Goal: Transaction & Acquisition: Obtain resource

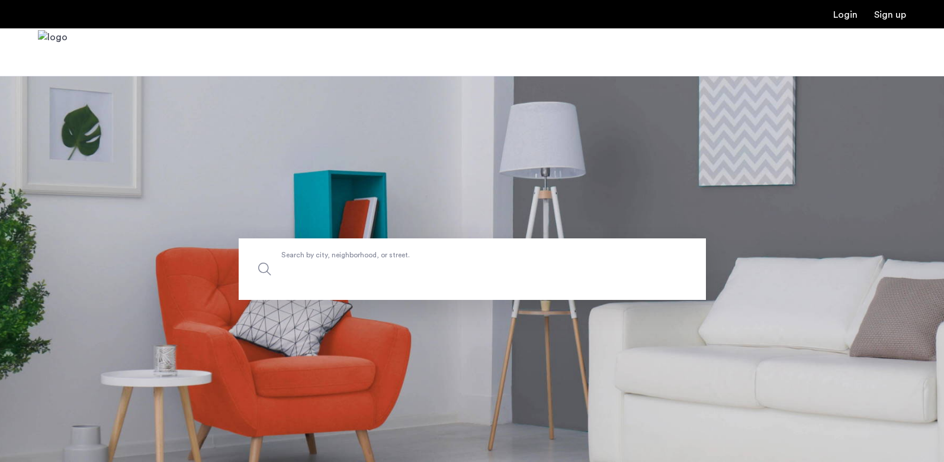
click at [348, 250] on input "Search by city, neighborhood, or street." at bounding box center [472, 270] width 467 height 62
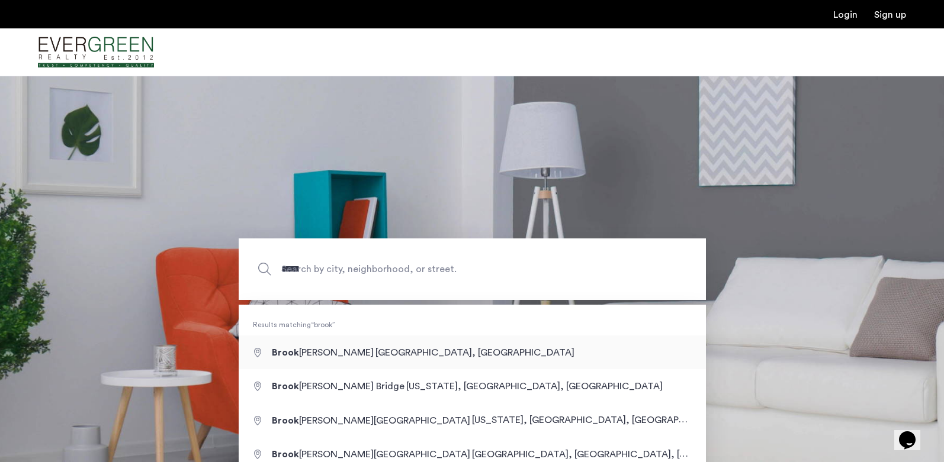
type input "**********"
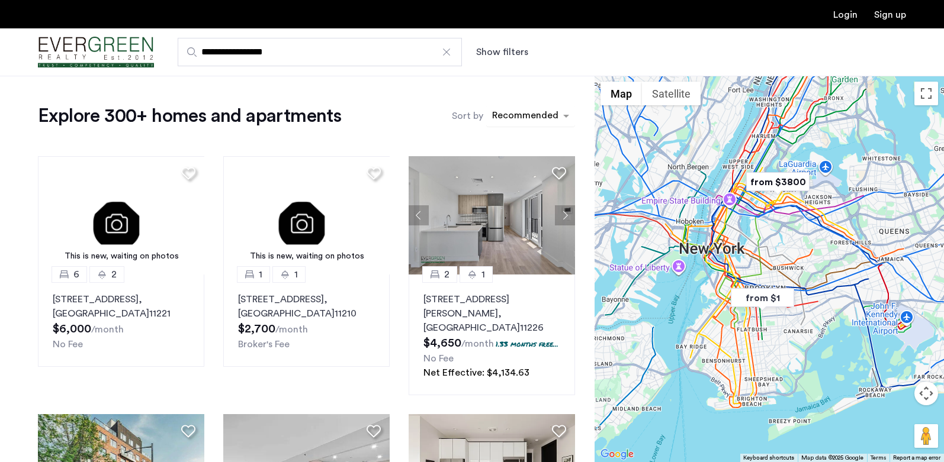
click at [526, 115] on div "sort-apartment" at bounding box center [525, 118] width 70 height 16
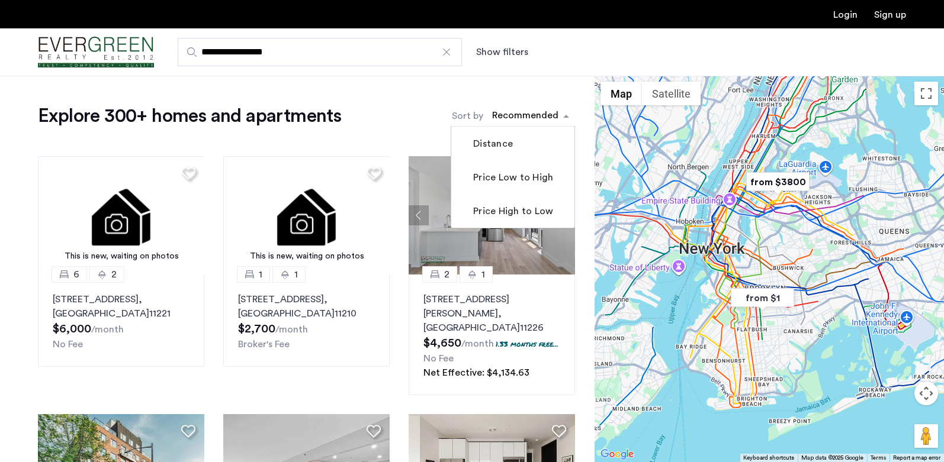
click at [500, 177] on label "Price Low to High" at bounding box center [512, 178] width 82 height 14
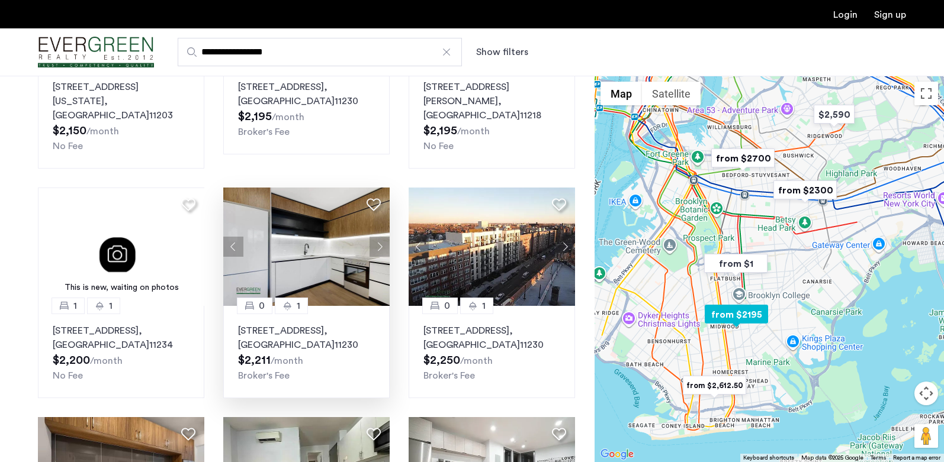
scroll to position [474, 0]
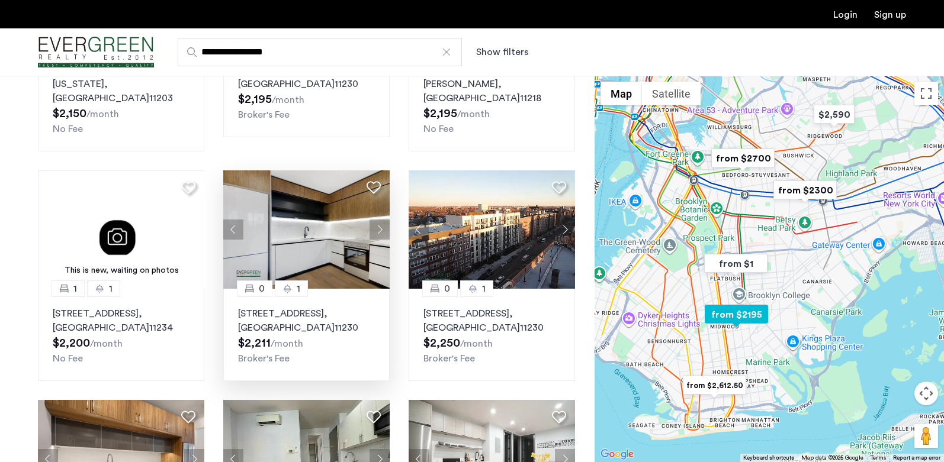
click at [313, 198] on img at bounding box center [306, 230] width 167 height 118
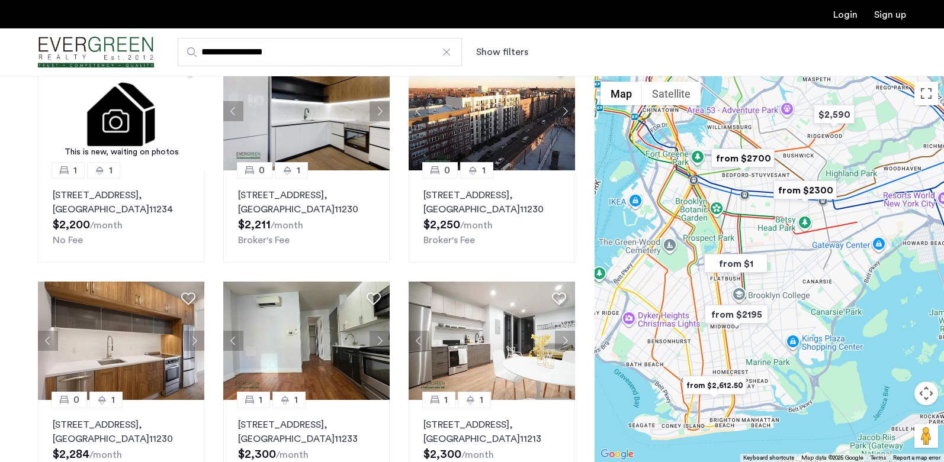
scroll to position [711, 0]
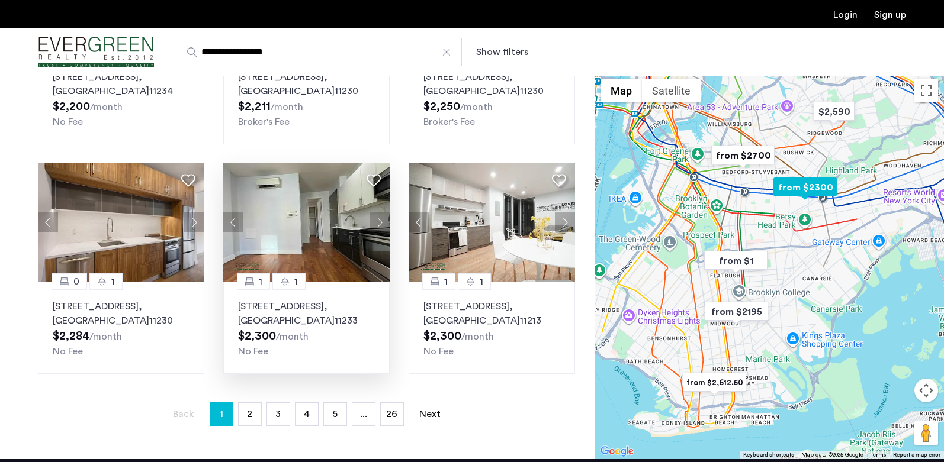
click at [383, 213] on button "Next apartment" at bounding box center [379, 223] width 20 height 20
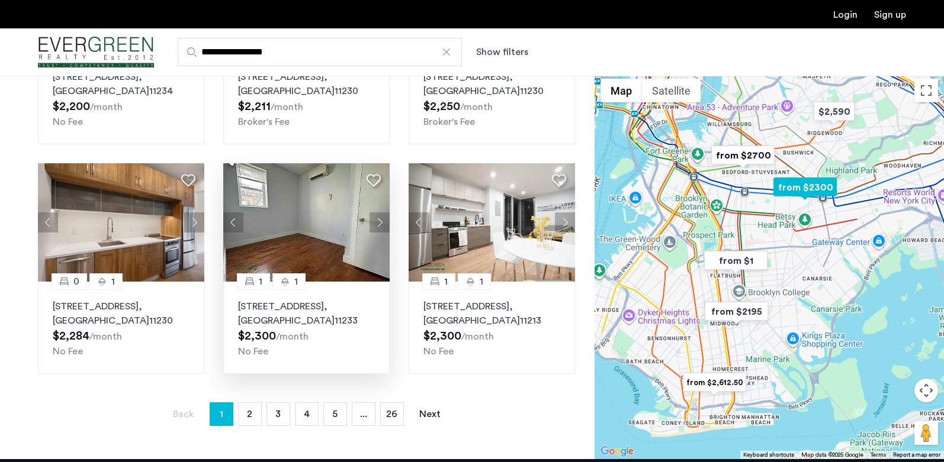
click at [383, 213] on button "Next apartment" at bounding box center [379, 223] width 20 height 20
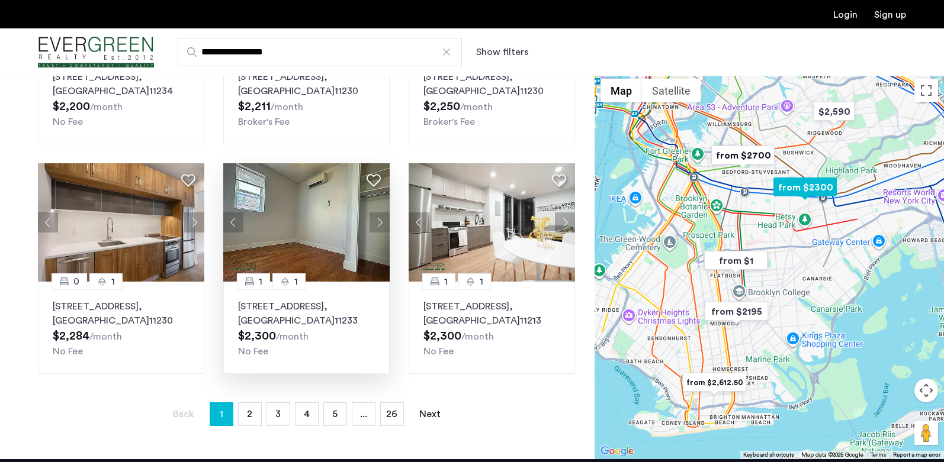
click at [383, 213] on button "Next apartment" at bounding box center [379, 223] width 20 height 20
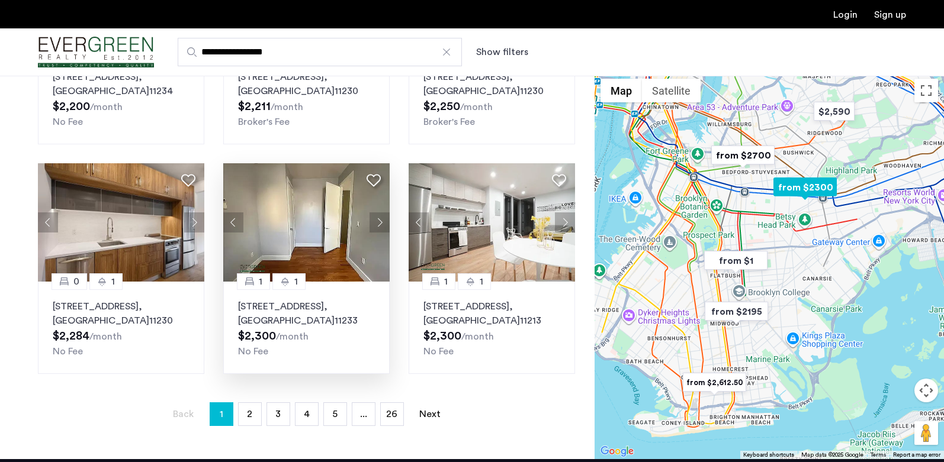
click at [383, 213] on button "Next apartment" at bounding box center [379, 223] width 20 height 20
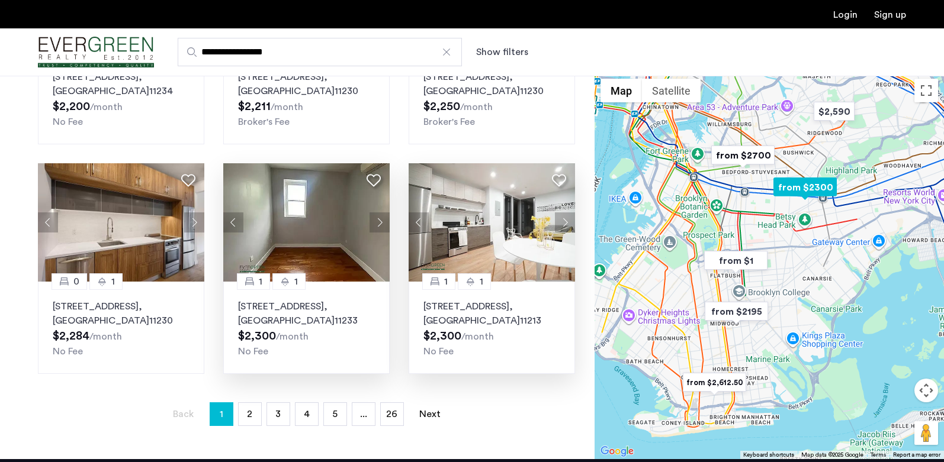
click at [567, 213] on button "Next apartment" at bounding box center [565, 223] width 20 height 20
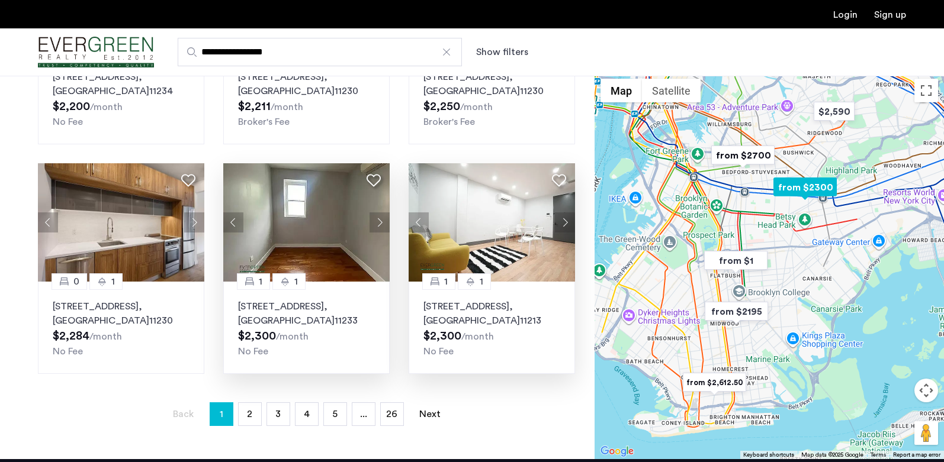
click at [567, 213] on button "Next apartment" at bounding box center [565, 223] width 20 height 20
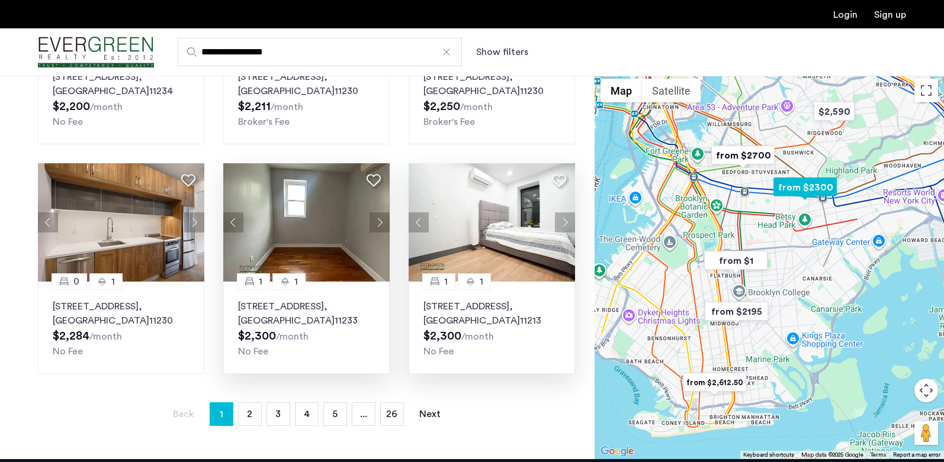
click at [567, 213] on button "Next apartment" at bounding box center [565, 223] width 20 height 20
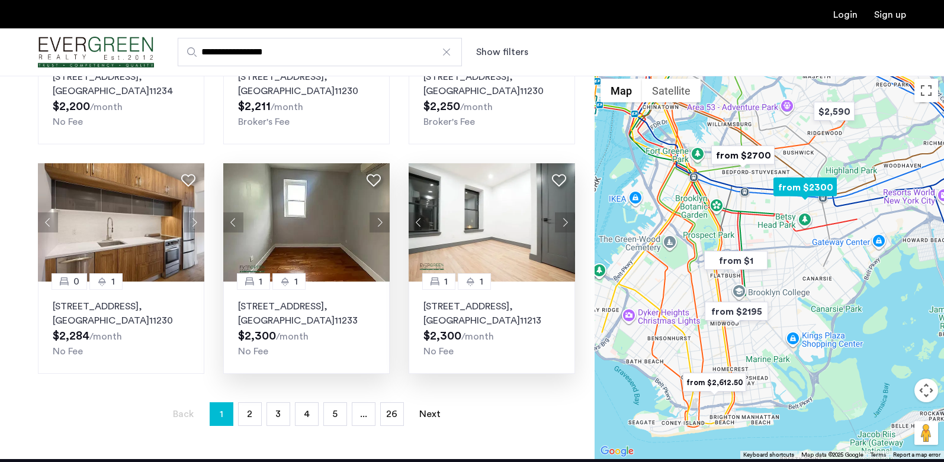
click at [567, 213] on button "Next apartment" at bounding box center [565, 223] width 20 height 20
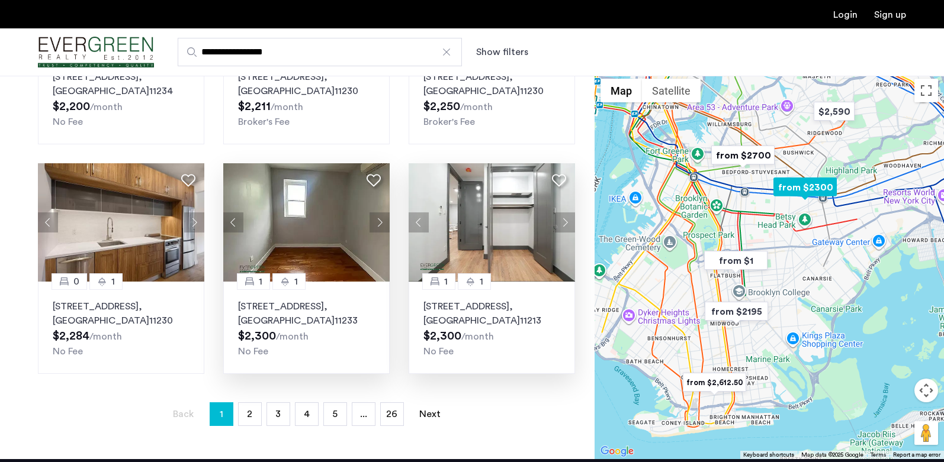
click at [567, 213] on button "Next apartment" at bounding box center [565, 223] width 20 height 20
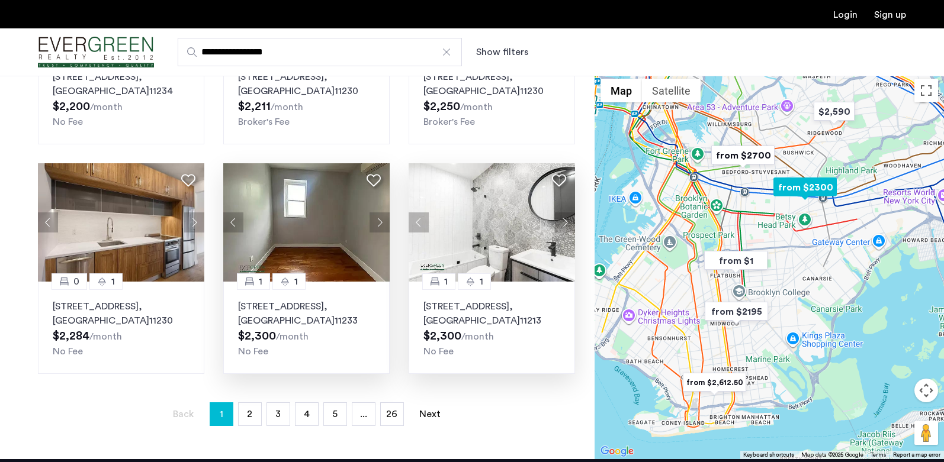
click at [567, 213] on button "Next apartment" at bounding box center [565, 223] width 20 height 20
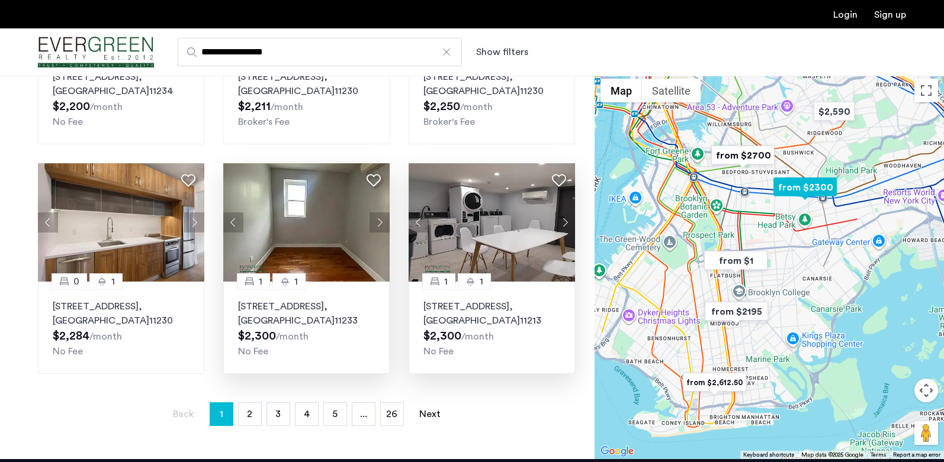
click at [567, 213] on button "Next apartment" at bounding box center [565, 223] width 20 height 20
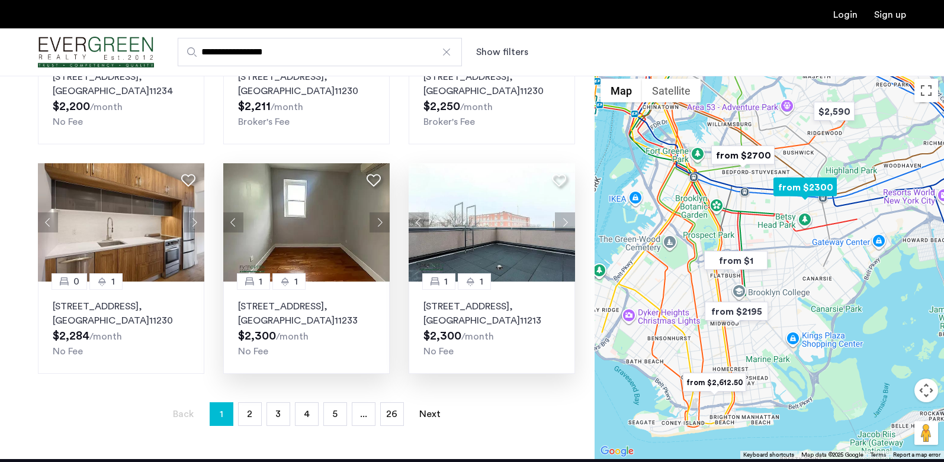
click at [567, 213] on button "Next apartment" at bounding box center [565, 223] width 20 height 20
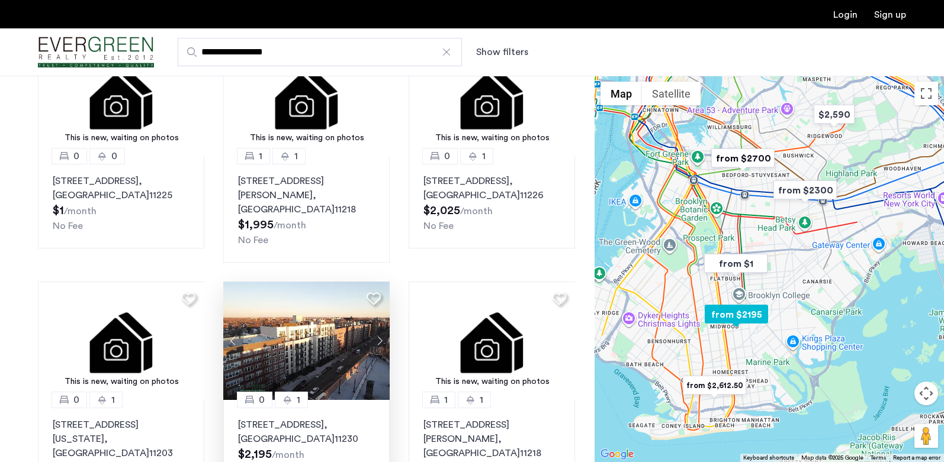
scroll to position [0, 0]
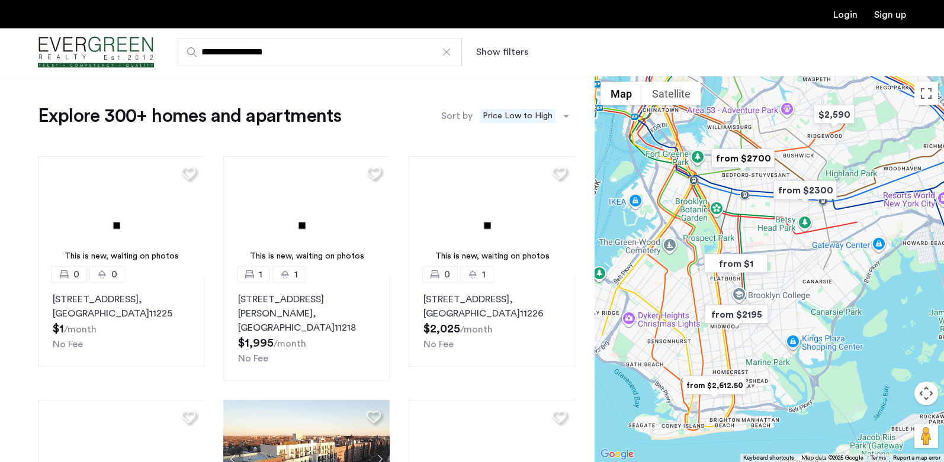
click at [486, 66] on div "**********" at bounding box center [472, 52] width 944 height 48
click at [499, 49] on button "Show filters" at bounding box center [502, 52] width 52 height 14
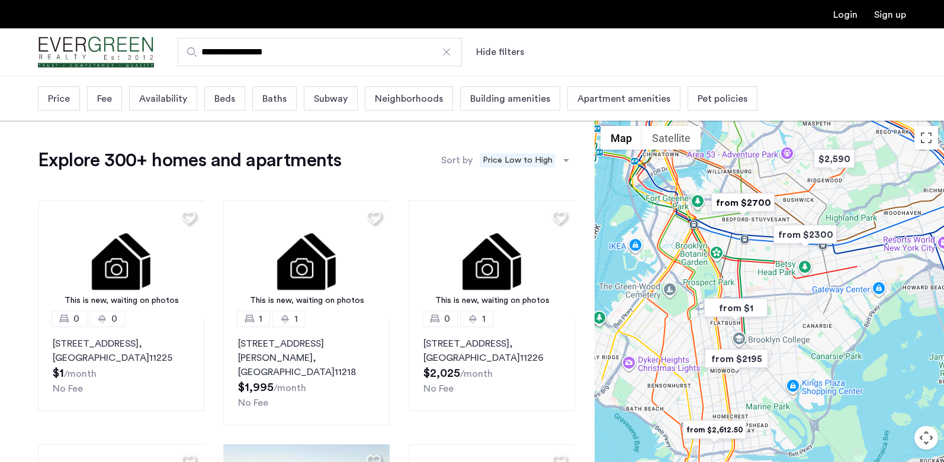
click at [75, 105] on div "Price" at bounding box center [59, 98] width 42 height 24
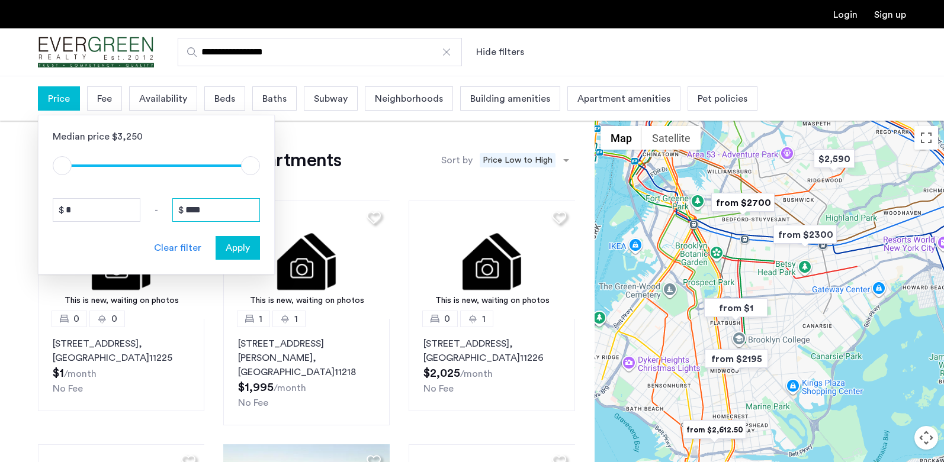
drag, startPoint x: 224, startPoint y: 209, endPoint x: 155, endPoint y: 208, distance: 69.3
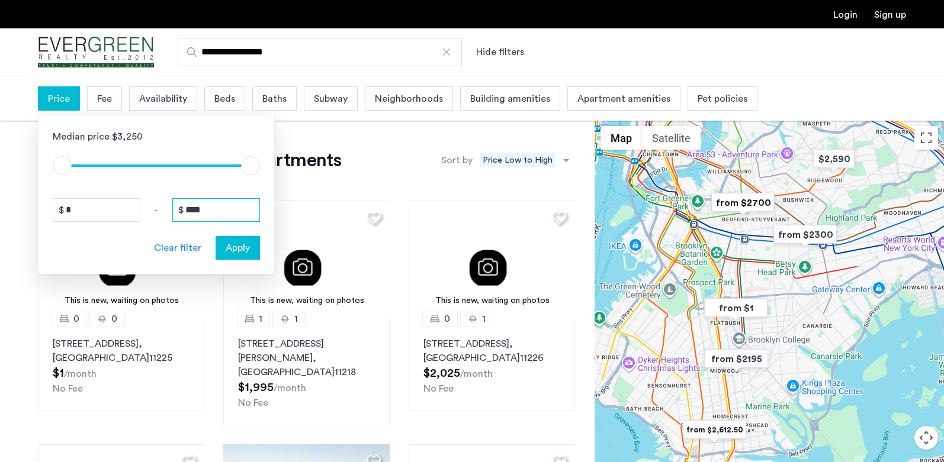
click at [153, 210] on div "* - ****" at bounding box center [156, 210] width 207 height 24
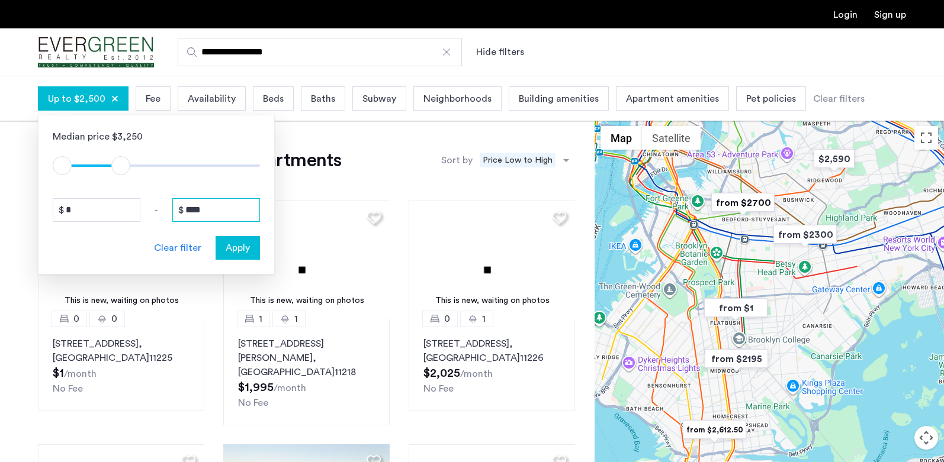
type input "****"
click at [236, 250] on span "Apply" at bounding box center [238, 248] width 24 height 14
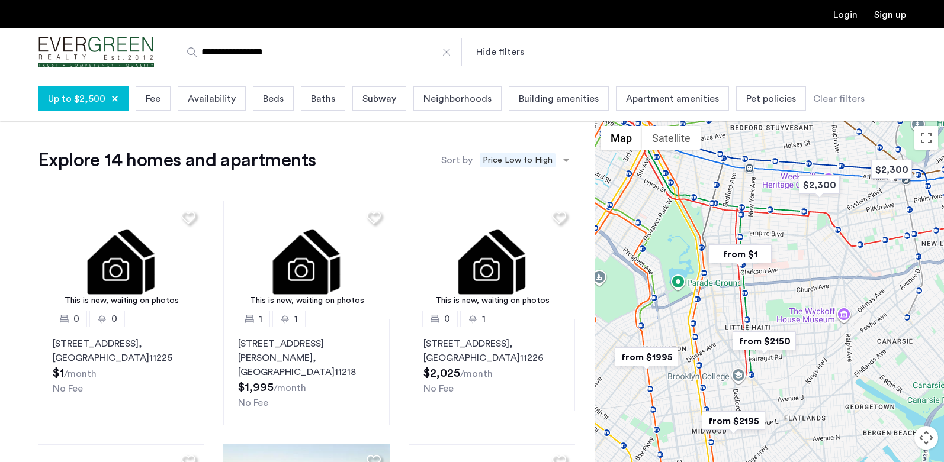
click at [153, 101] on span "Fee" at bounding box center [153, 99] width 15 height 14
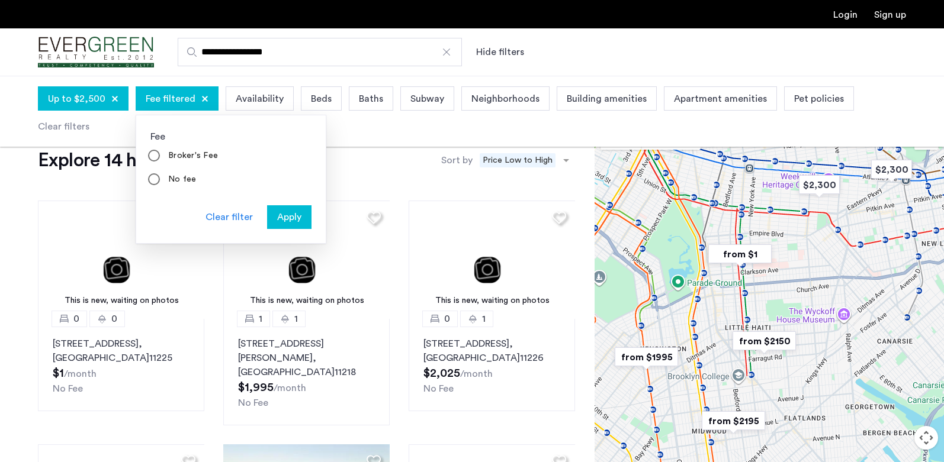
click at [280, 208] on button "Apply" at bounding box center [289, 217] width 44 height 24
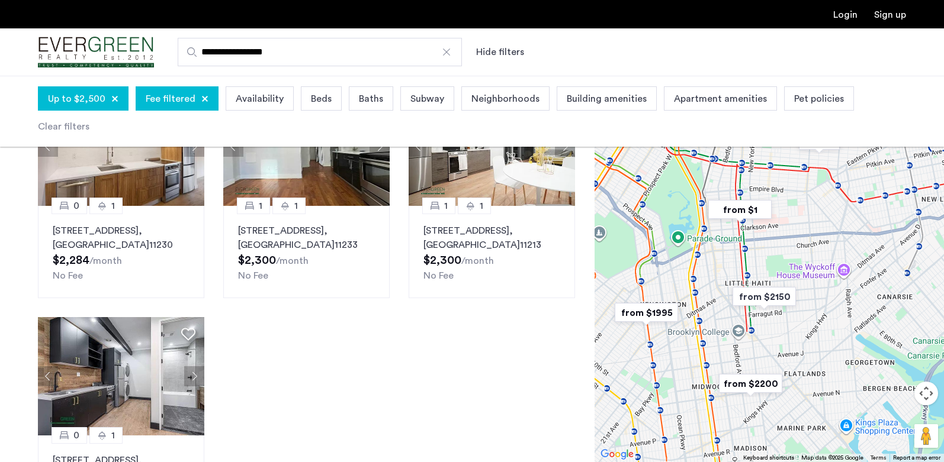
scroll to position [651, 0]
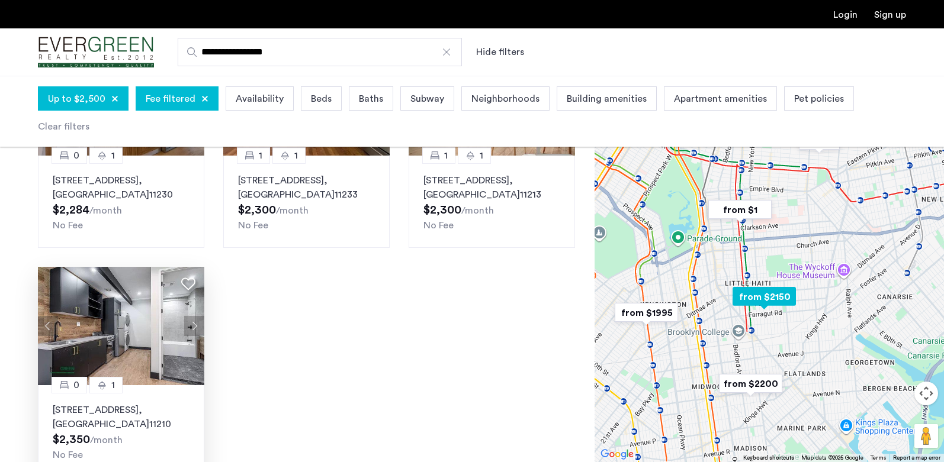
click at [194, 316] on button "Next apartment" at bounding box center [194, 326] width 20 height 20
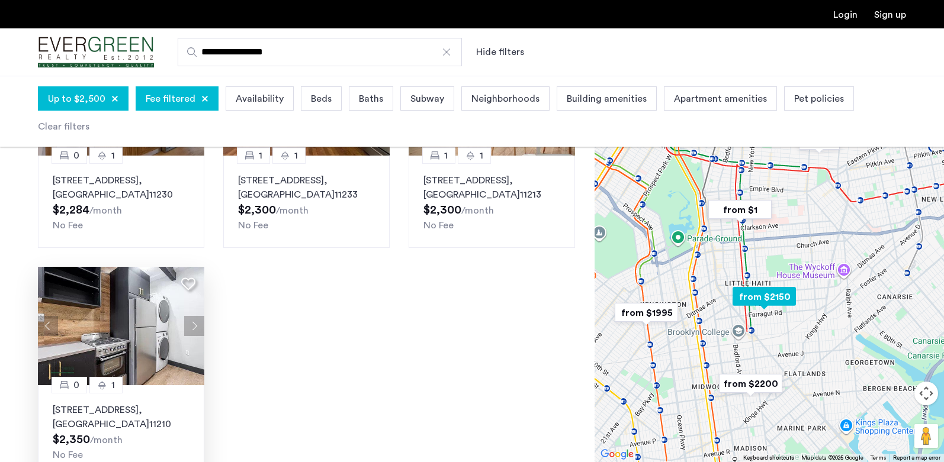
click at [46, 316] on button "Previous apartment" at bounding box center [48, 326] width 20 height 20
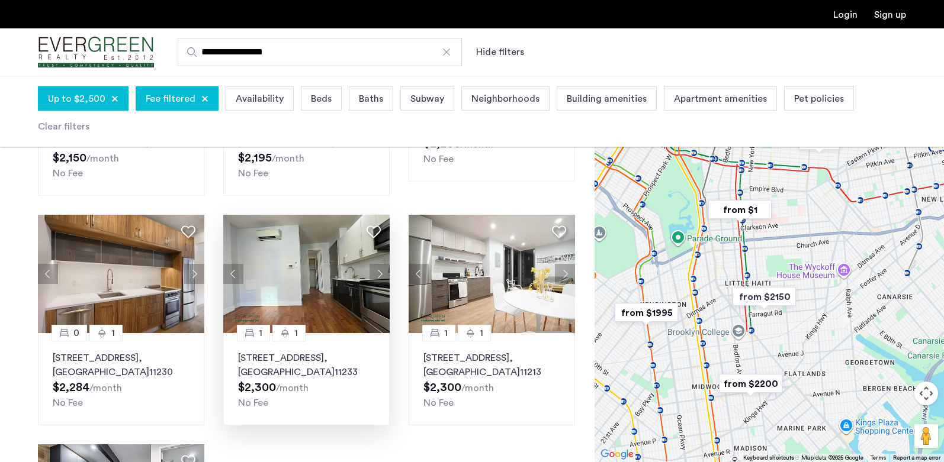
scroll to position [0, 0]
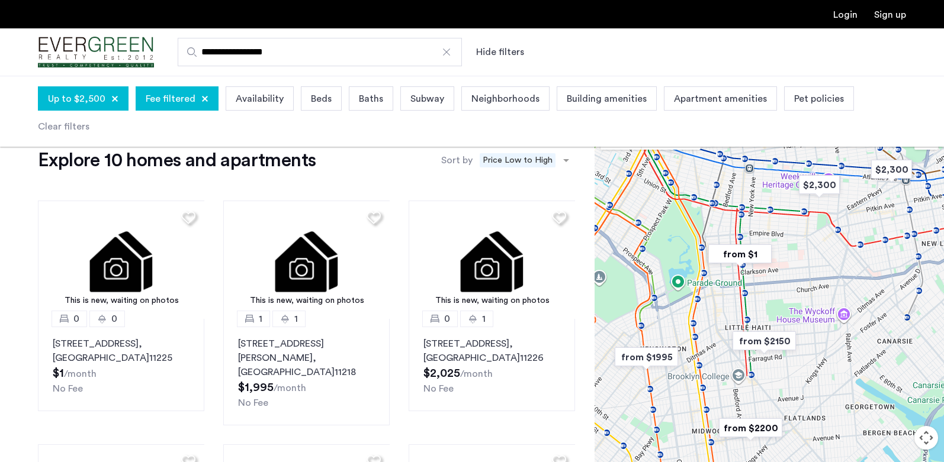
click at [259, 95] on span "Availability" at bounding box center [260, 99] width 48 height 14
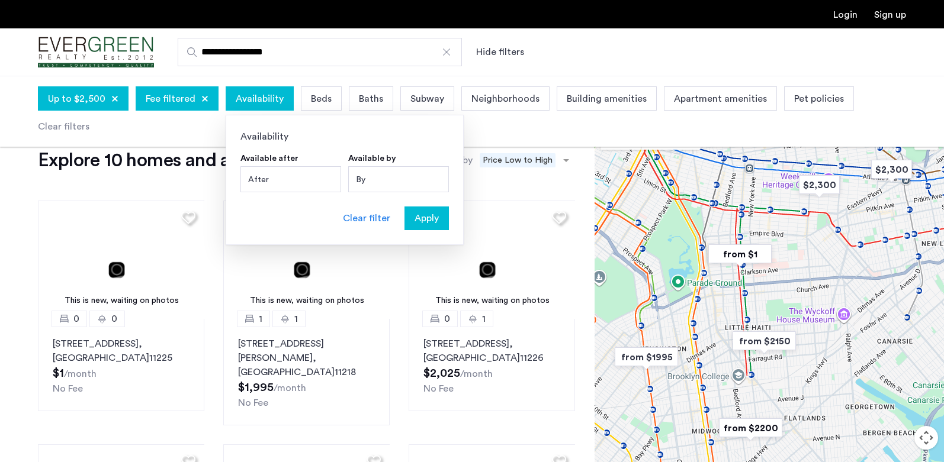
click at [261, 97] on span "Availability" at bounding box center [260, 99] width 48 height 14
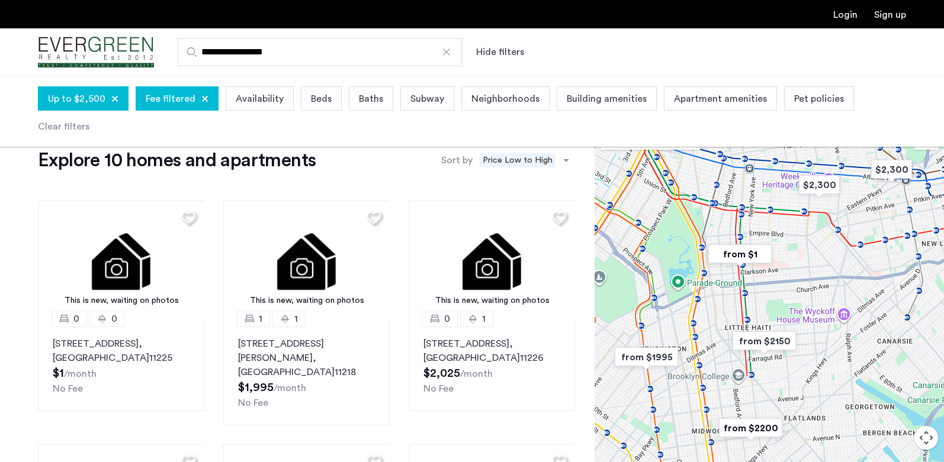
click at [616, 56] on div "**********" at bounding box center [530, 52] width 752 height 28
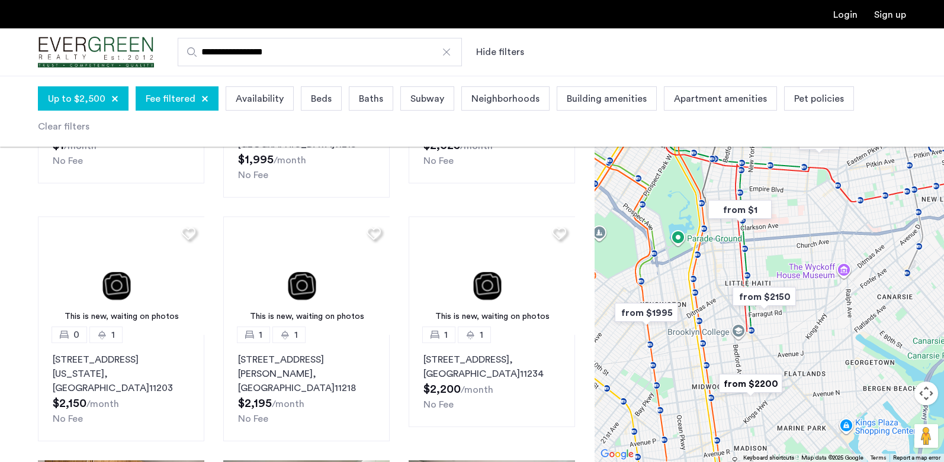
scroll to position [118, 0]
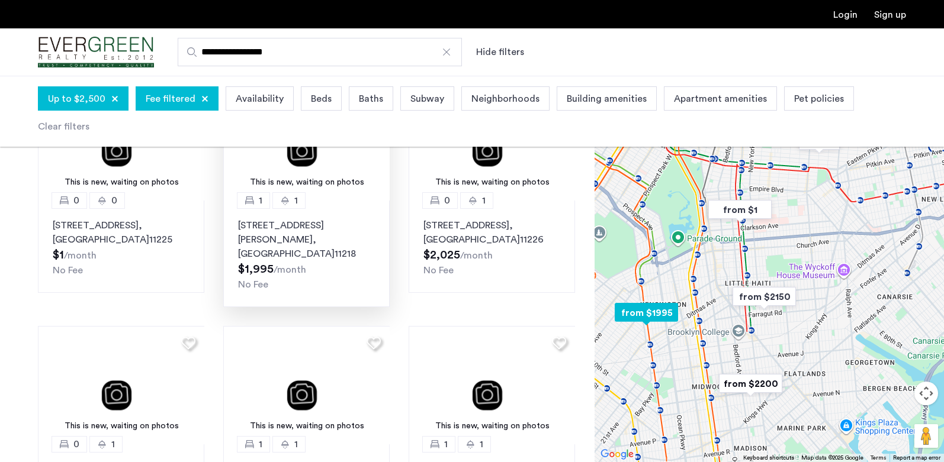
click at [376, 181] on div "This is new, waiting on photos" at bounding box center [306, 182] width 155 height 12
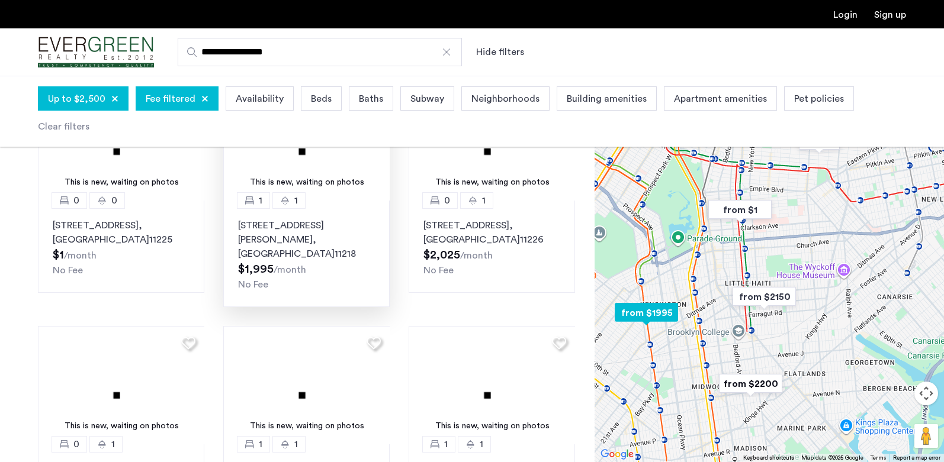
click at [309, 148] on img at bounding box center [306, 141] width 167 height 118
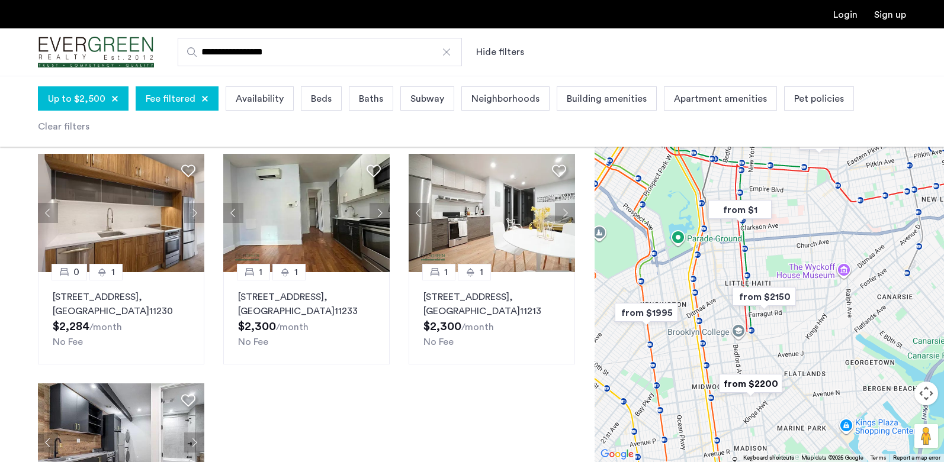
scroll to position [533, 0]
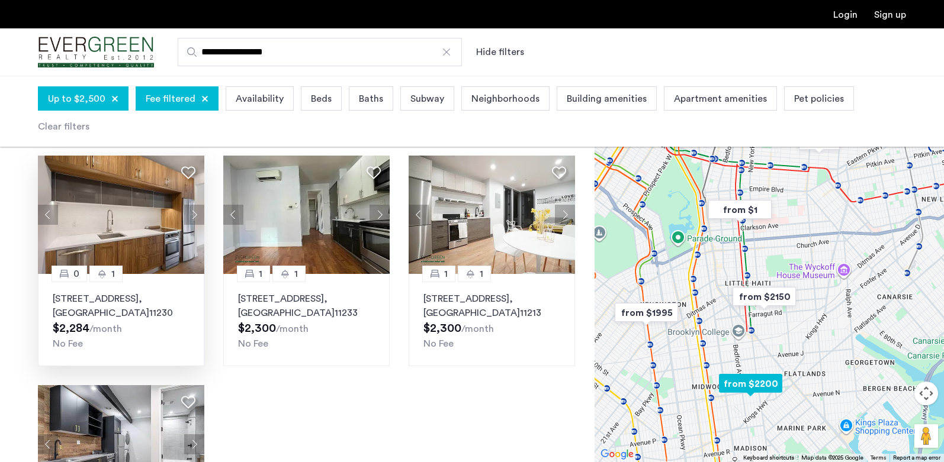
click at [197, 205] on button "Next apartment" at bounding box center [194, 215] width 20 height 20
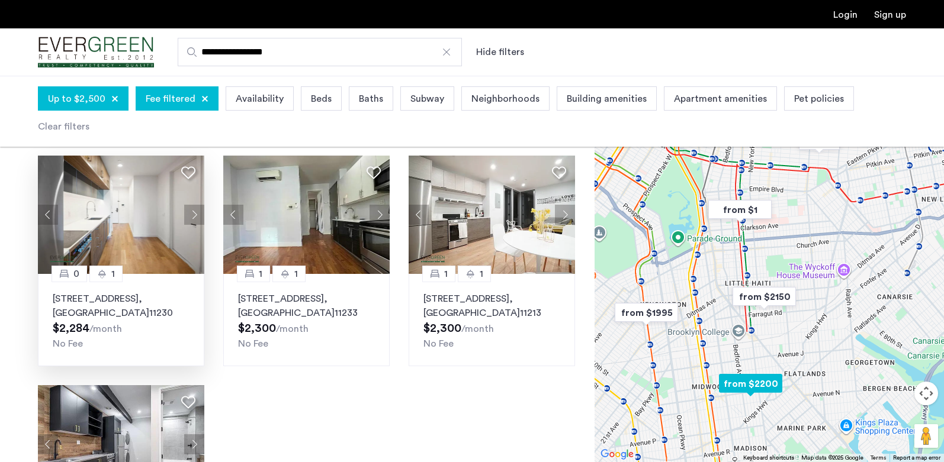
click at [193, 205] on button "Next apartment" at bounding box center [194, 215] width 20 height 20
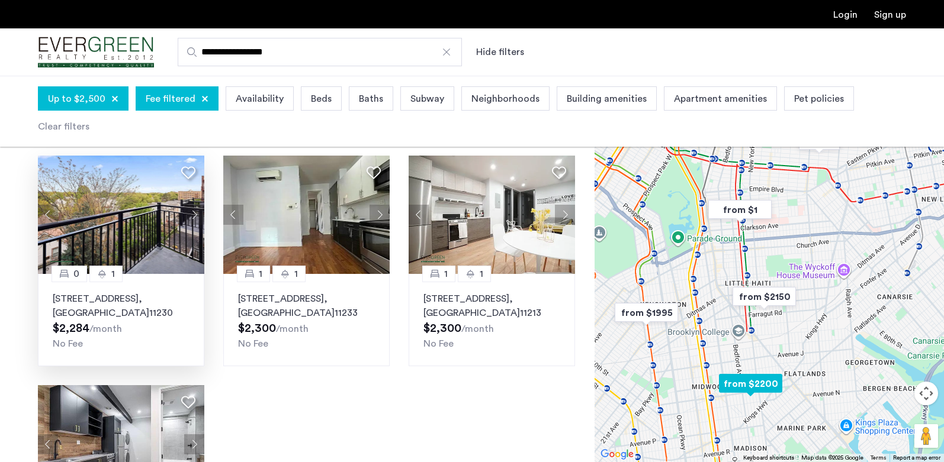
click at [193, 205] on button "Next apartment" at bounding box center [194, 215] width 20 height 20
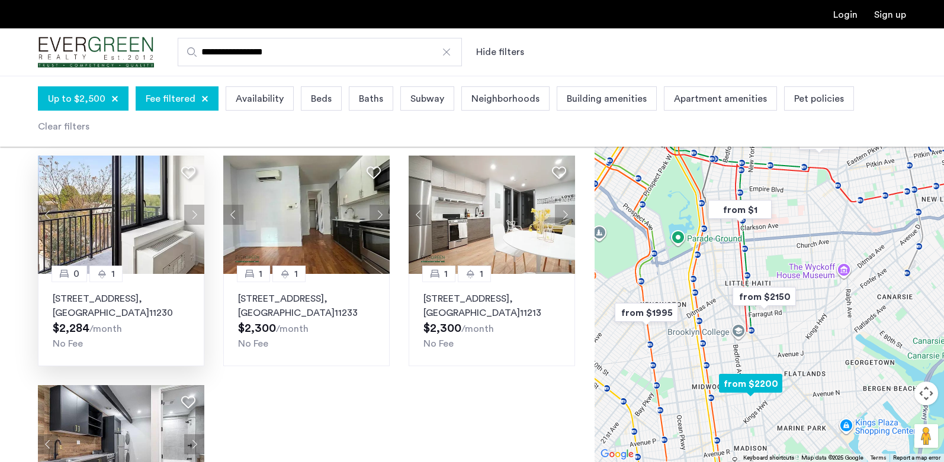
click at [193, 205] on button "Next apartment" at bounding box center [194, 215] width 20 height 20
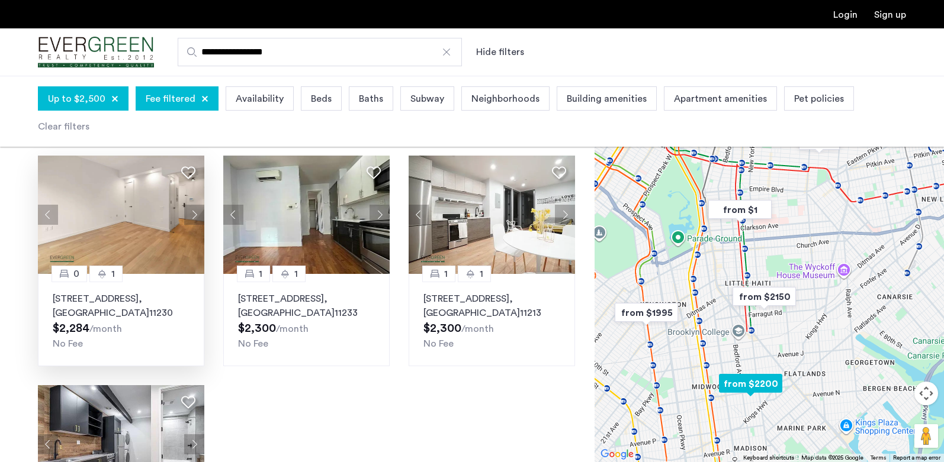
click at [193, 205] on button "Next apartment" at bounding box center [194, 215] width 20 height 20
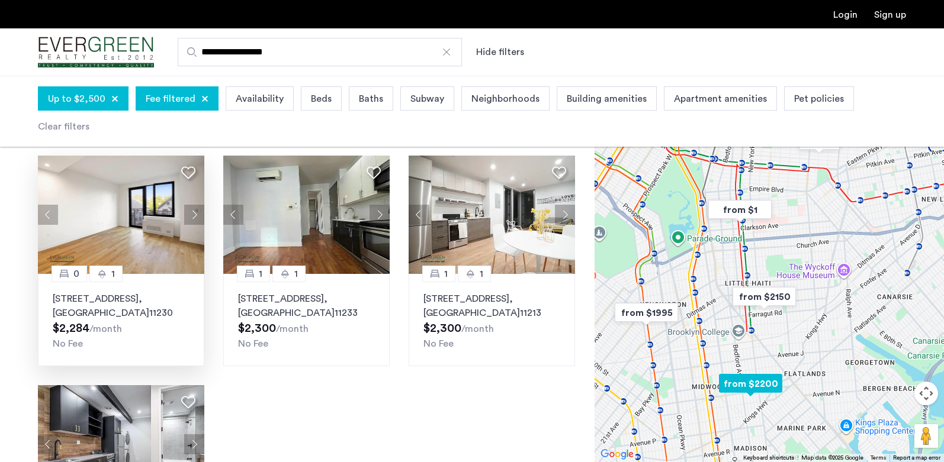
click at [193, 205] on button "Next apartment" at bounding box center [194, 215] width 20 height 20
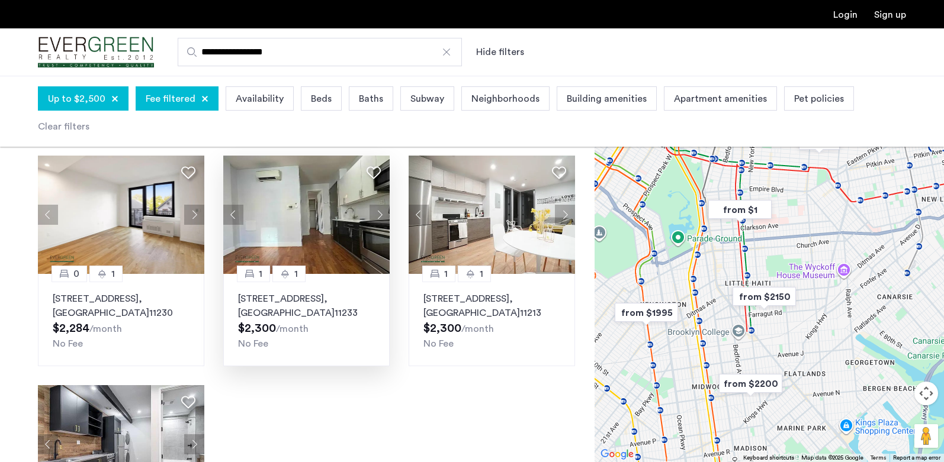
click at [381, 205] on button "Next apartment" at bounding box center [379, 215] width 20 height 20
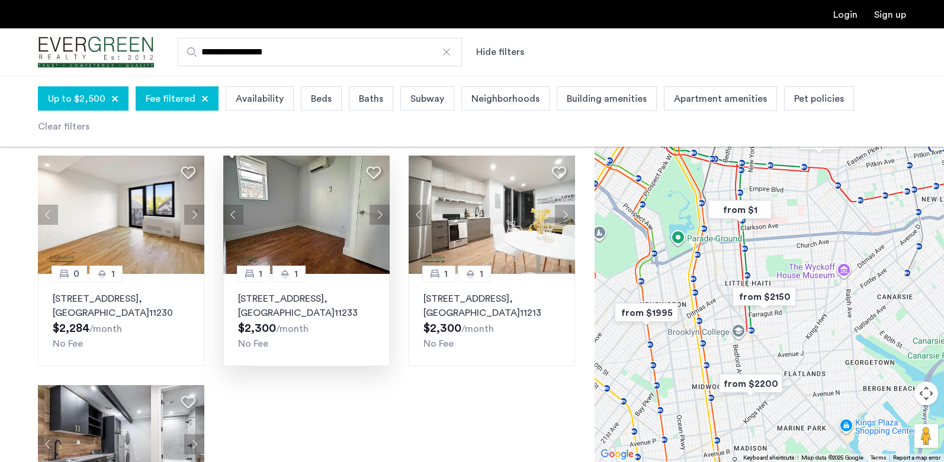
click at [378, 205] on button "Next apartment" at bounding box center [379, 215] width 20 height 20
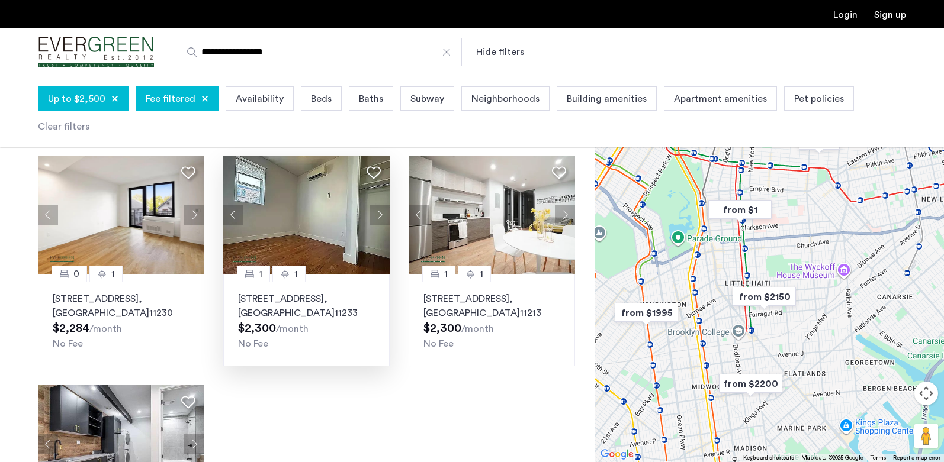
click at [380, 205] on button "Next apartment" at bounding box center [379, 215] width 20 height 20
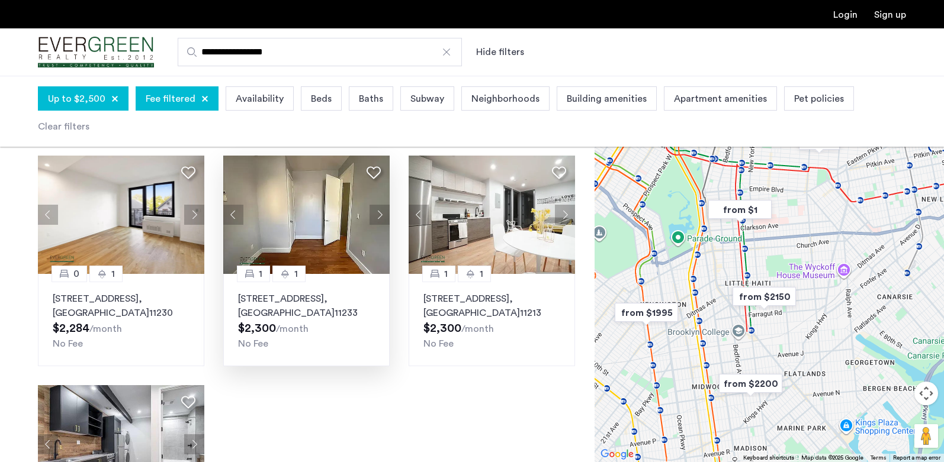
click at [380, 205] on button "Next apartment" at bounding box center [379, 215] width 20 height 20
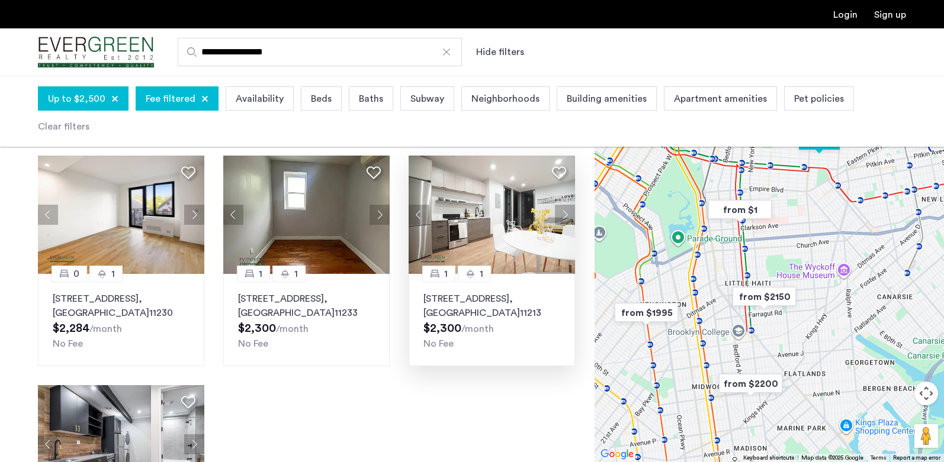
click at [560, 205] on button "Next apartment" at bounding box center [565, 215] width 20 height 20
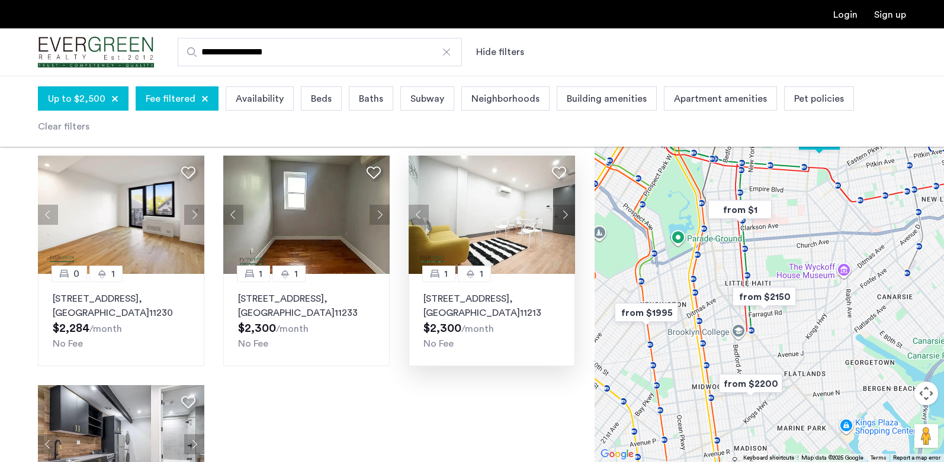
click at [564, 205] on button "Next apartment" at bounding box center [565, 215] width 20 height 20
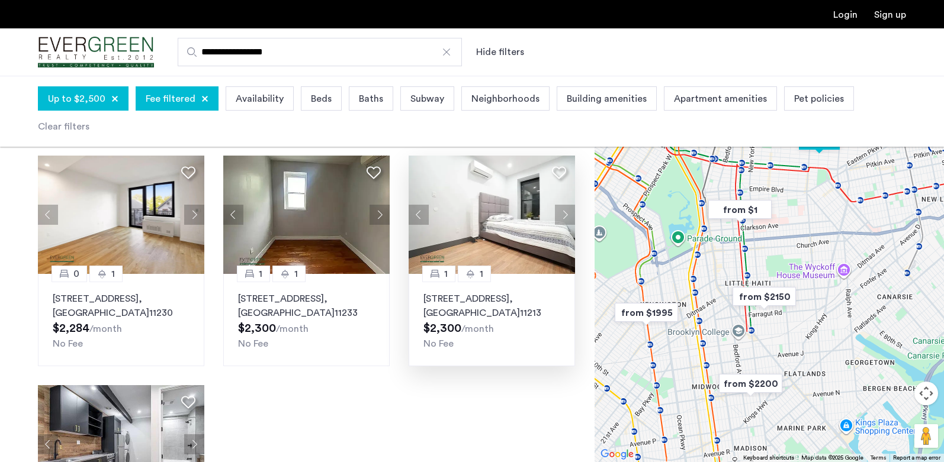
click at [564, 205] on button "Next apartment" at bounding box center [565, 215] width 20 height 20
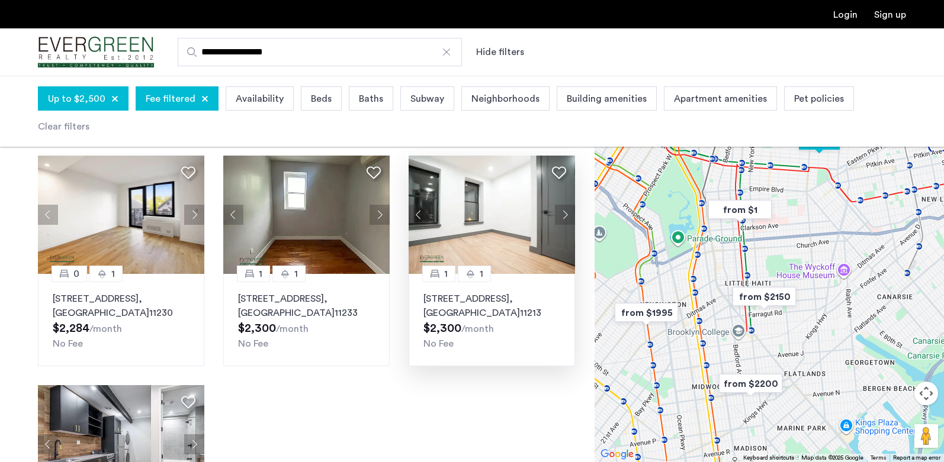
click at [564, 205] on button "Next apartment" at bounding box center [565, 215] width 20 height 20
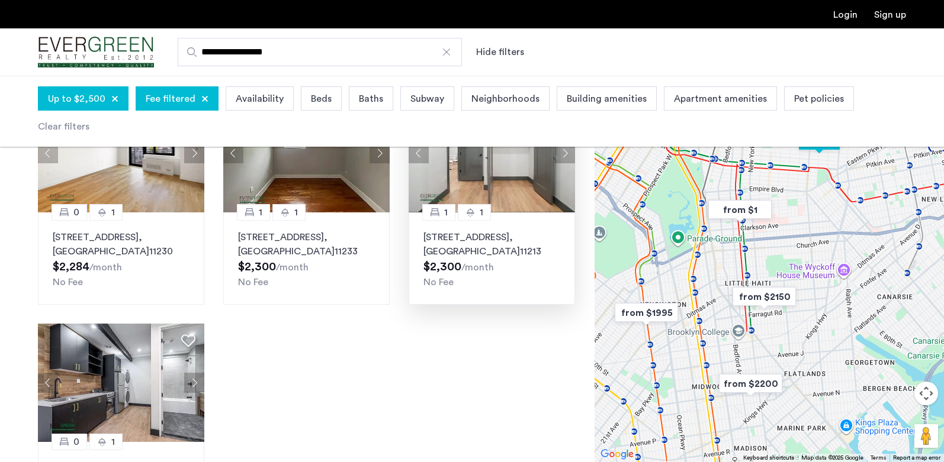
scroll to position [651, 0]
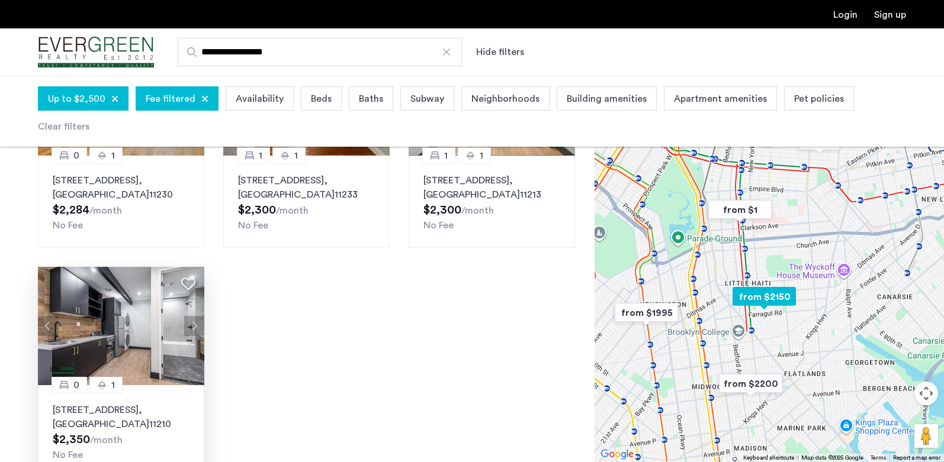
click at [193, 316] on button "Next apartment" at bounding box center [194, 326] width 20 height 20
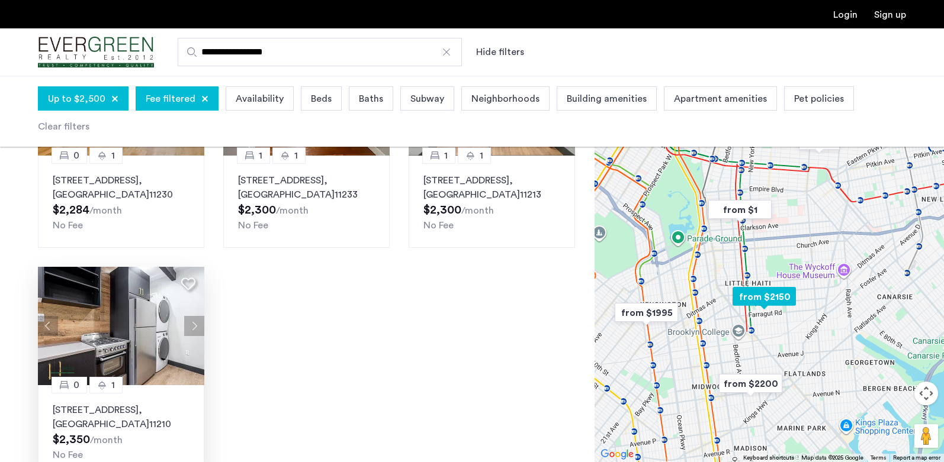
click at [193, 316] on button "Next apartment" at bounding box center [194, 326] width 20 height 20
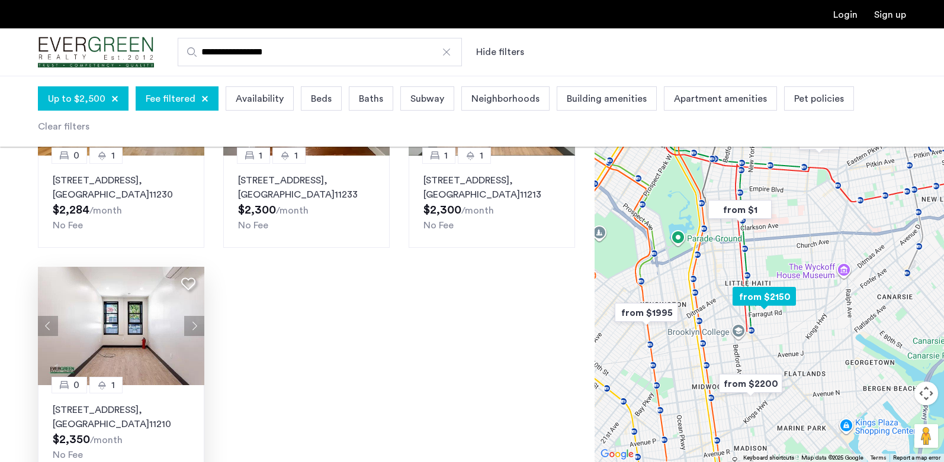
click at [193, 316] on button "Next apartment" at bounding box center [194, 326] width 20 height 20
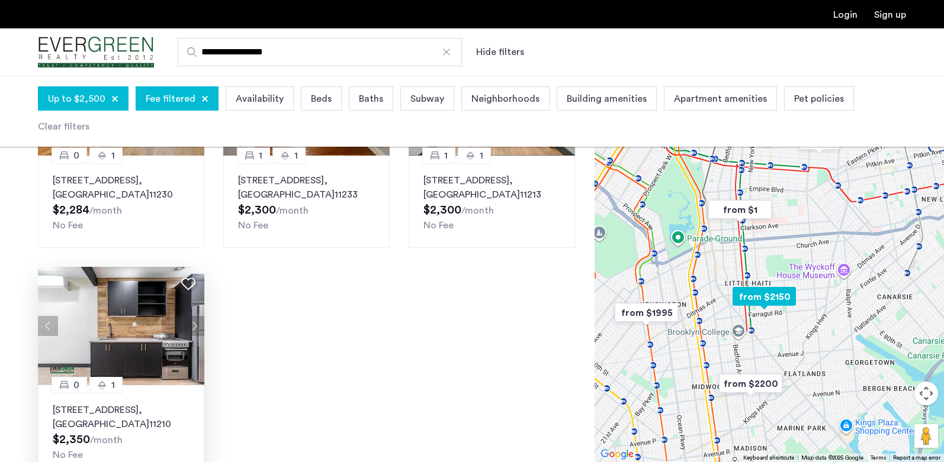
click at [193, 316] on button "Next apartment" at bounding box center [194, 326] width 20 height 20
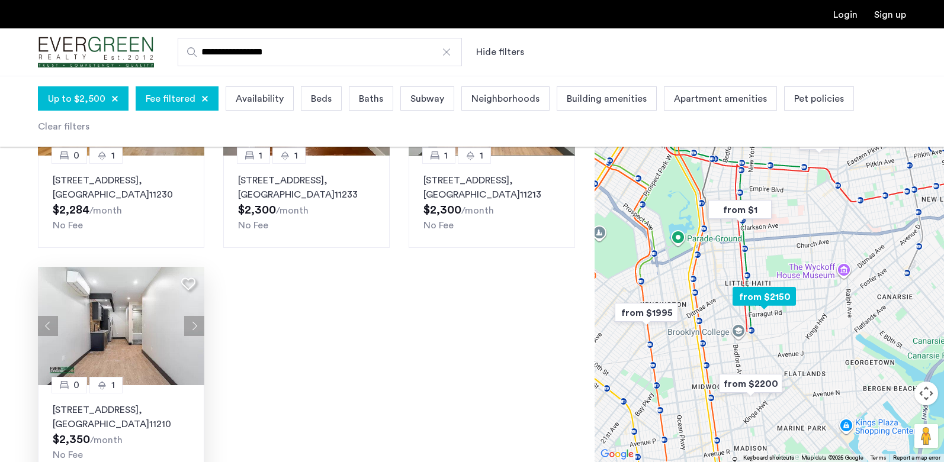
click at [193, 316] on button "Next apartment" at bounding box center [194, 326] width 20 height 20
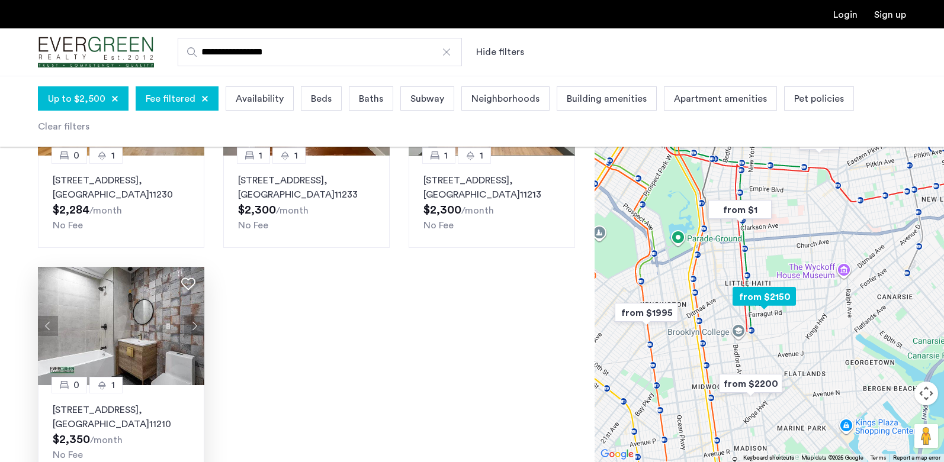
click at [193, 316] on button "Next apartment" at bounding box center [194, 326] width 20 height 20
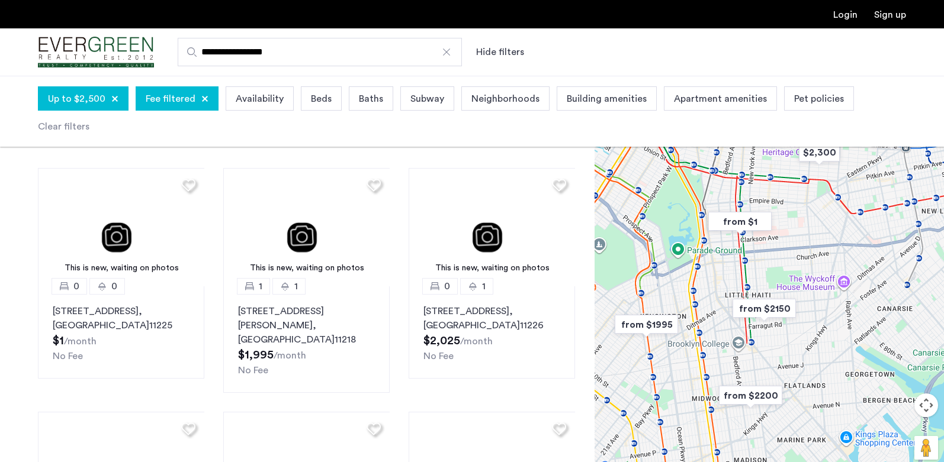
scroll to position [0, 0]
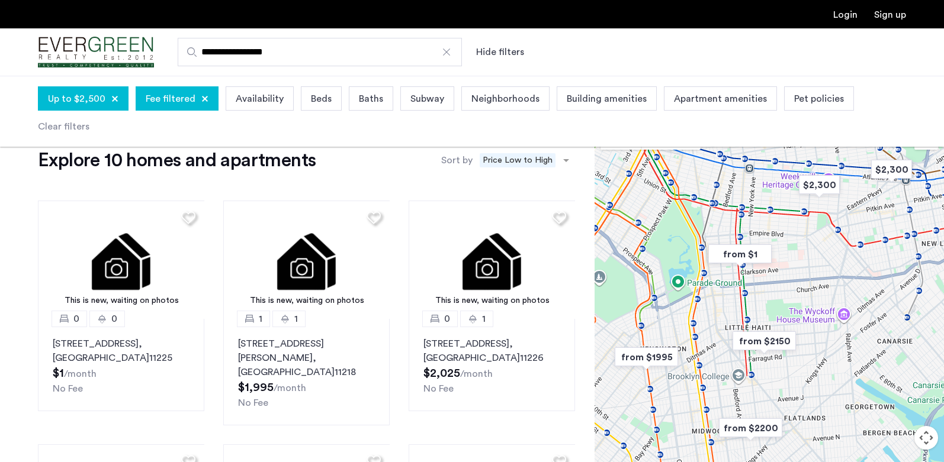
click at [181, 99] on span "Fee filtered" at bounding box center [171, 99] width 50 height 14
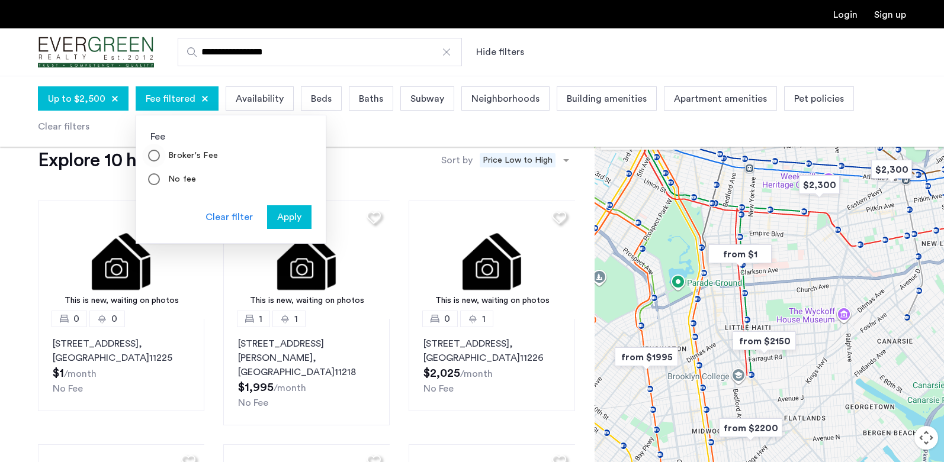
click at [172, 152] on label "Broker's Fee" at bounding box center [192, 156] width 52 height 12
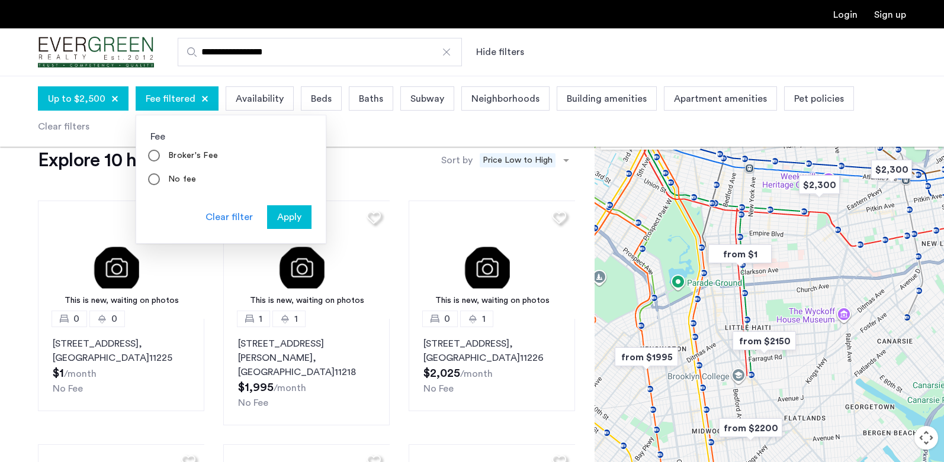
click at [242, 216] on div "Clear filter" at bounding box center [228, 217] width 47 height 14
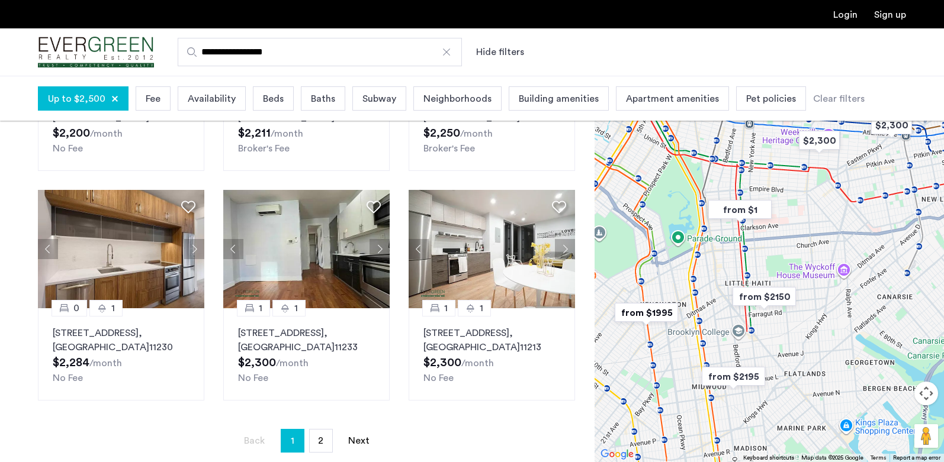
scroll to position [711, 0]
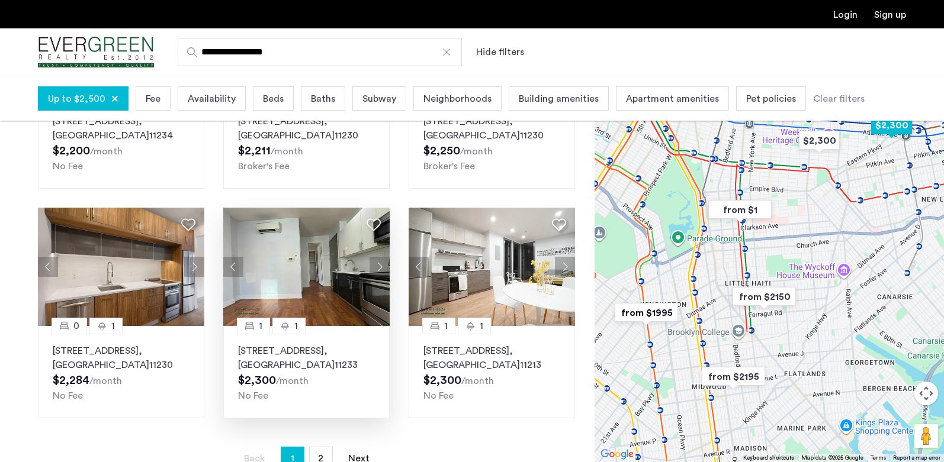
click at [375, 257] on button "Next apartment" at bounding box center [379, 267] width 20 height 20
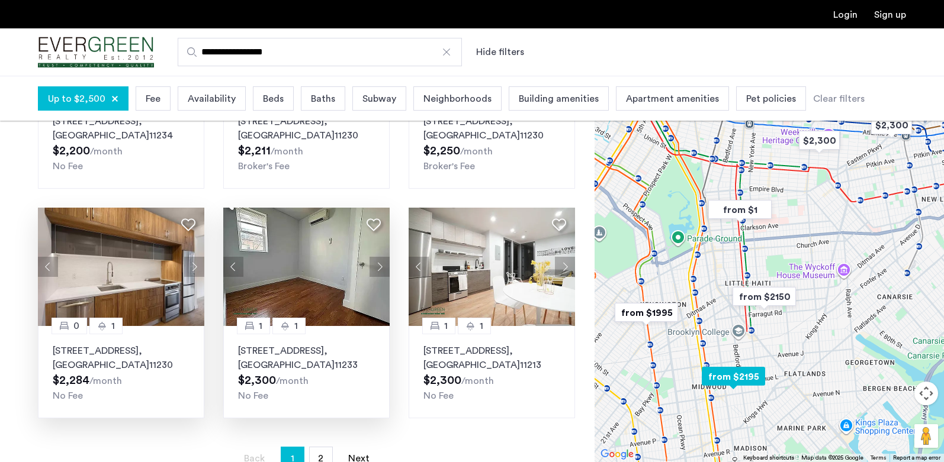
click at [192, 257] on button "Next apartment" at bounding box center [194, 267] width 20 height 20
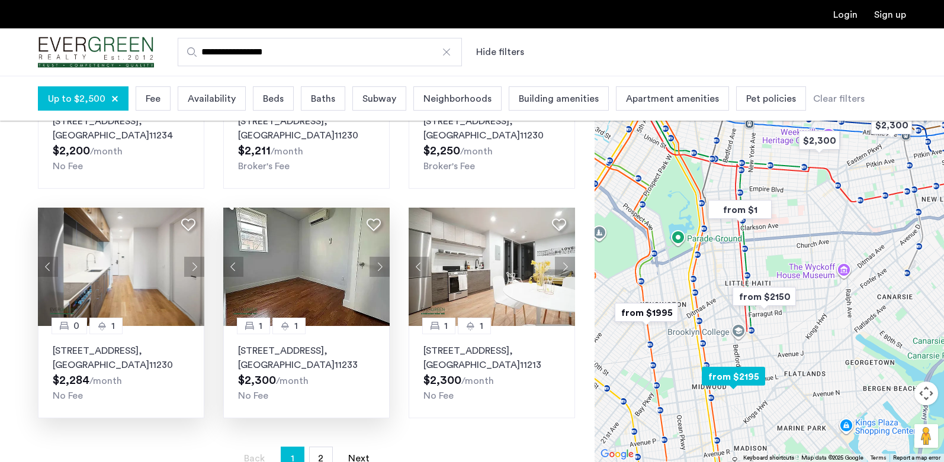
click at [194, 257] on button "Next apartment" at bounding box center [194, 267] width 20 height 20
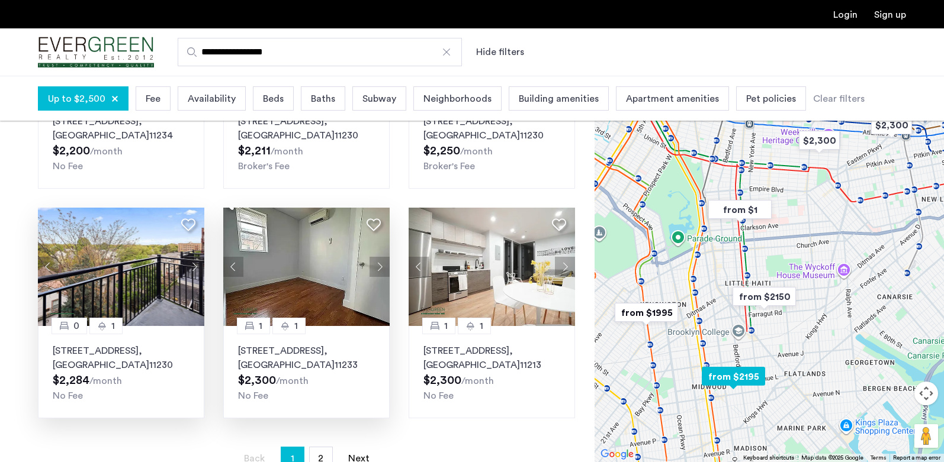
click at [194, 257] on button "Next apartment" at bounding box center [194, 267] width 20 height 20
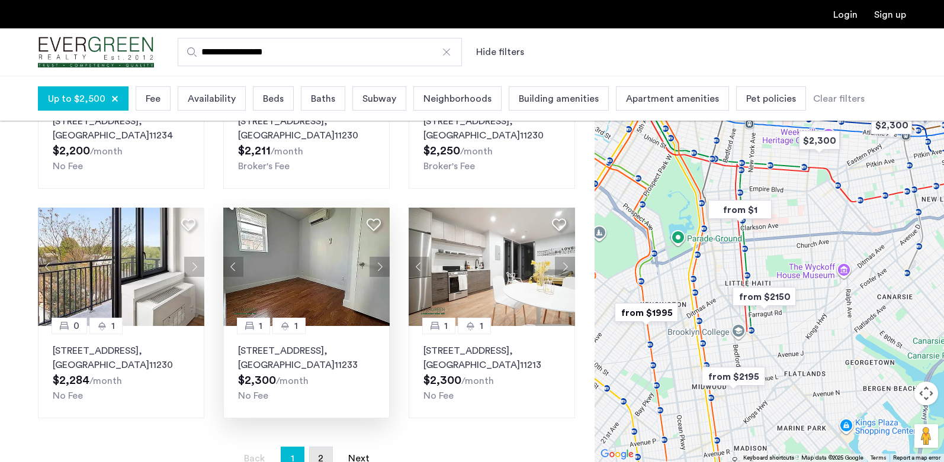
drag, startPoint x: 319, startPoint y: 429, endPoint x: 331, endPoint y: 438, distance: 14.5
click at [319, 454] on span "2" at bounding box center [320, 458] width 5 height 9
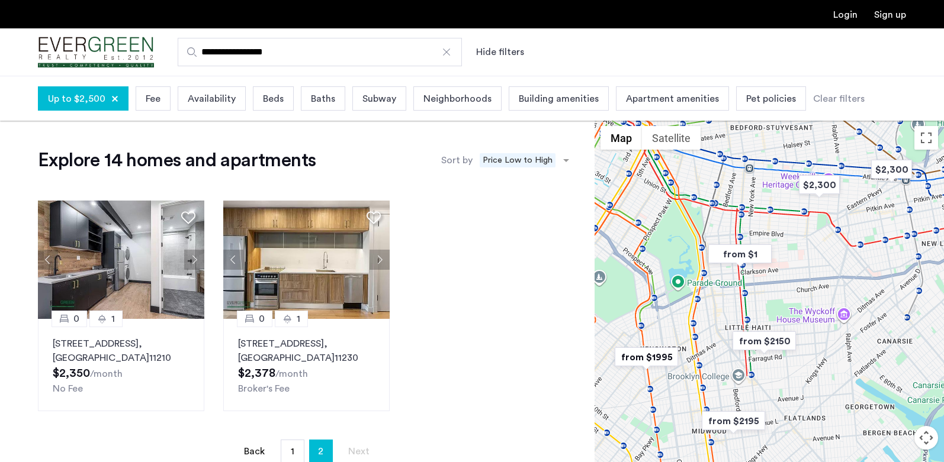
click at [87, 101] on span "Up to $2,500" at bounding box center [76, 99] width 57 height 14
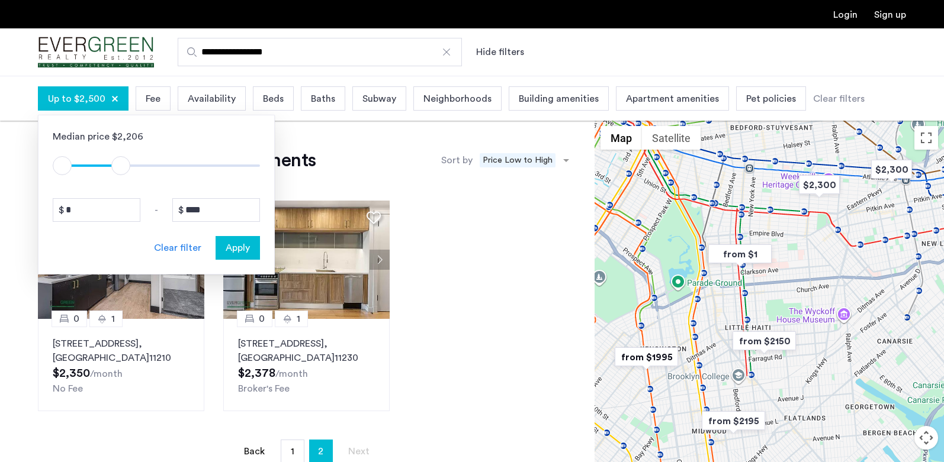
click at [367, 154] on app-root "**********" at bounding box center [472, 374] width 944 height 748
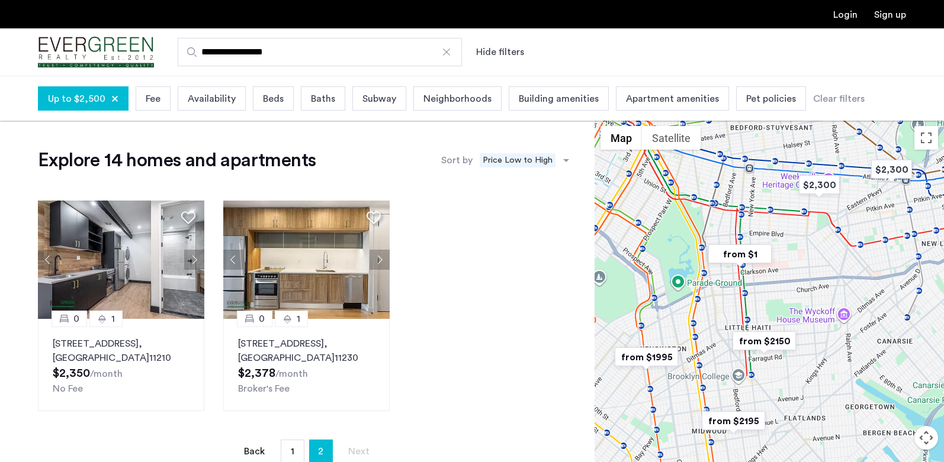
click at [153, 104] on span "Fee" at bounding box center [153, 99] width 15 height 14
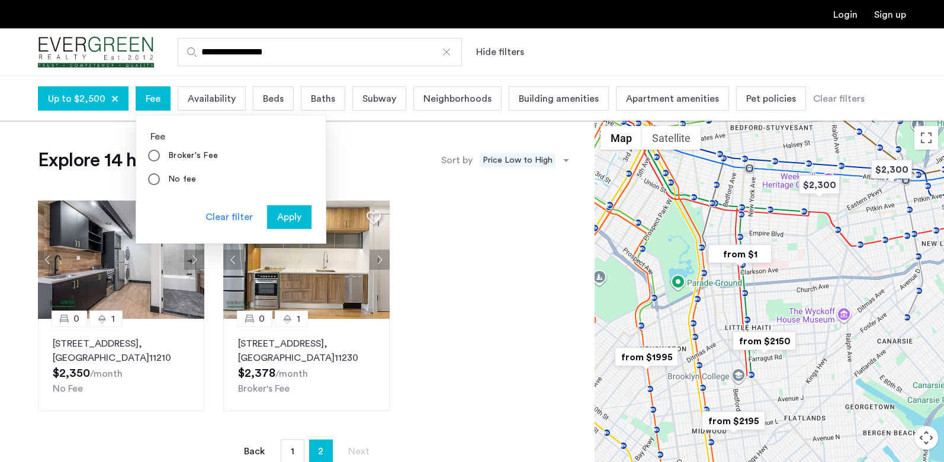
click at [197, 97] on span "Availability" at bounding box center [212, 99] width 48 height 14
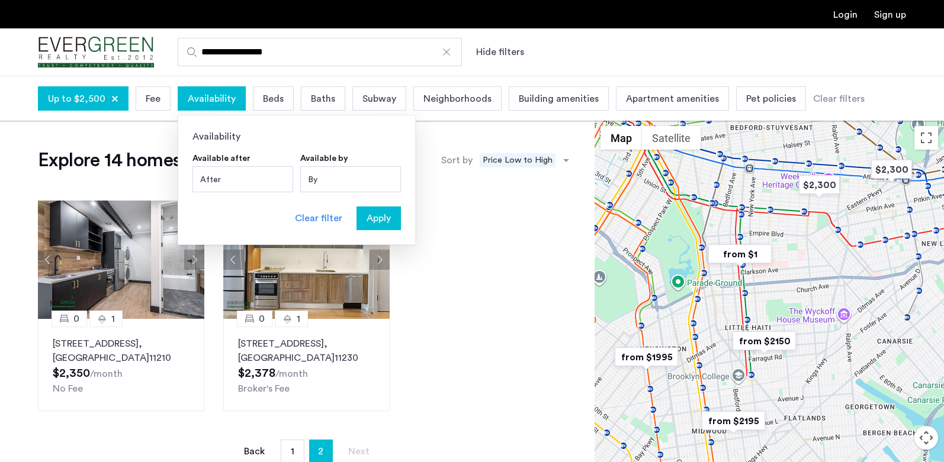
click at [272, 92] on span "Beds" at bounding box center [273, 99] width 21 height 14
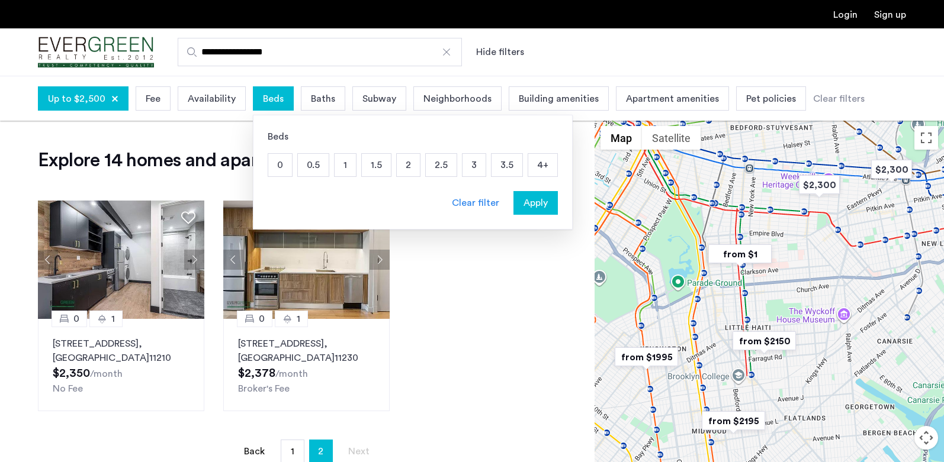
click at [328, 98] on span "Baths" at bounding box center [323, 99] width 24 height 14
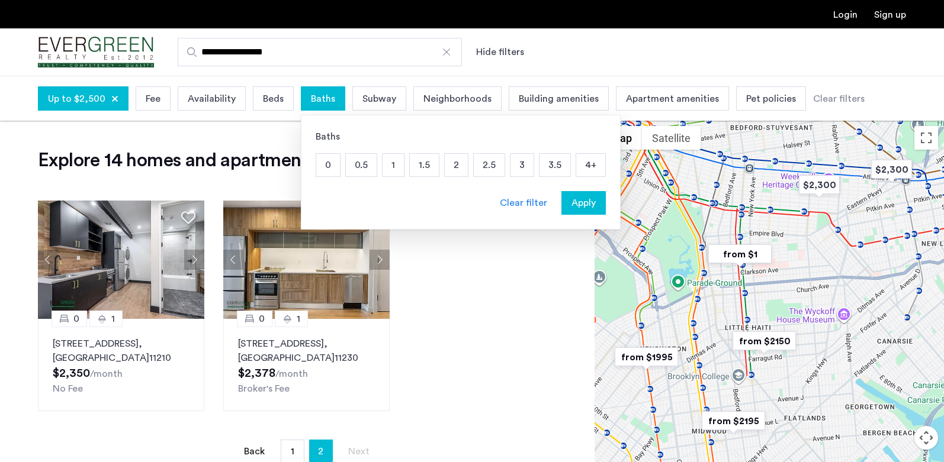
click at [374, 98] on span "Subway" at bounding box center [379, 99] width 34 height 14
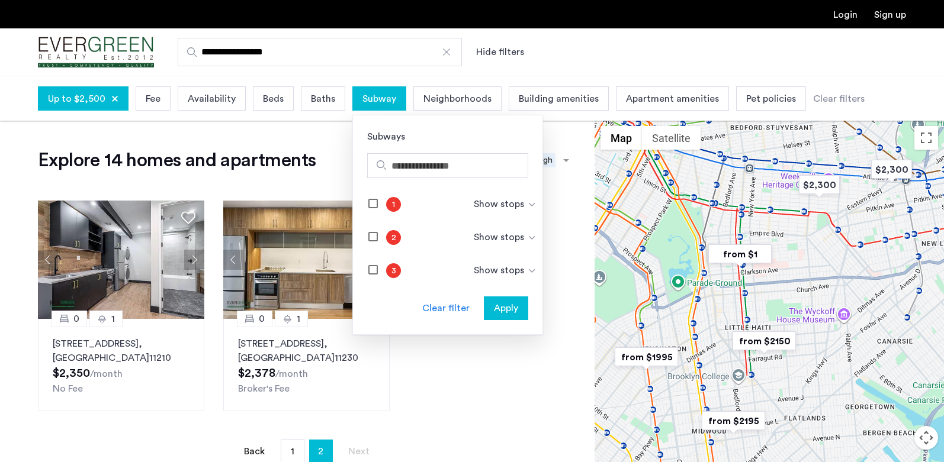
click at [443, 95] on span "Neighborhoods" at bounding box center [457, 99] width 68 height 14
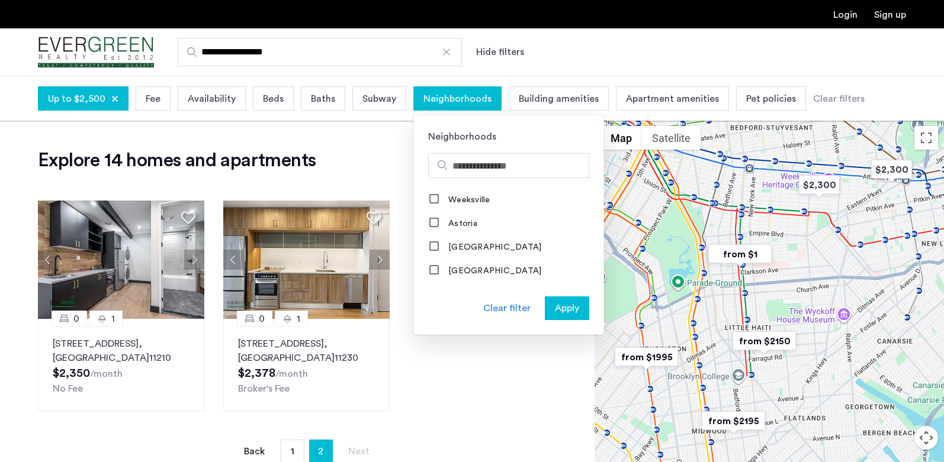
click at [511, 95] on div "Building amenities" at bounding box center [559, 98] width 100 height 24
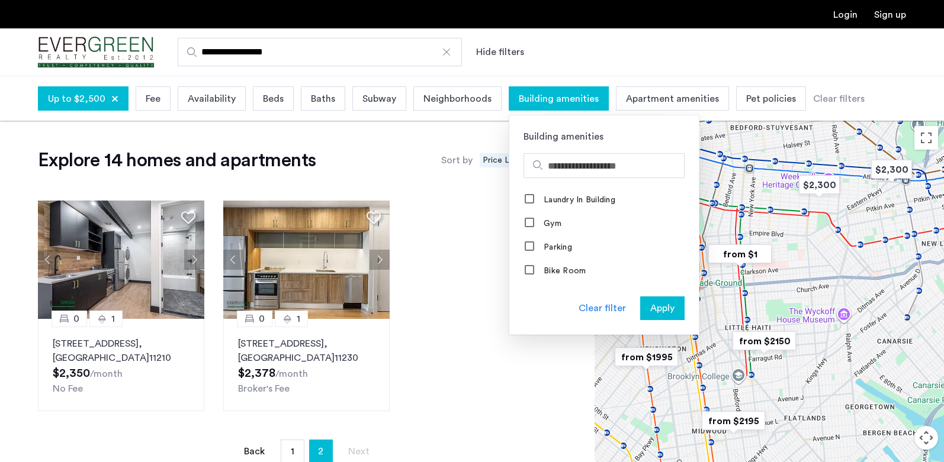
click at [645, 65] on div "**********" at bounding box center [530, 52] width 752 height 28
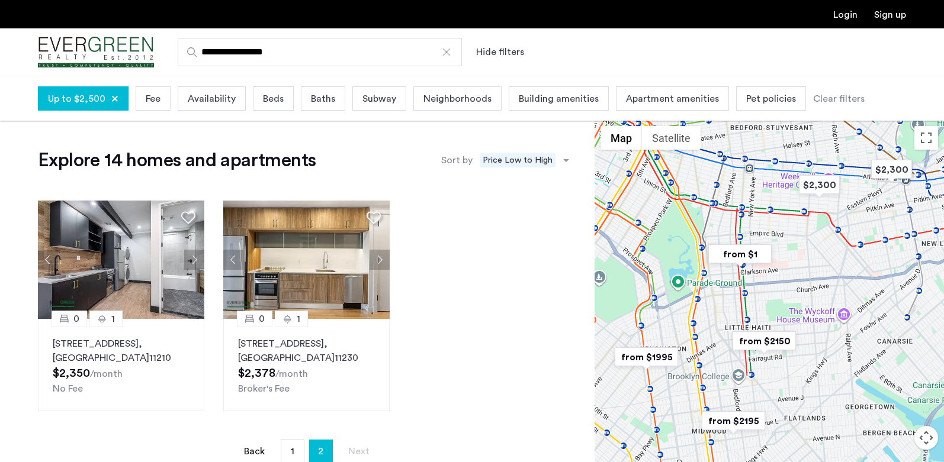
click at [79, 98] on span "Up to $2,500" at bounding box center [76, 99] width 57 height 14
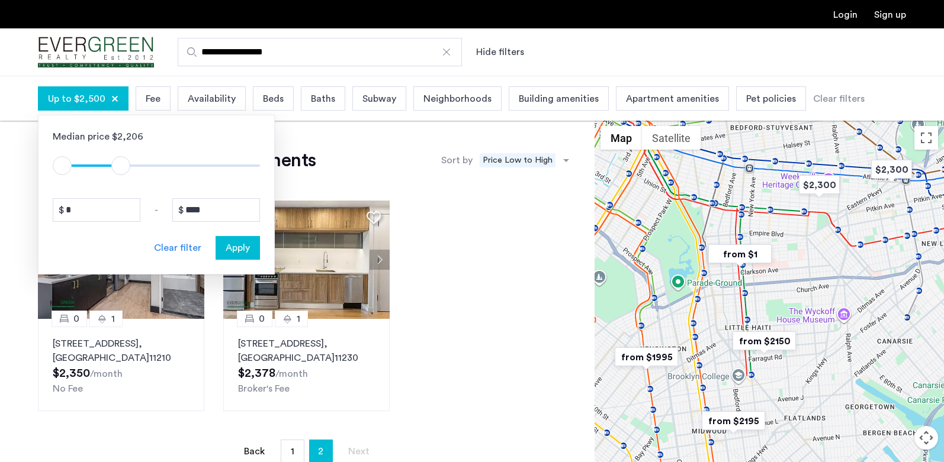
click at [28, 262] on app-root "**********" at bounding box center [472, 374] width 944 height 748
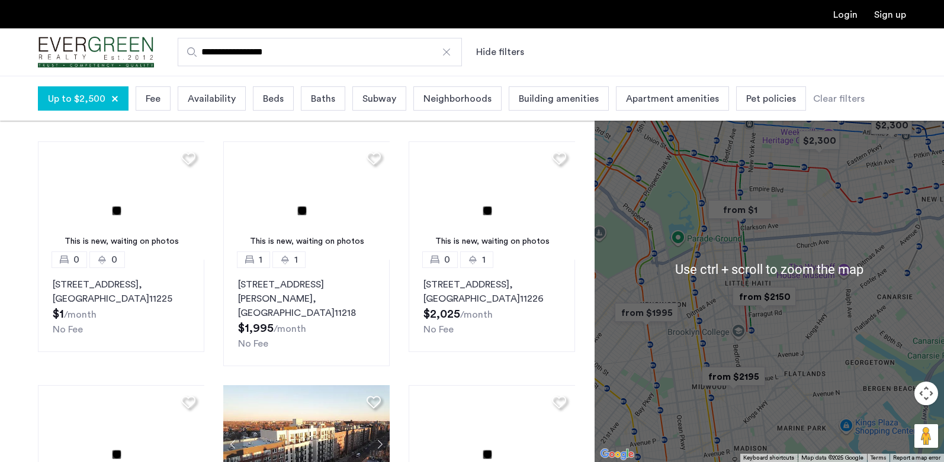
scroll to position [178, 0]
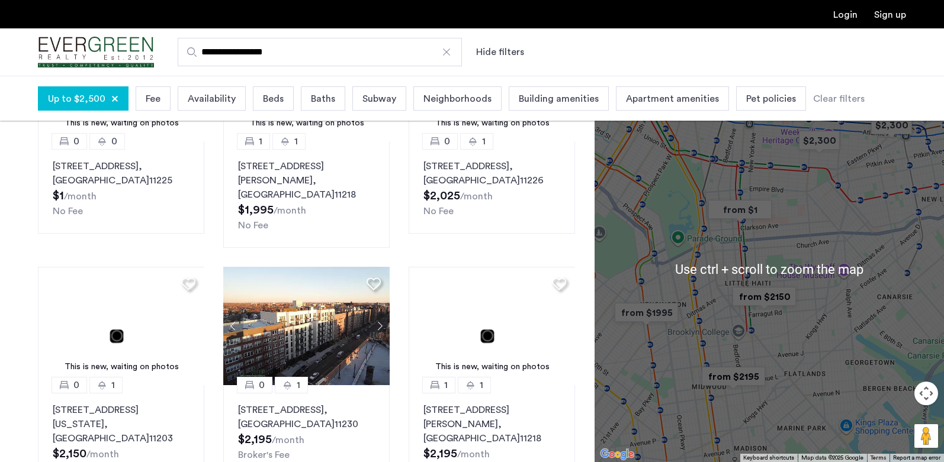
click at [739, 268] on div at bounding box center [768, 269] width 349 height 387
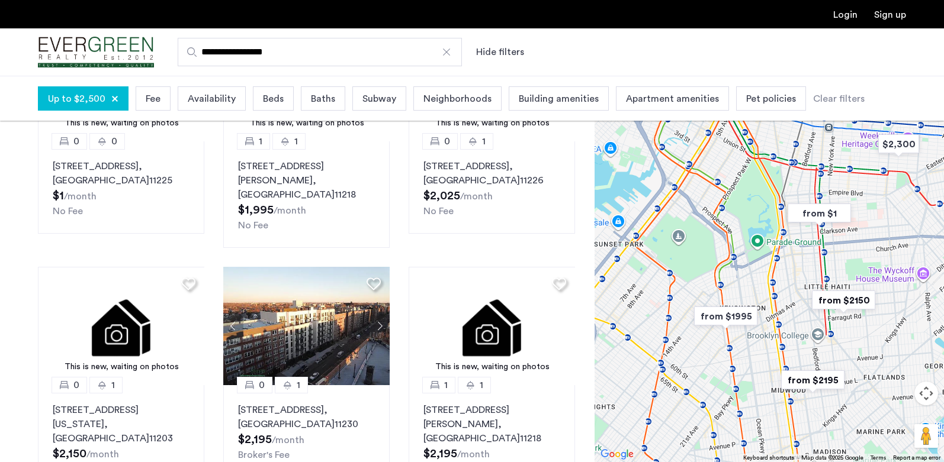
drag, startPoint x: 692, startPoint y: 267, endPoint x: 773, endPoint y: 276, distance: 81.6
click at [773, 276] on div at bounding box center [768, 269] width 349 height 387
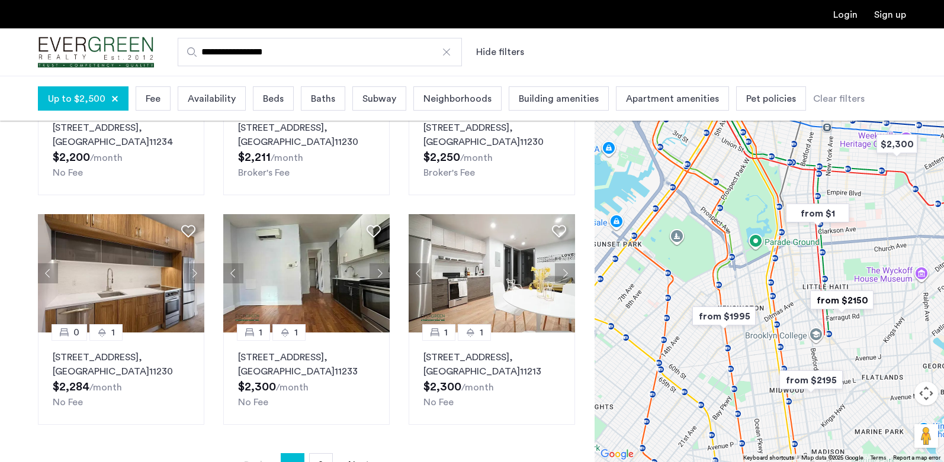
scroll to position [711, 0]
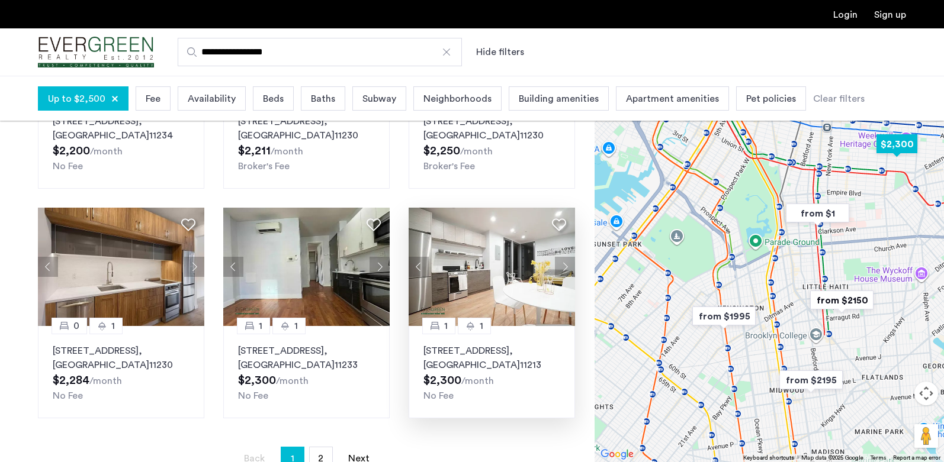
click at [516, 250] on img at bounding box center [492, 267] width 167 height 118
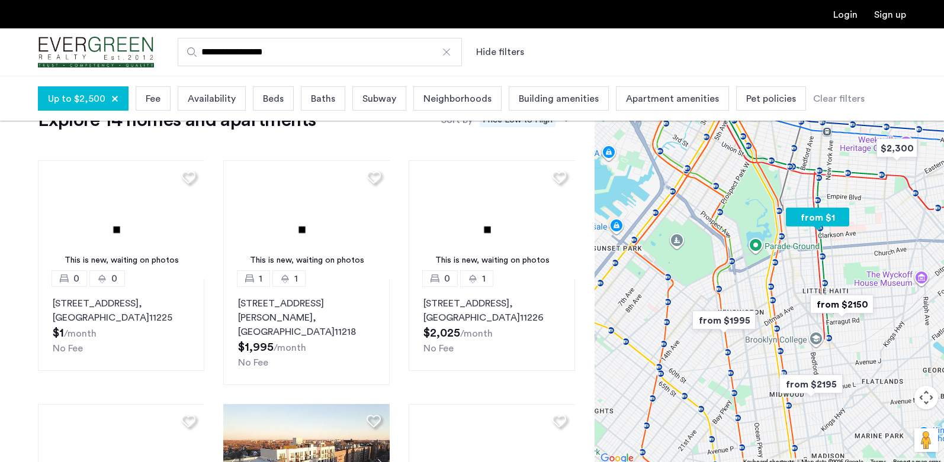
scroll to position [0, 0]
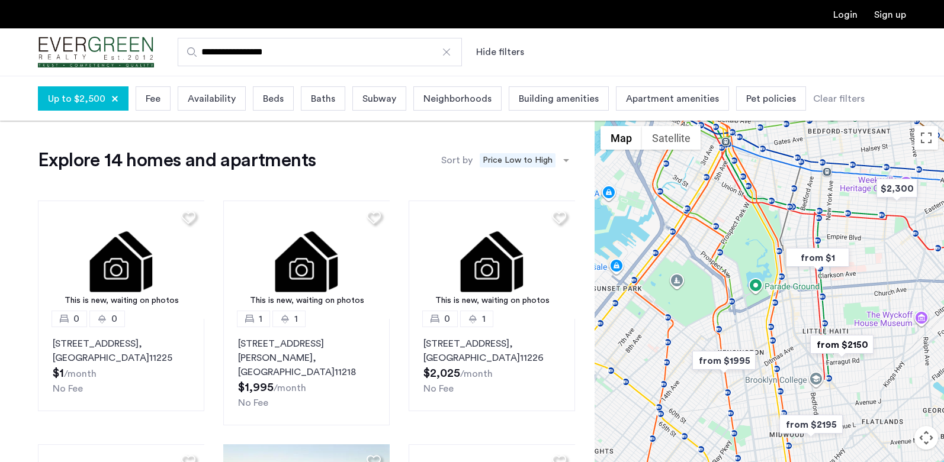
click at [272, 98] on span "Beds" at bounding box center [273, 99] width 21 height 14
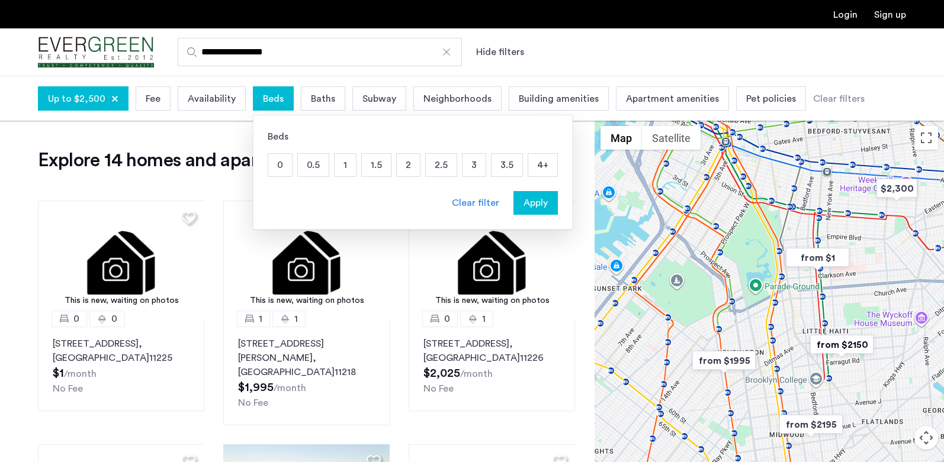
click at [336, 169] on p "1" at bounding box center [345, 165] width 21 height 22
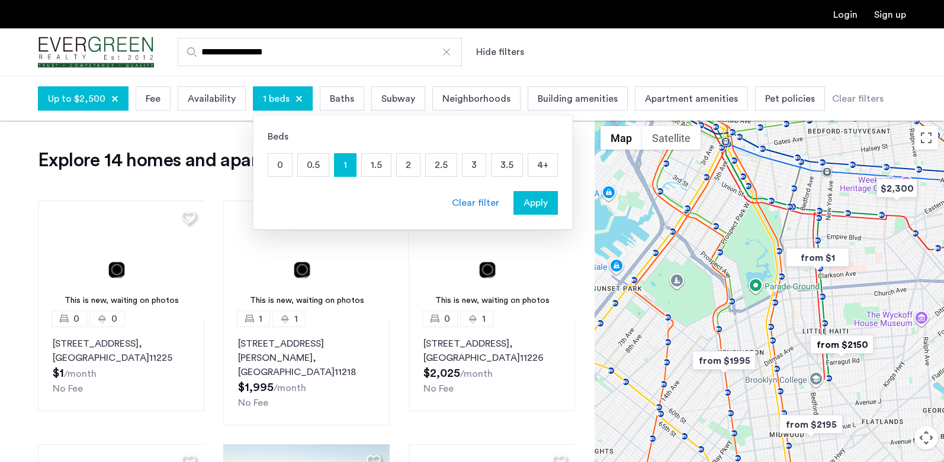
click at [523, 198] on span "Apply" at bounding box center [535, 203] width 24 height 14
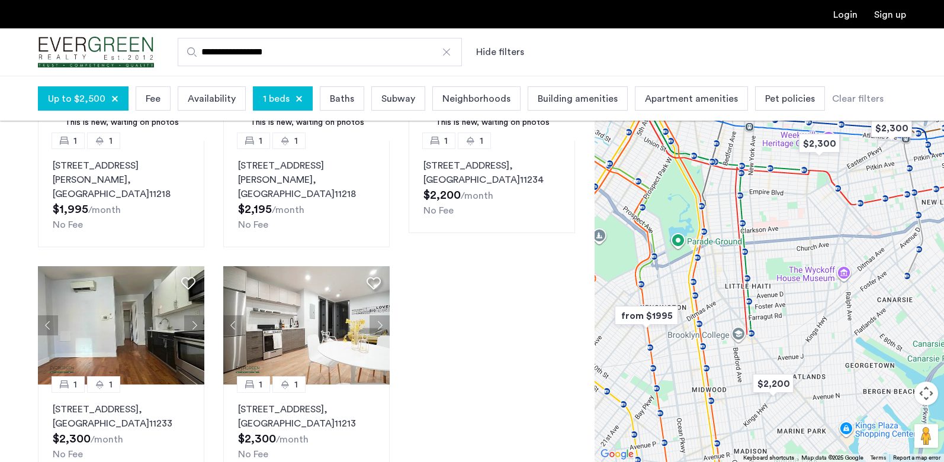
scroll to position [178, 0]
click at [373, 317] on button "Next apartment" at bounding box center [379, 326] width 20 height 20
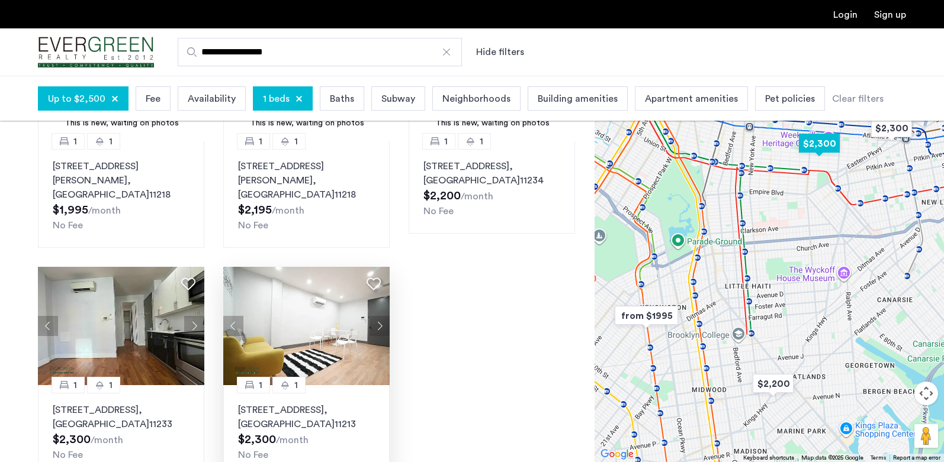
click at [375, 316] on button "Next apartment" at bounding box center [379, 326] width 20 height 20
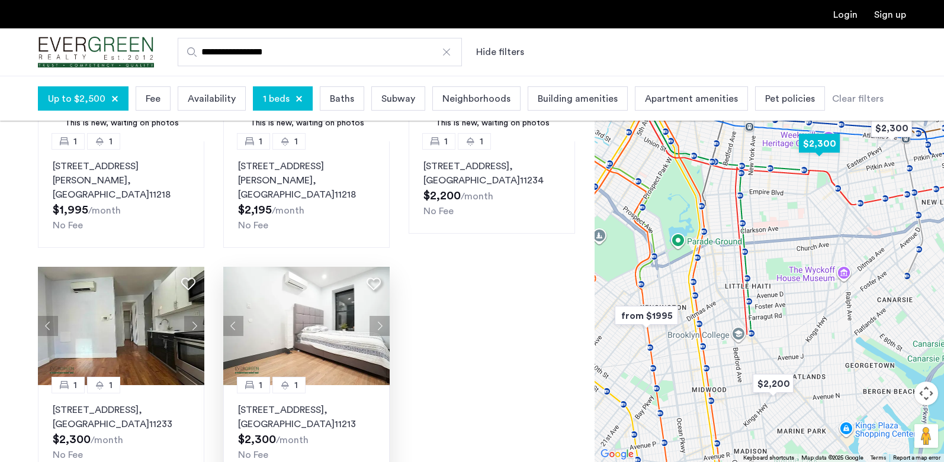
click at [375, 316] on button "Next apartment" at bounding box center [379, 326] width 20 height 20
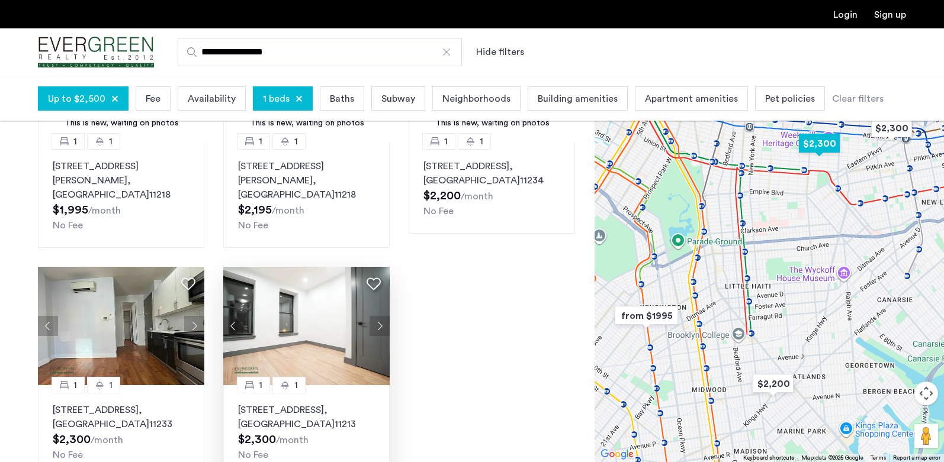
click at [375, 316] on button "Next apartment" at bounding box center [379, 326] width 20 height 20
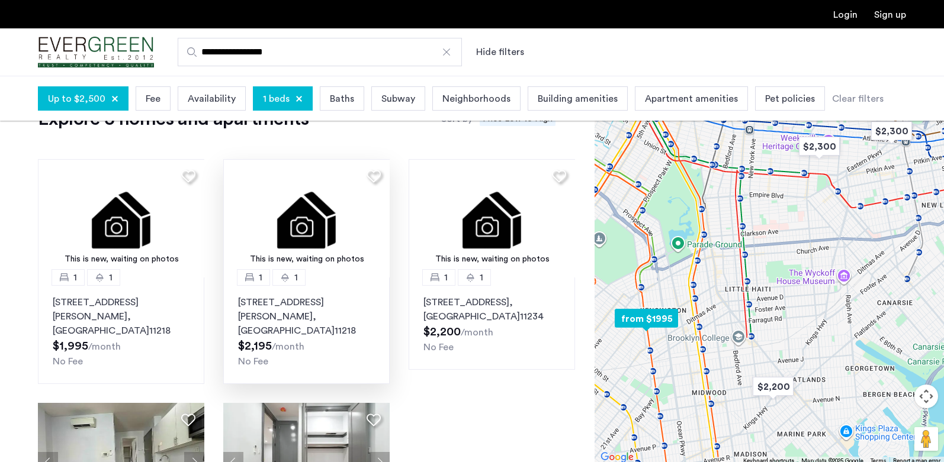
scroll to position [59, 0]
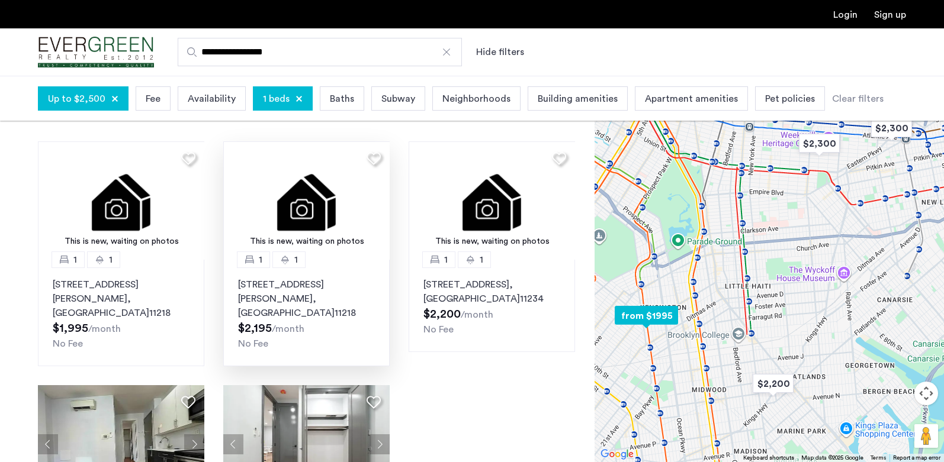
click at [323, 223] on img at bounding box center [306, 201] width 167 height 118
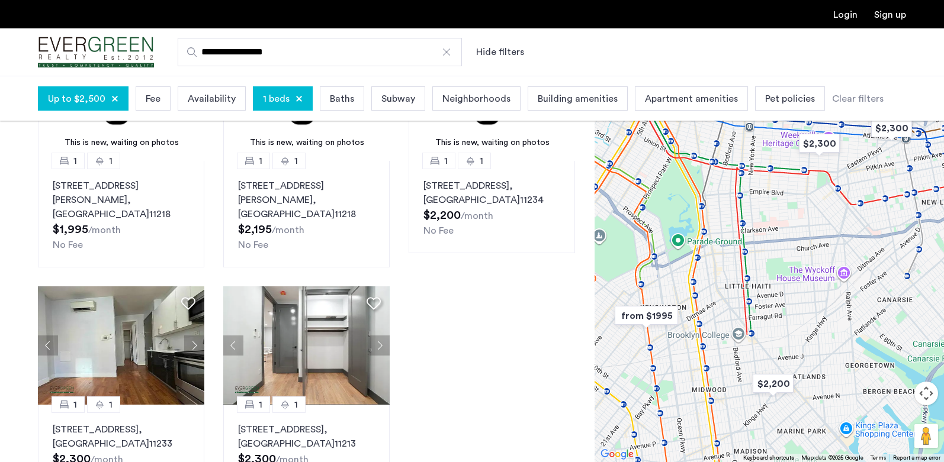
scroll to position [178, 0]
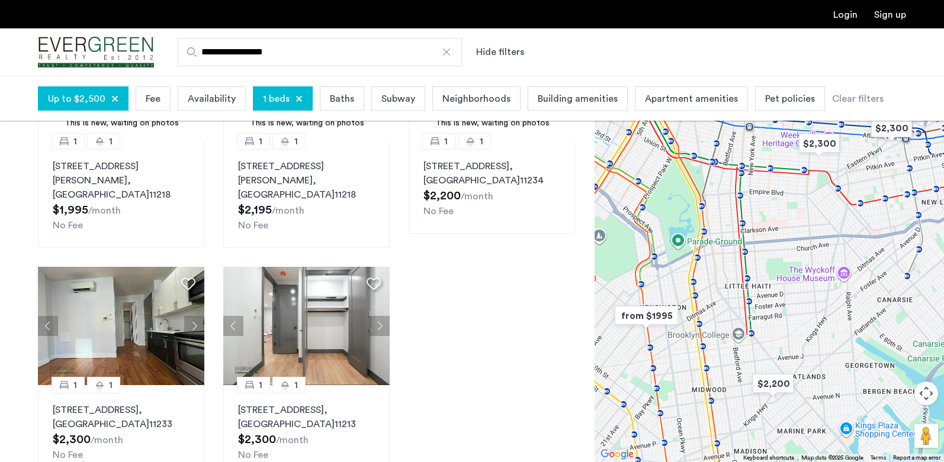
click at [101, 50] on img "Cazamio Logo" at bounding box center [96, 52] width 116 height 44
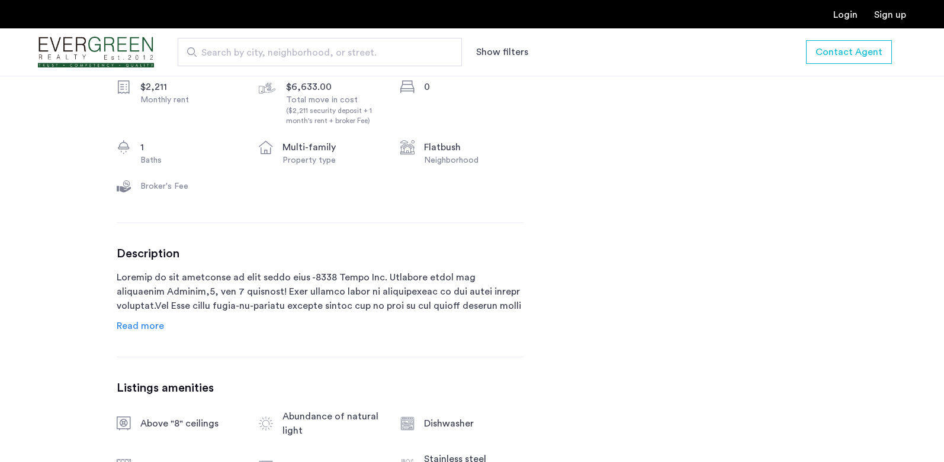
scroll to position [474, 0]
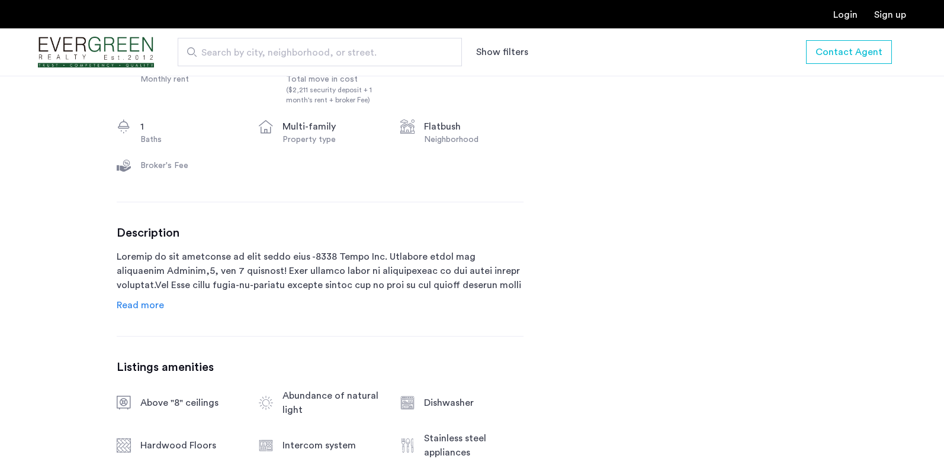
click at [159, 303] on span "Read more" at bounding box center [140, 305] width 47 height 9
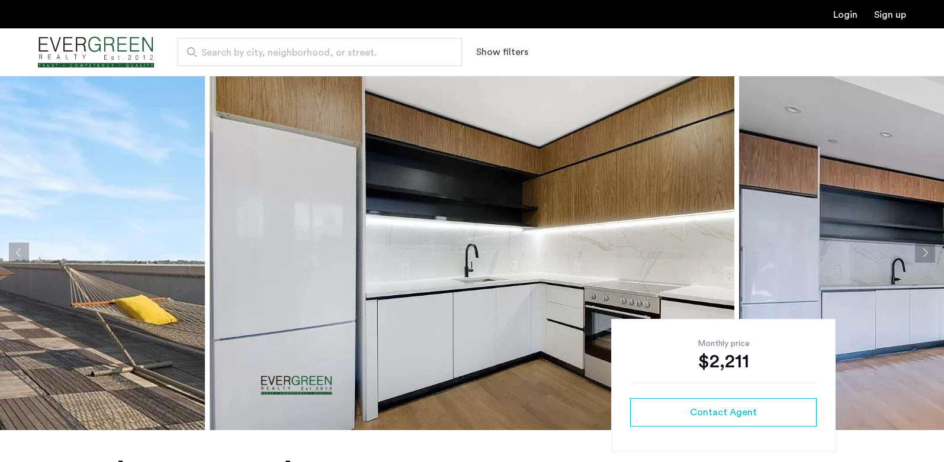
scroll to position [0, 0]
click at [928, 254] on button "Next apartment" at bounding box center [925, 253] width 20 height 20
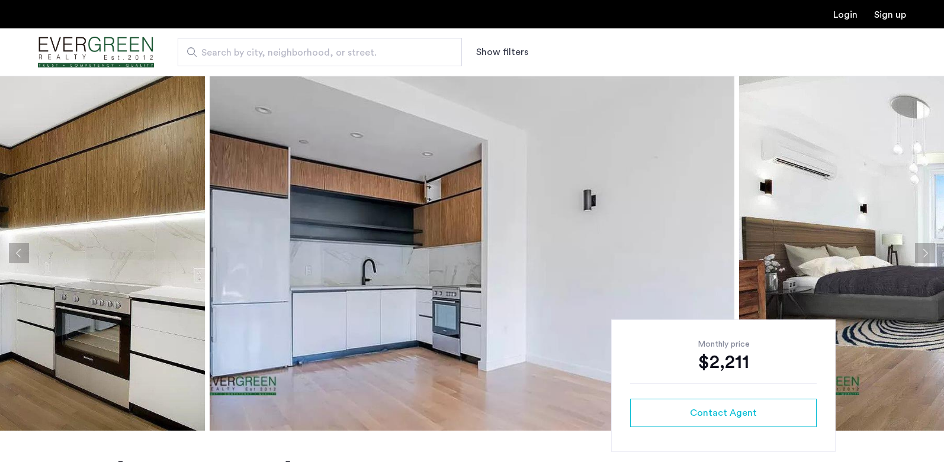
click at [925, 253] on button "Next apartment" at bounding box center [925, 253] width 20 height 20
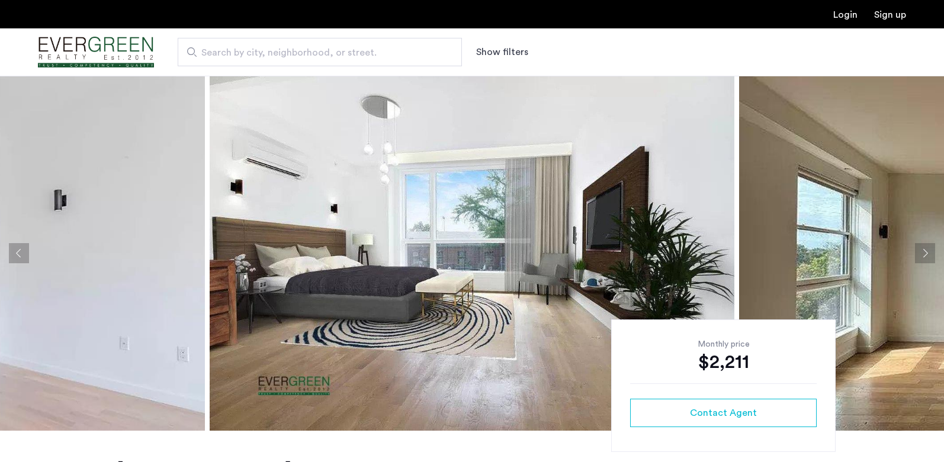
click at [925, 253] on button "Next apartment" at bounding box center [925, 253] width 20 height 20
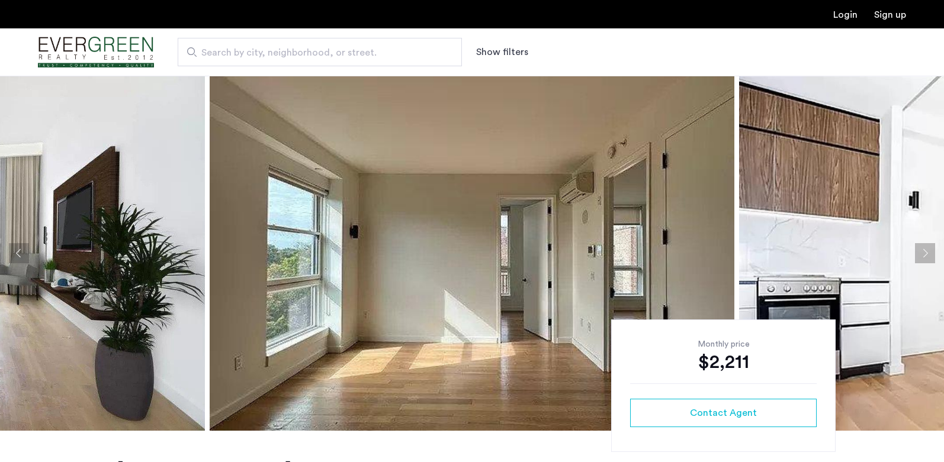
click at [925, 253] on button "Next apartment" at bounding box center [925, 253] width 20 height 20
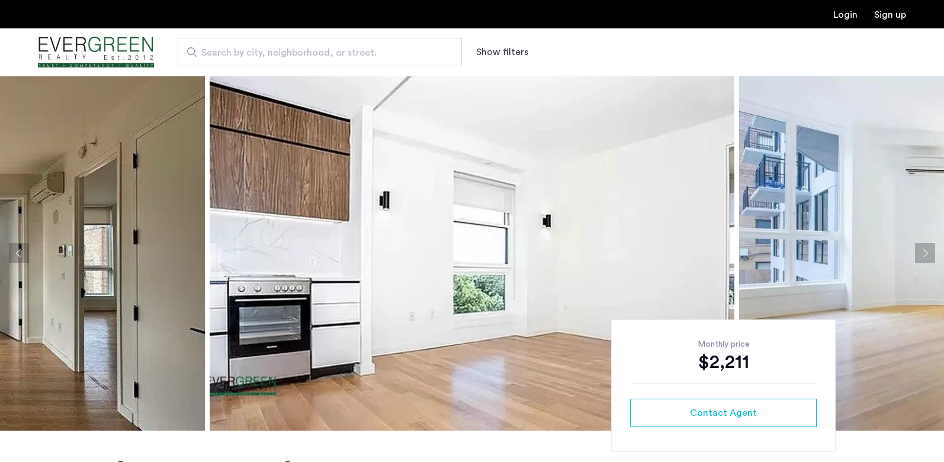
click at [925, 253] on button "Next apartment" at bounding box center [925, 253] width 20 height 20
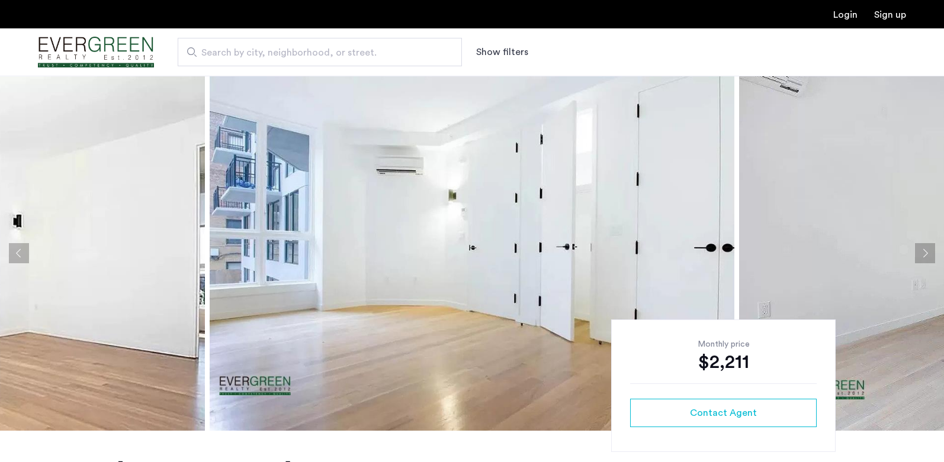
click at [925, 253] on button "Next apartment" at bounding box center [925, 253] width 20 height 20
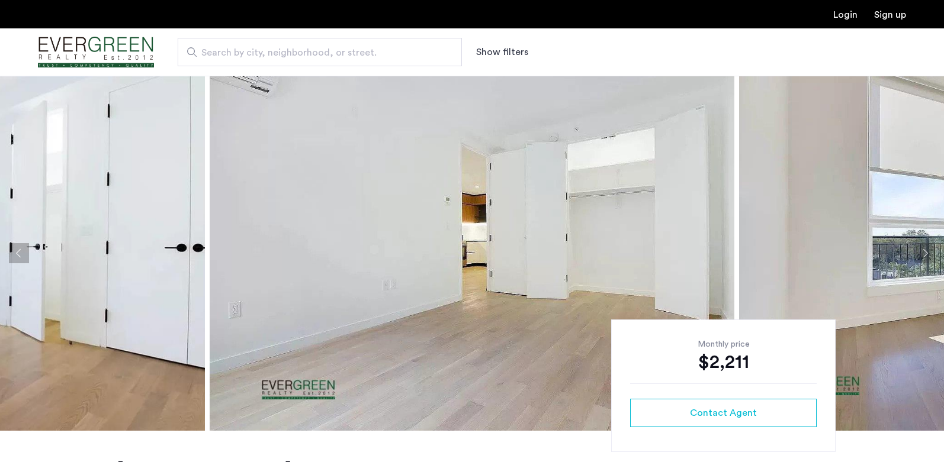
click at [925, 253] on button "Next apartment" at bounding box center [925, 253] width 20 height 20
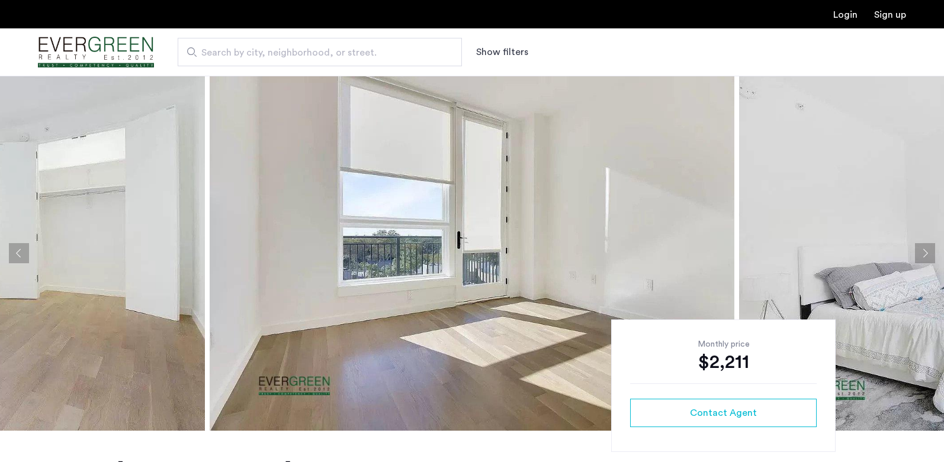
click at [925, 253] on button "Next apartment" at bounding box center [925, 253] width 20 height 20
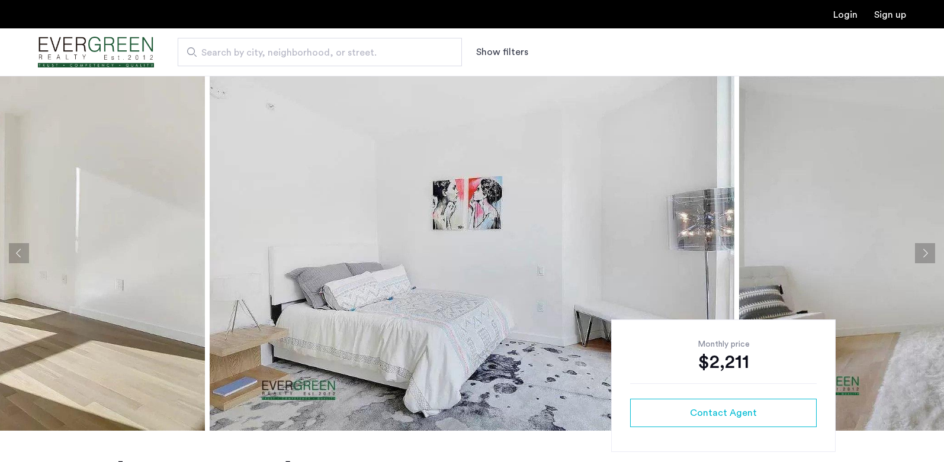
click at [925, 253] on button "Next apartment" at bounding box center [925, 253] width 20 height 20
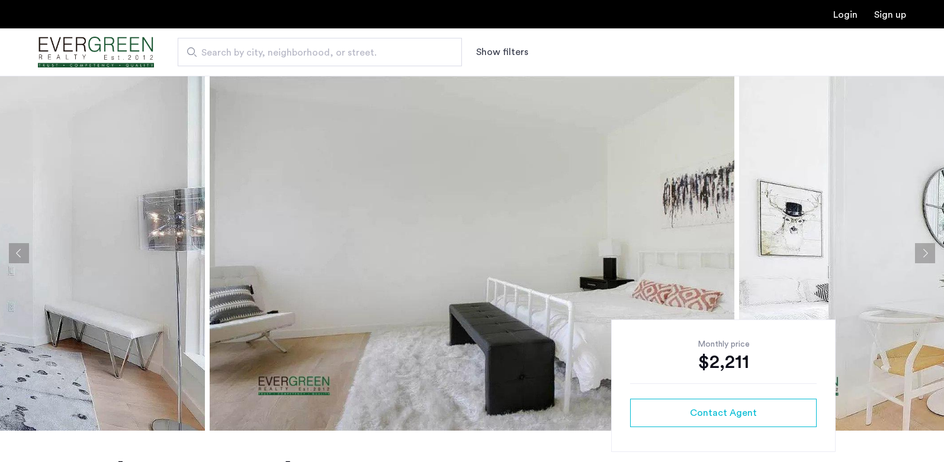
click at [925, 253] on button "Next apartment" at bounding box center [925, 253] width 20 height 20
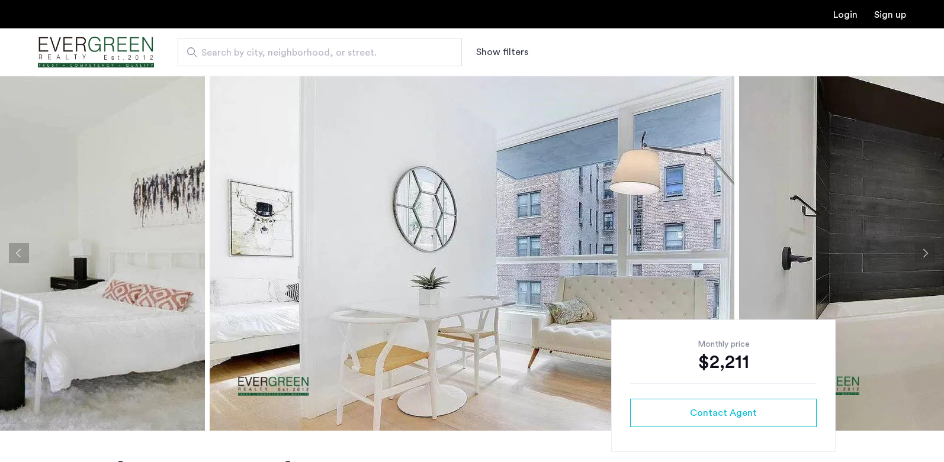
click at [925, 253] on button "Next apartment" at bounding box center [925, 253] width 20 height 20
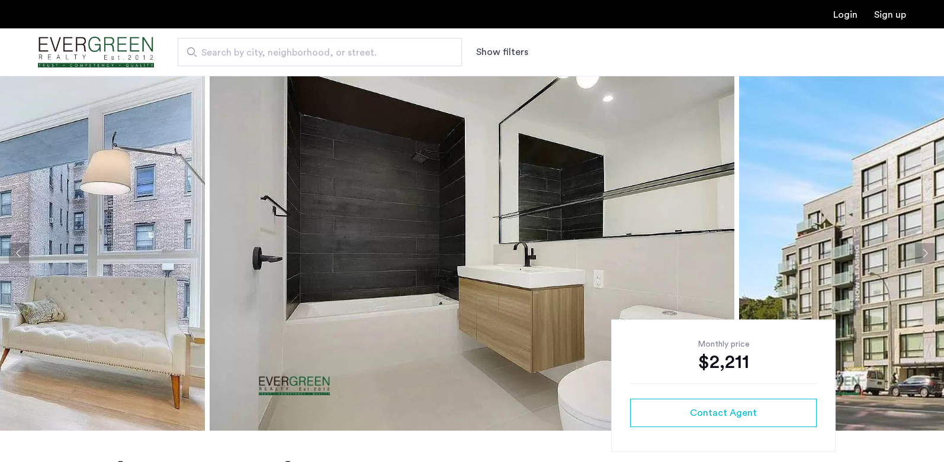
click at [22, 256] on button "Previous apartment" at bounding box center [19, 253] width 20 height 20
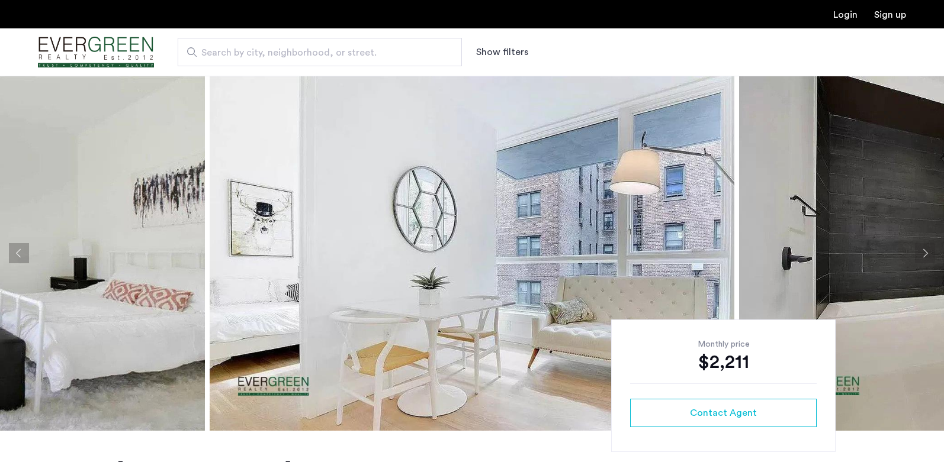
click at [22, 256] on button "Previous apartment" at bounding box center [19, 253] width 20 height 20
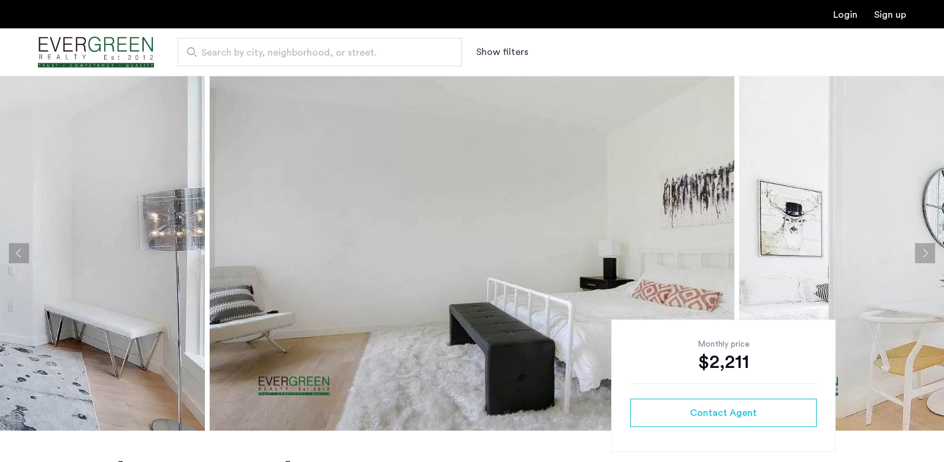
click at [22, 256] on button "Previous apartment" at bounding box center [19, 253] width 20 height 20
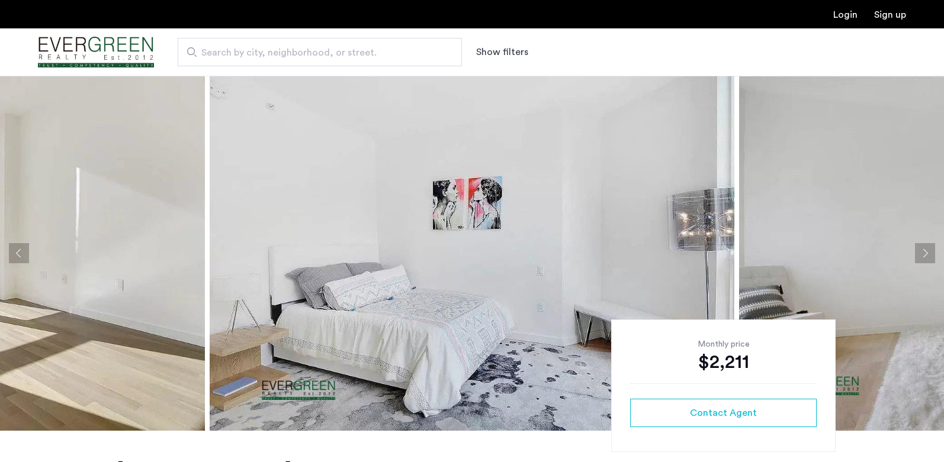
click at [22, 256] on button "Previous apartment" at bounding box center [19, 253] width 20 height 20
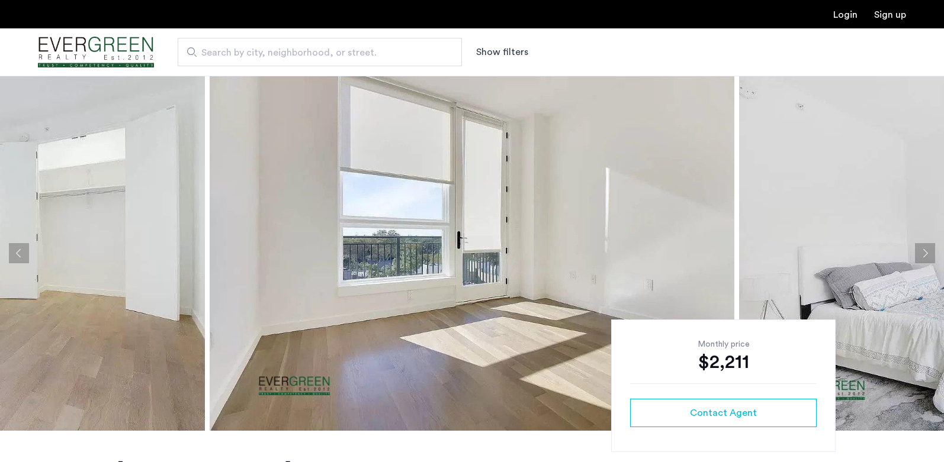
click at [22, 256] on button "Previous apartment" at bounding box center [19, 253] width 20 height 20
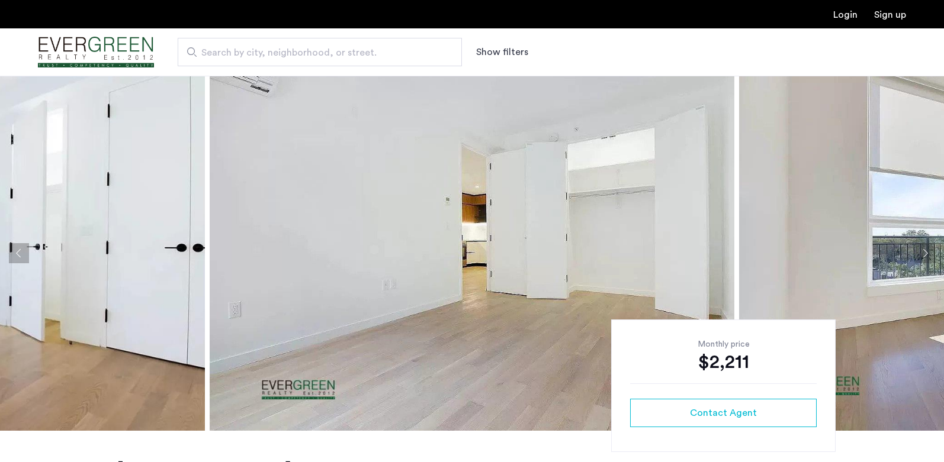
click at [22, 256] on button "Previous apartment" at bounding box center [19, 253] width 20 height 20
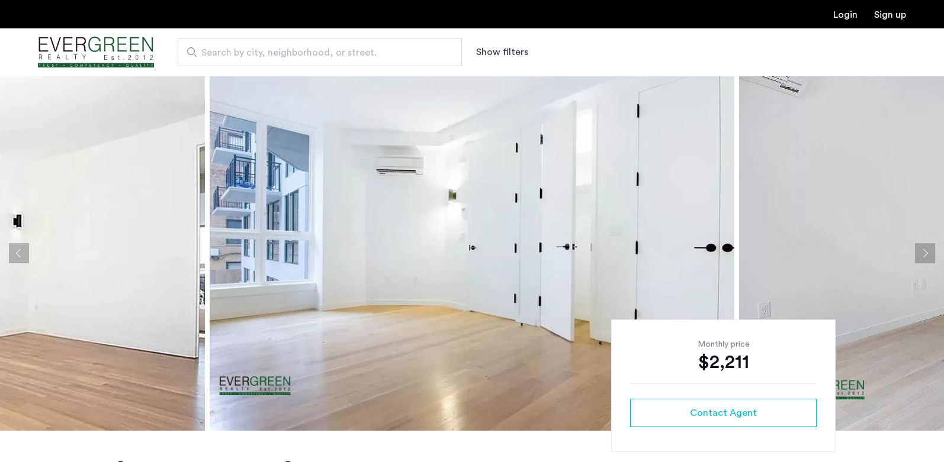
click at [22, 256] on button "Previous apartment" at bounding box center [19, 253] width 20 height 20
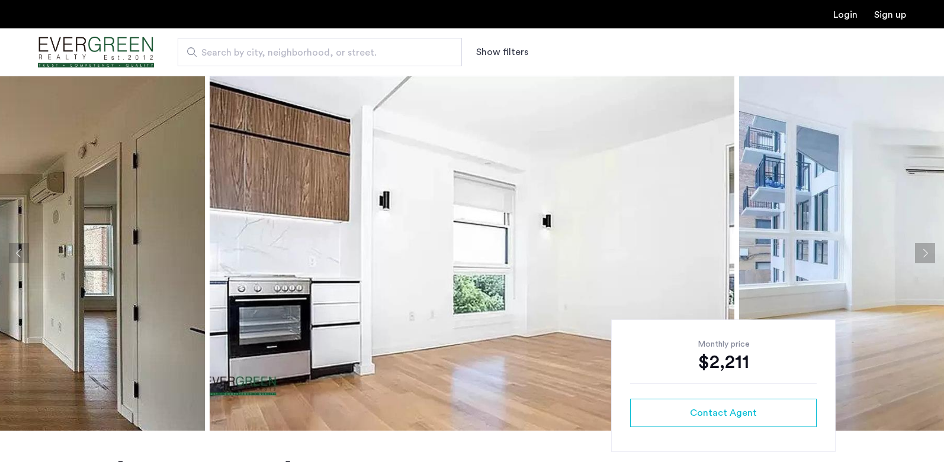
click at [22, 256] on button "Previous apartment" at bounding box center [19, 253] width 20 height 20
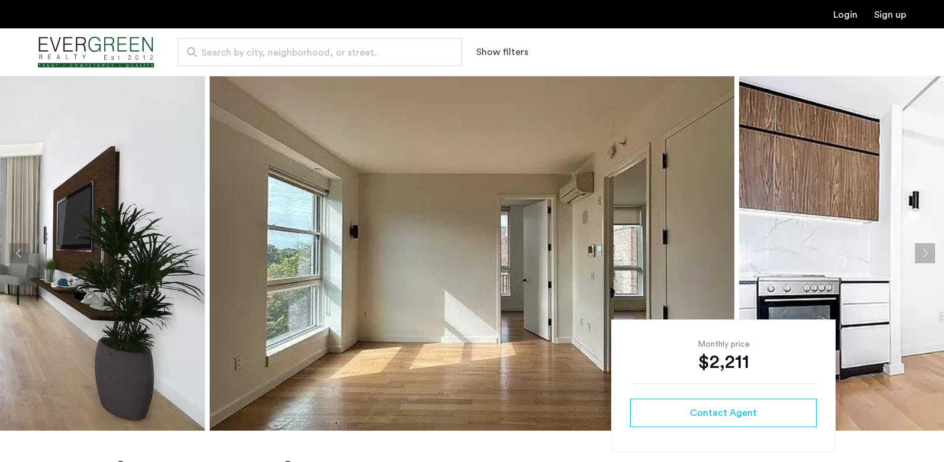
click at [22, 256] on button "Previous apartment" at bounding box center [19, 253] width 20 height 20
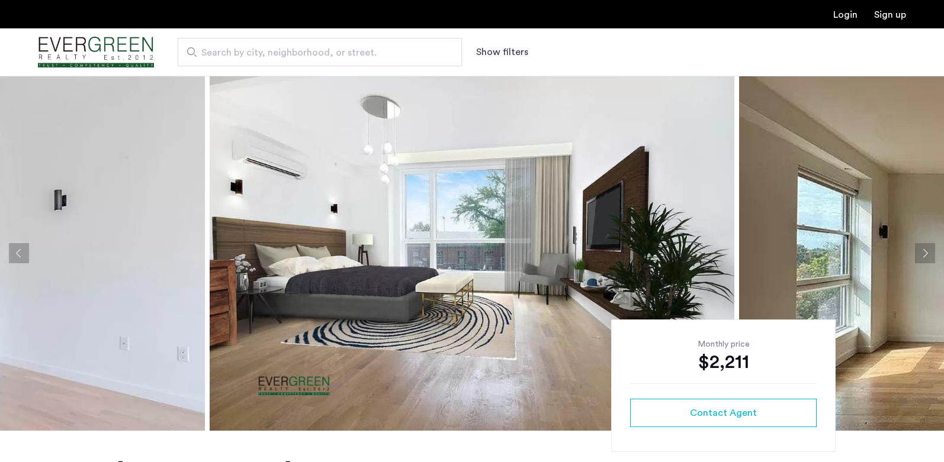
click at [22, 256] on button "Previous apartment" at bounding box center [19, 253] width 20 height 20
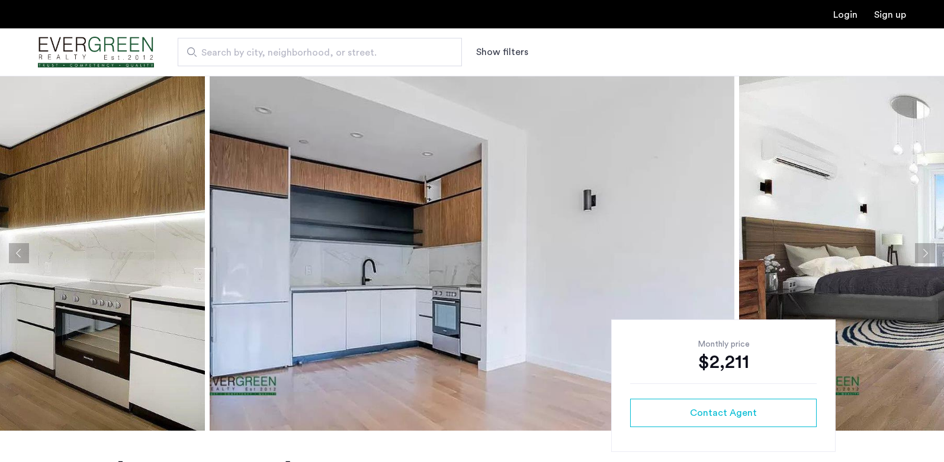
click at [22, 256] on button "Previous apartment" at bounding box center [19, 253] width 20 height 20
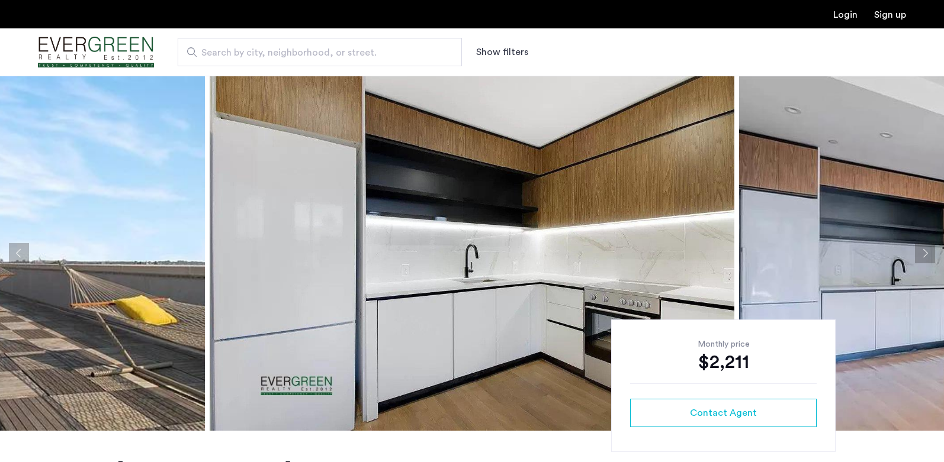
click at [121, 41] on img "Cazamio Logo" at bounding box center [96, 52] width 116 height 44
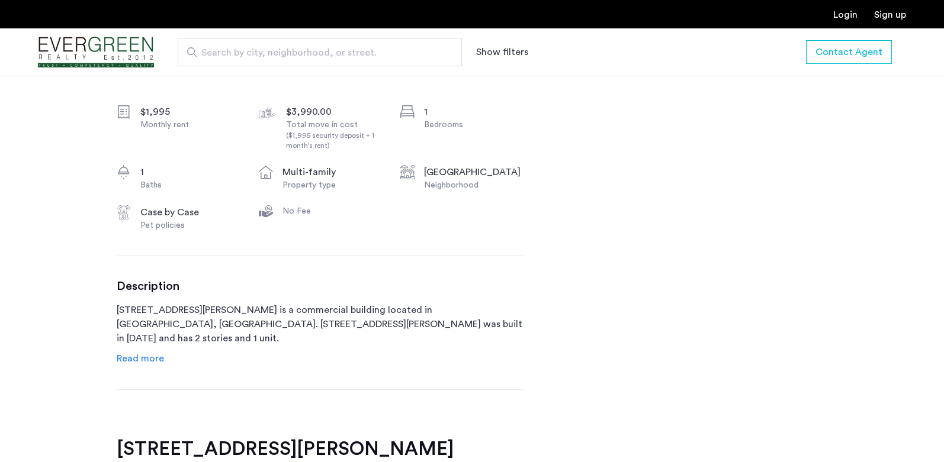
scroll to position [414, 0]
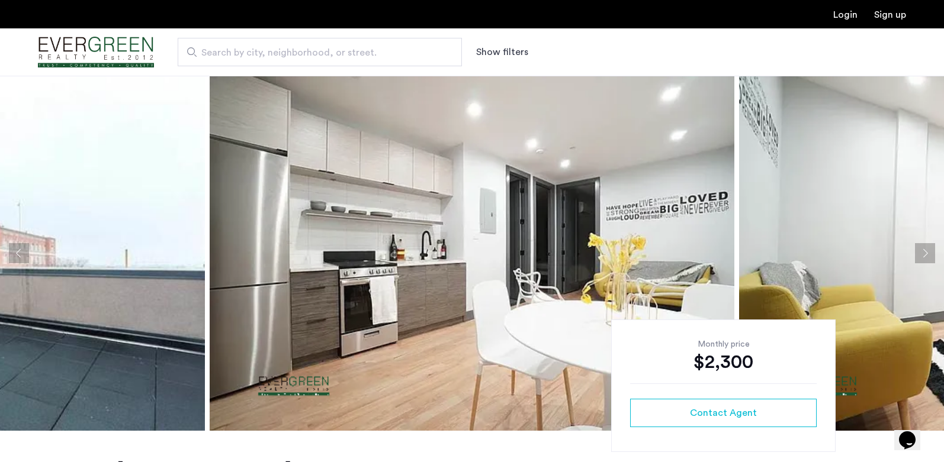
click at [924, 250] on button "Next apartment" at bounding box center [925, 253] width 20 height 20
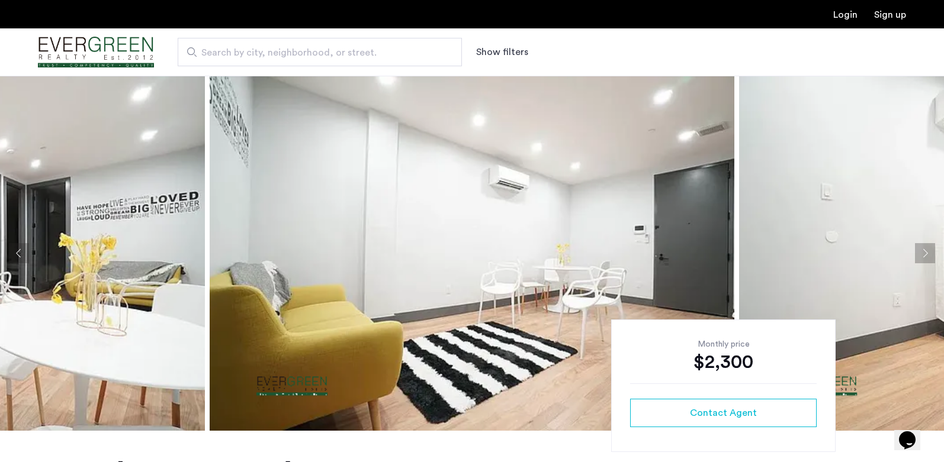
click at [924, 250] on button "Next apartment" at bounding box center [925, 253] width 20 height 20
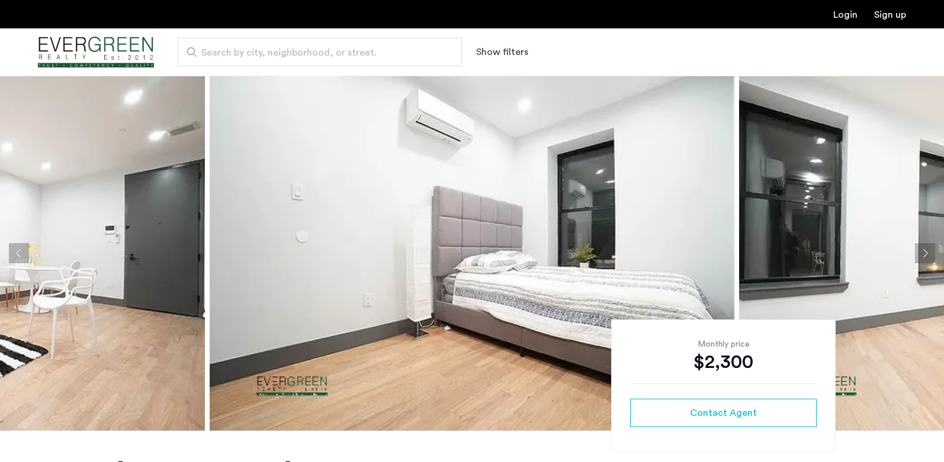
click at [924, 250] on button "Next apartment" at bounding box center [925, 253] width 20 height 20
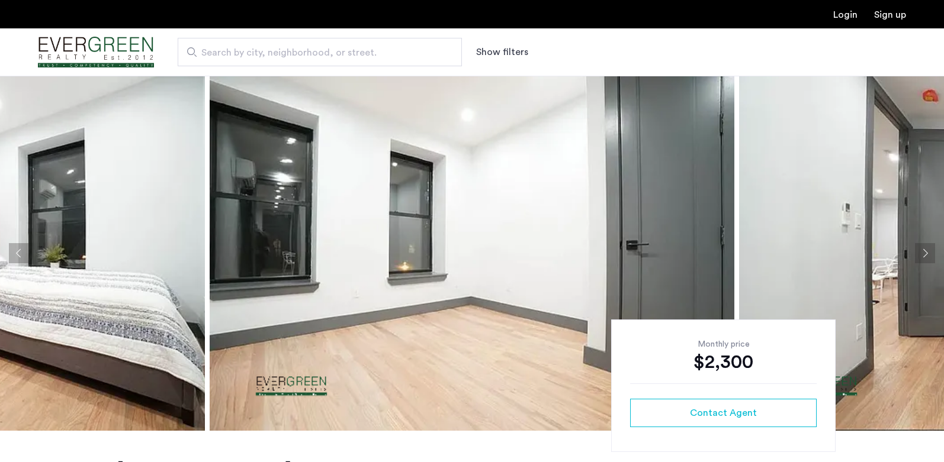
click at [924, 250] on button "Next apartment" at bounding box center [925, 253] width 20 height 20
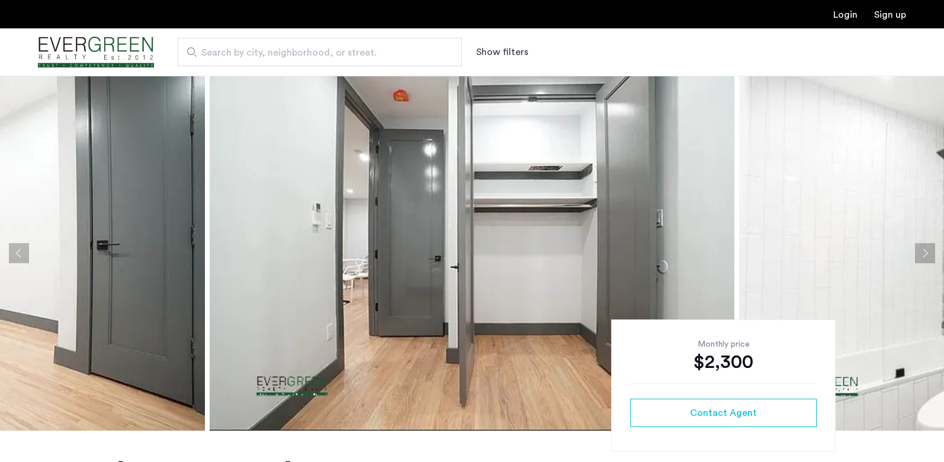
click at [924, 250] on button "Next apartment" at bounding box center [925, 253] width 20 height 20
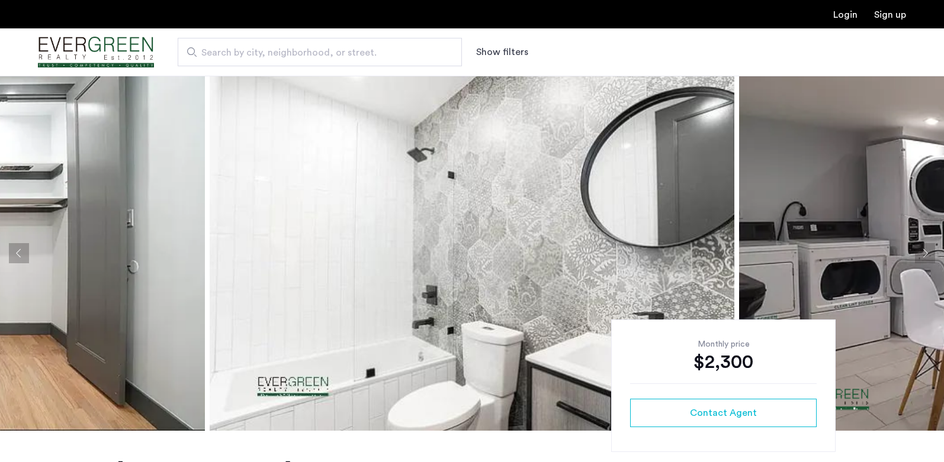
click at [924, 250] on button "Next apartment" at bounding box center [925, 253] width 20 height 20
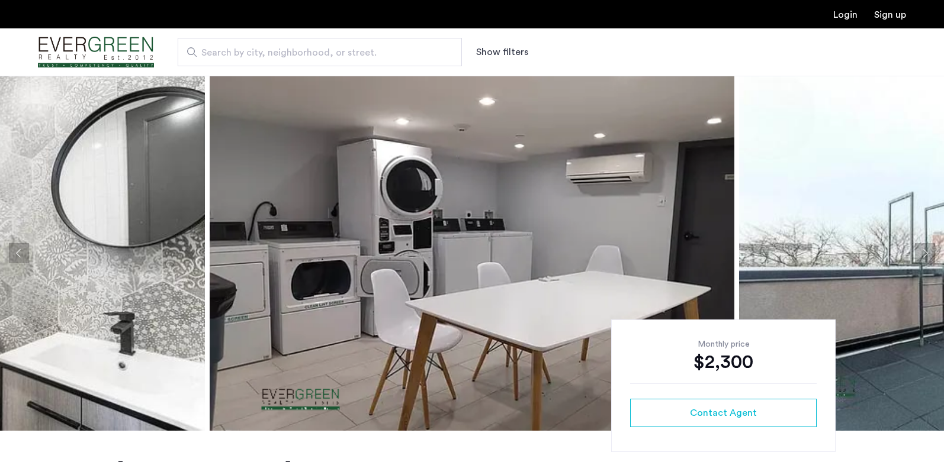
click at [924, 250] on button "Next apartment" at bounding box center [925, 253] width 20 height 20
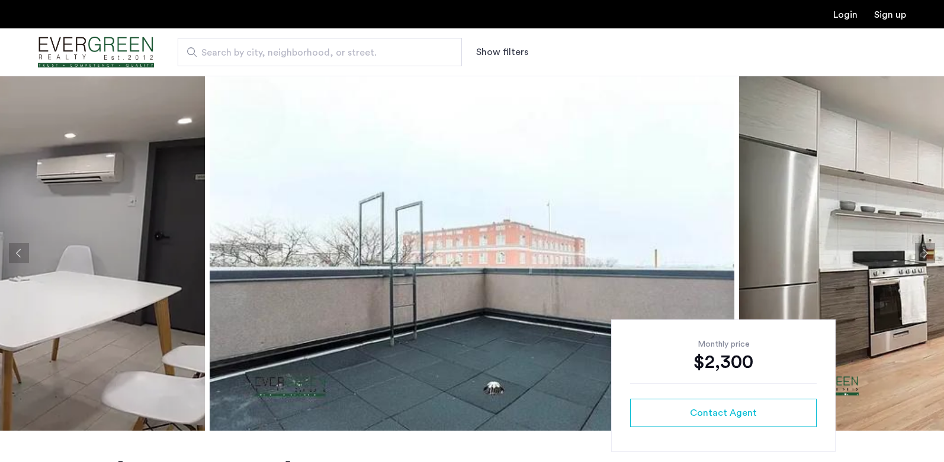
click at [924, 250] on button "Next apartment" at bounding box center [925, 253] width 20 height 20
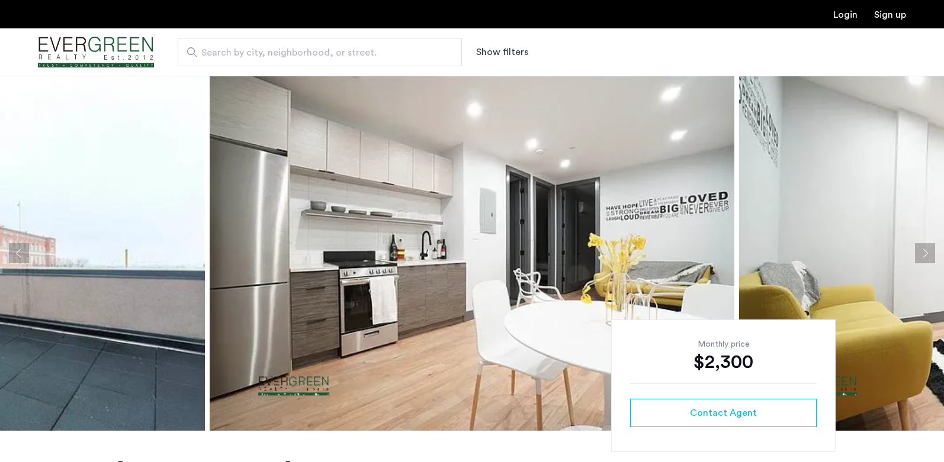
click at [924, 250] on button "Next apartment" at bounding box center [925, 253] width 20 height 20
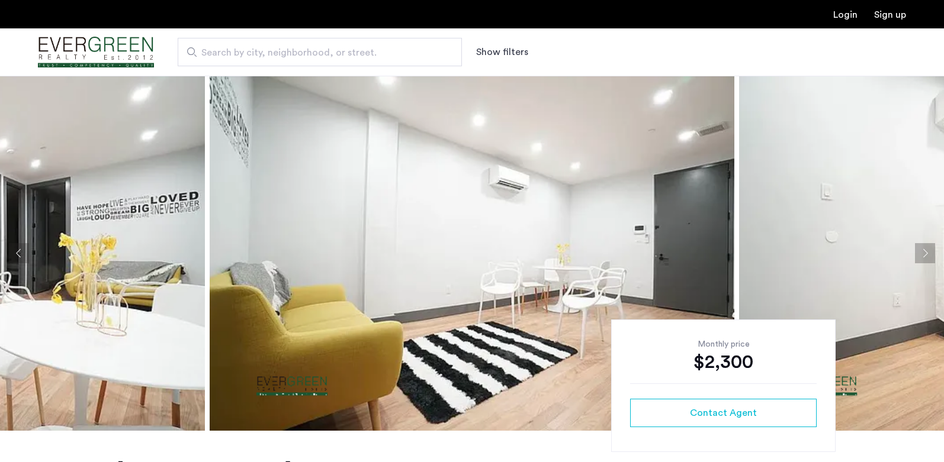
click at [924, 250] on button "Next apartment" at bounding box center [925, 253] width 20 height 20
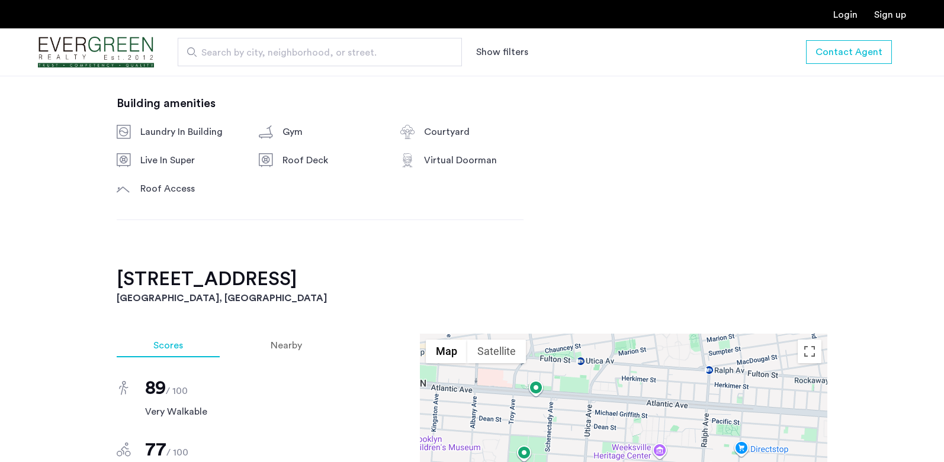
scroll to position [533, 0]
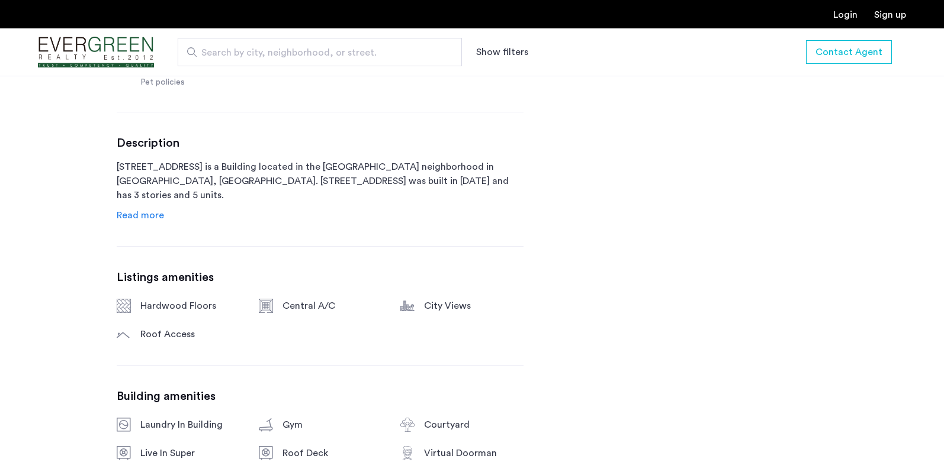
scroll to position [592, 0]
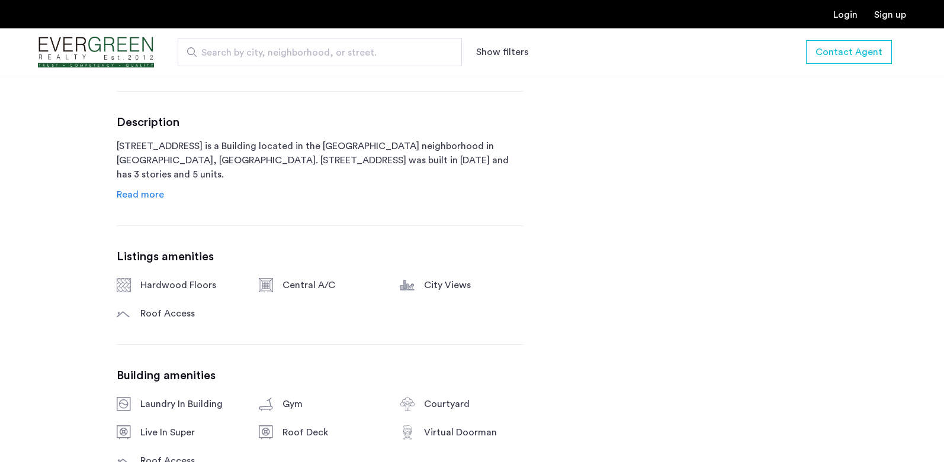
click at [148, 194] on span "Read more" at bounding box center [140, 194] width 47 height 9
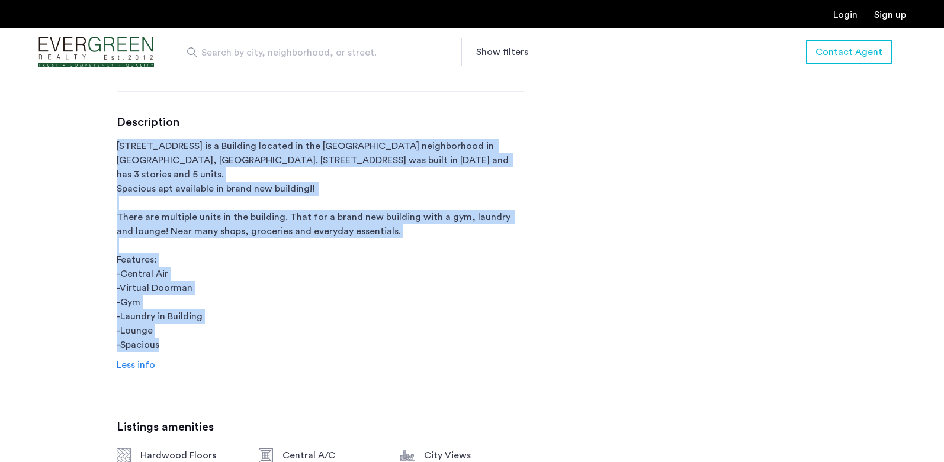
drag, startPoint x: 169, startPoint y: 332, endPoint x: 114, endPoint y: 143, distance: 197.3
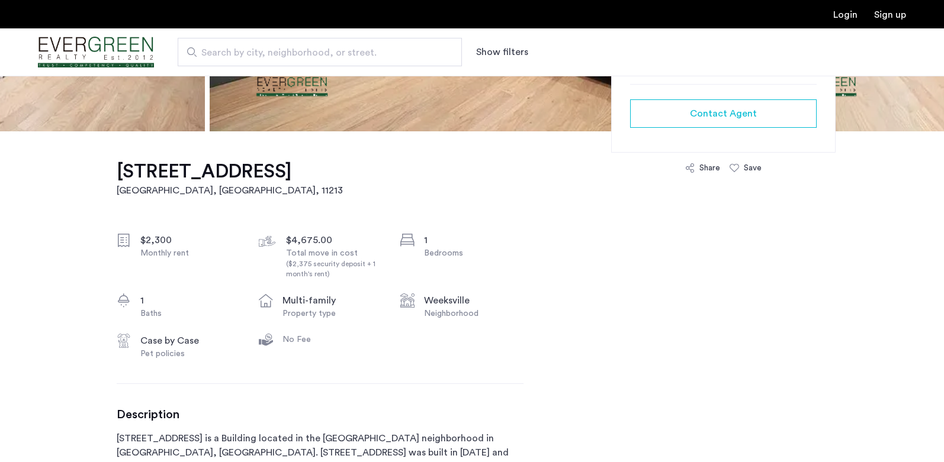
scroll to position [296, 0]
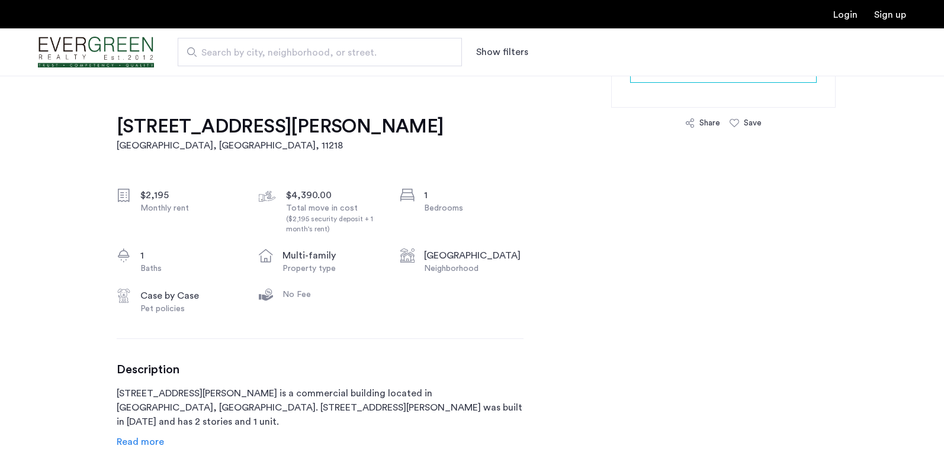
scroll to position [59, 0]
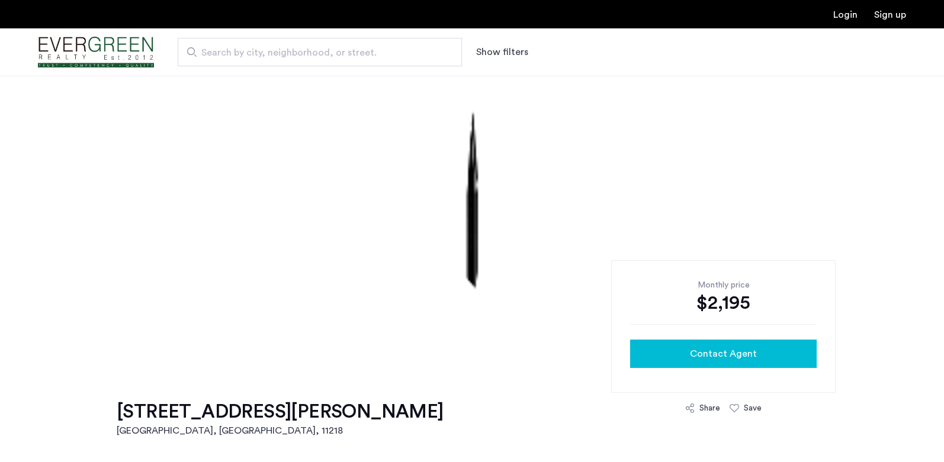
click at [734, 360] on span "Contact Agent" at bounding box center [723, 354] width 67 height 14
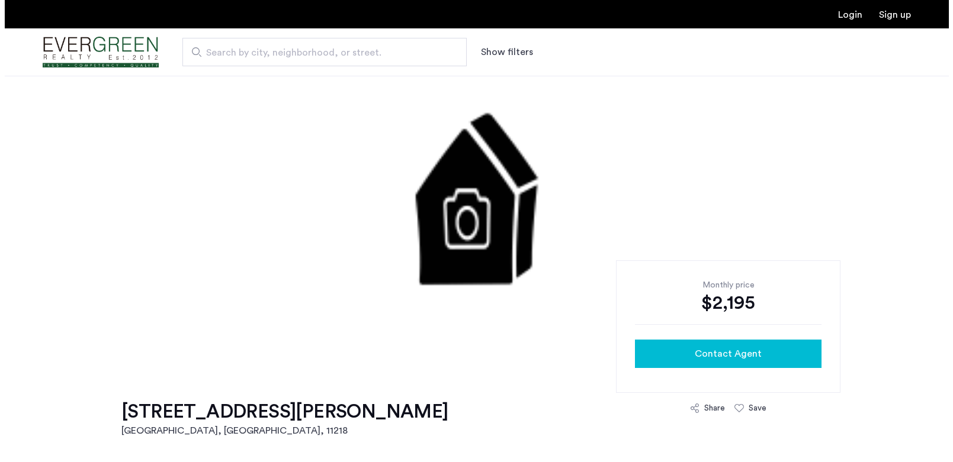
scroll to position [0, 0]
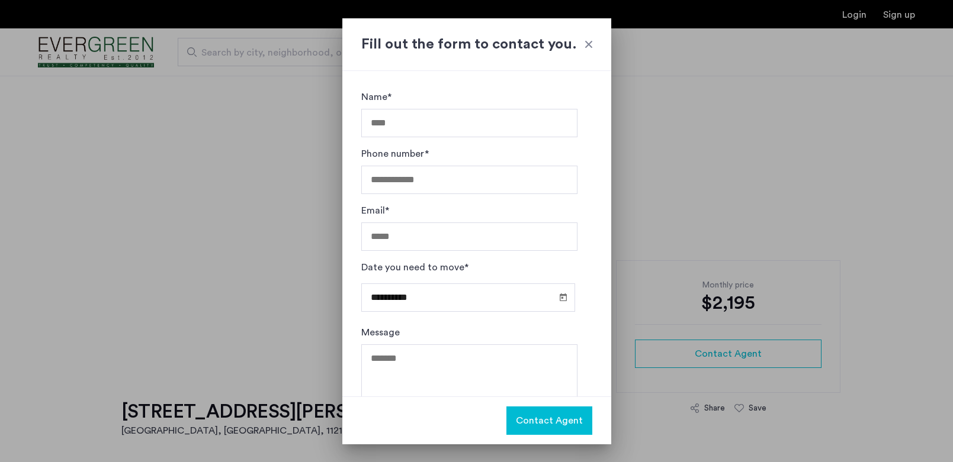
click at [435, 126] on input "Name*" at bounding box center [469, 123] width 216 height 28
type input "**********"
click at [557, 291] on span "Open calendar" at bounding box center [563, 297] width 28 height 28
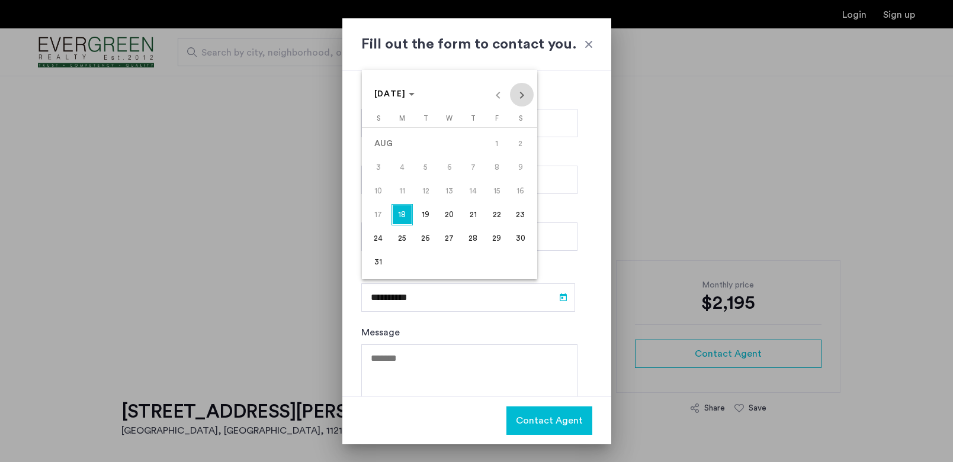
click at [517, 99] on span "Next month" at bounding box center [522, 95] width 24 height 24
click at [407, 168] on span "1" at bounding box center [401, 167] width 21 height 21
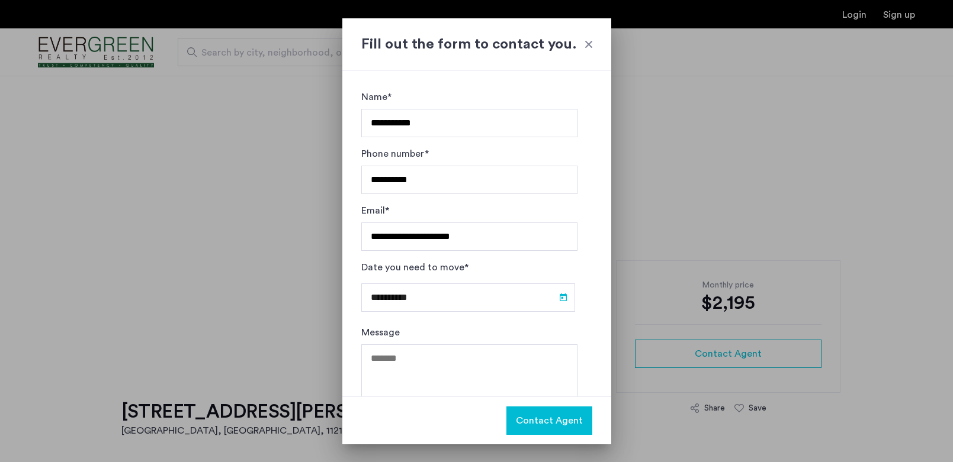
type input "**********"
click at [434, 358] on textarea "Message" at bounding box center [469, 380] width 216 height 71
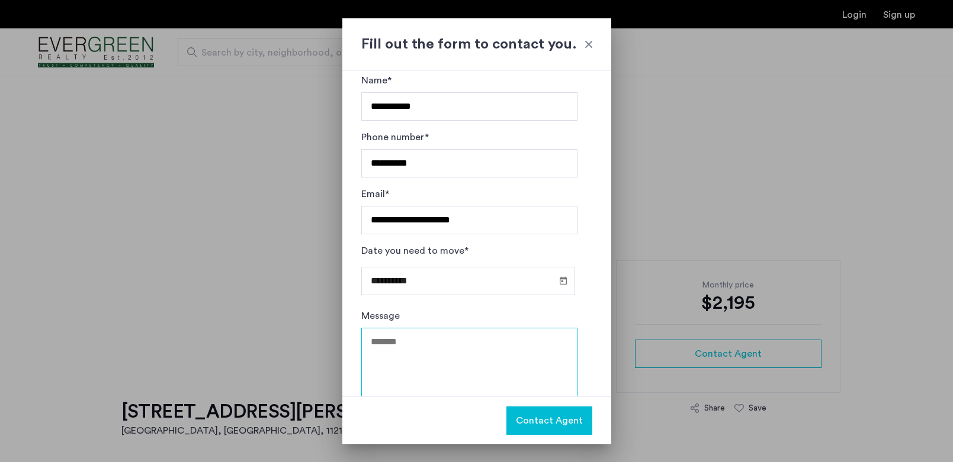
scroll to position [33, 0]
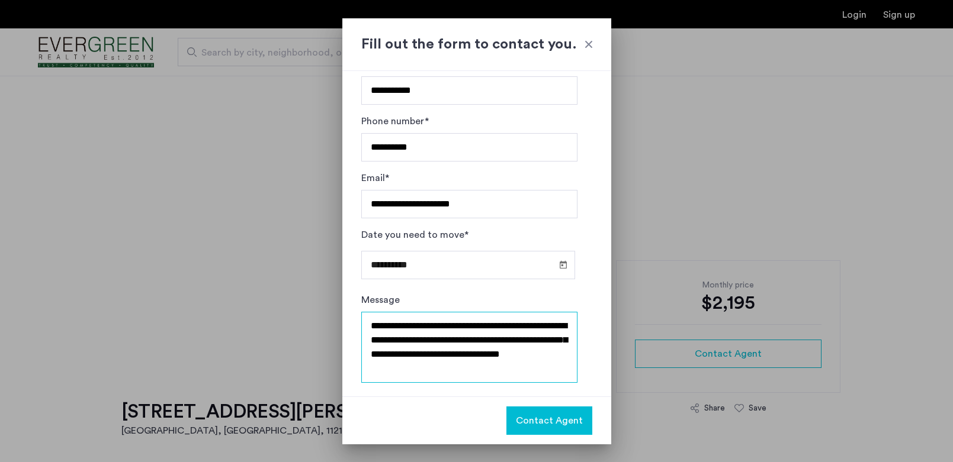
click at [460, 366] on textarea "**********" at bounding box center [469, 347] width 216 height 71
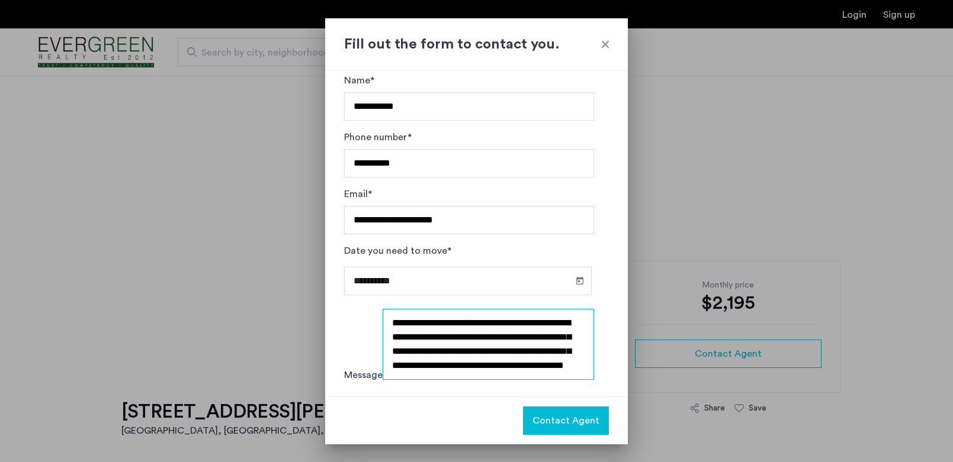
scroll to position [20, 0]
type textarea "**********"
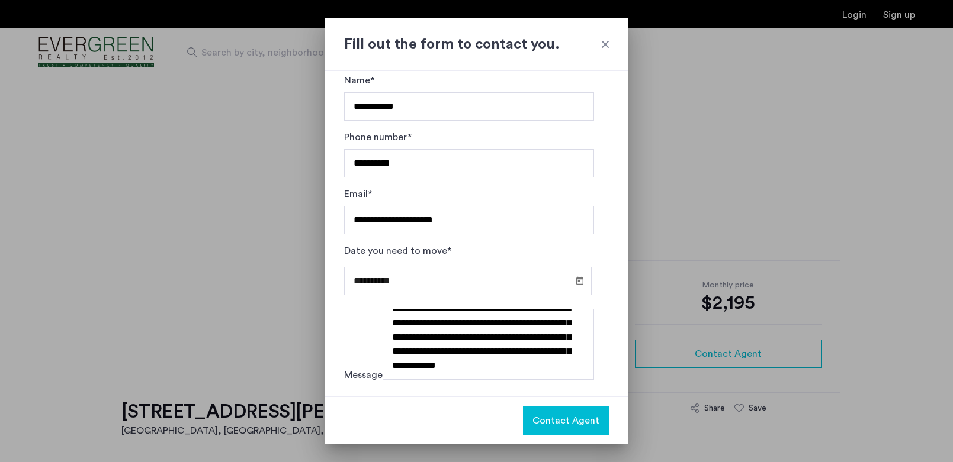
click at [561, 420] on span "Contact Agent" at bounding box center [565, 421] width 67 height 14
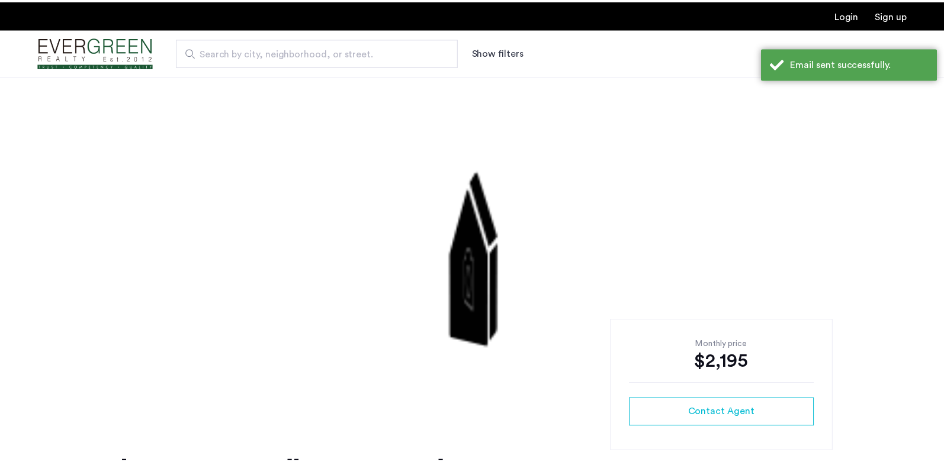
scroll to position [59, 0]
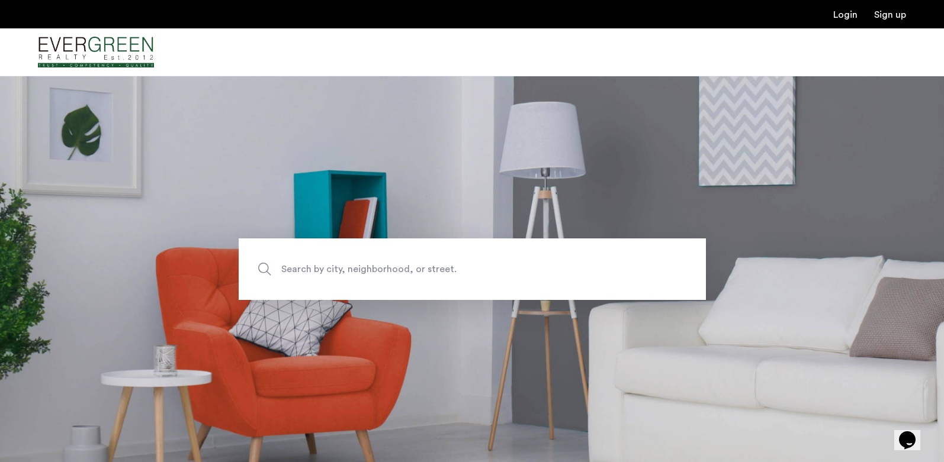
click at [309, 272] on span "Search by city, neighborhood, or street." at bounding box center [444, 269] width 327 height 16
click at [309, 272] on input "Search by city, neighborhood, or street." at bounding box center [472, 270] width 467 height 62
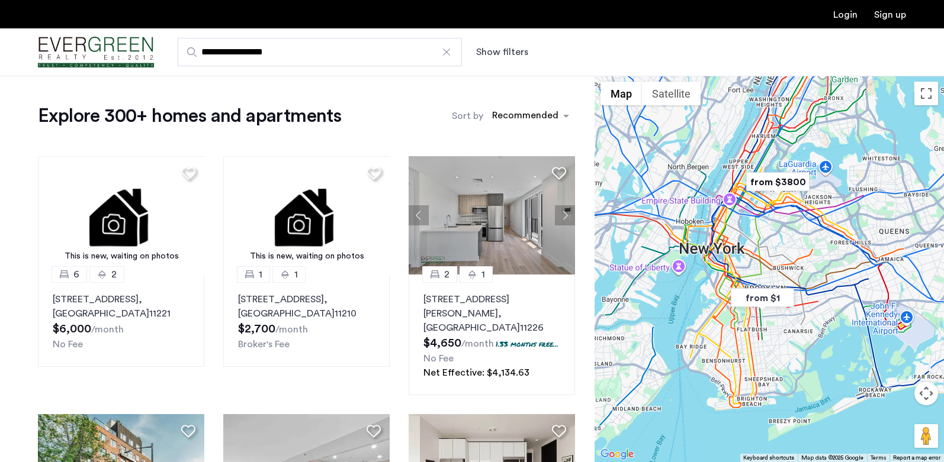
click at [517, 50] on button "Show filters" at bounding box center [502, 52] width 52 height 14
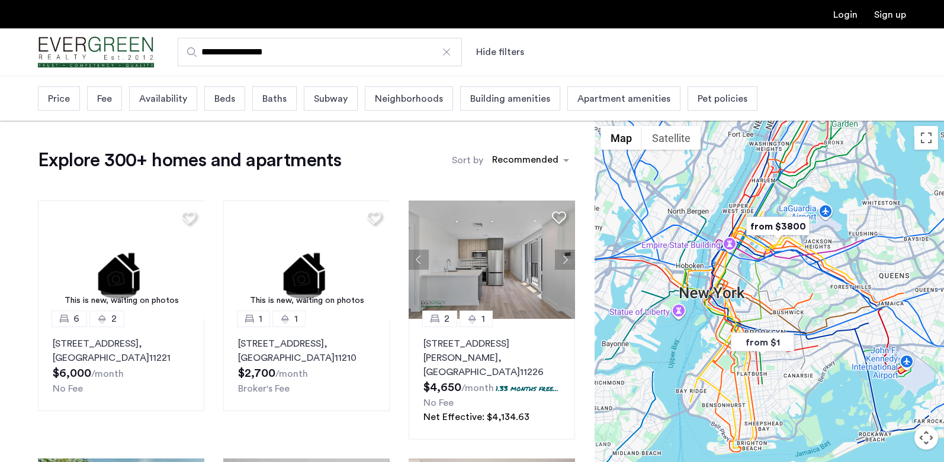
click at [224, 100] on span "Beds" at bounding box center [224, 99] width 21 height 14
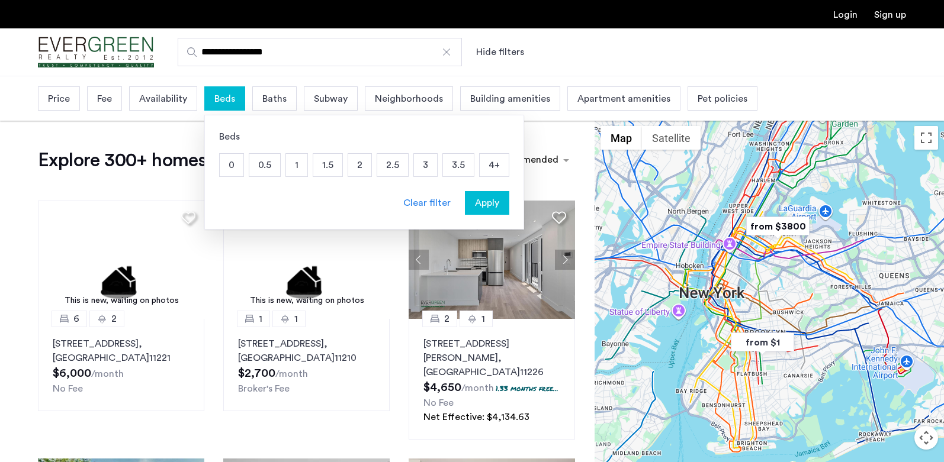
click at [295, 165] on p "1" at bounding box center [296, 165] width 21 height 22
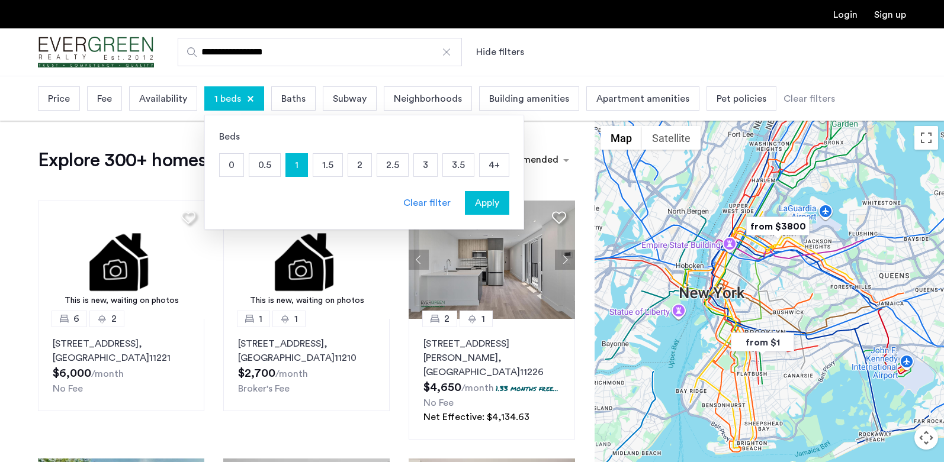
click at [342, 166] on div "0 0.5 1 1.5 2 2.5 3 3.5 4+" at bounding box center [364, 165] width 290 height 24
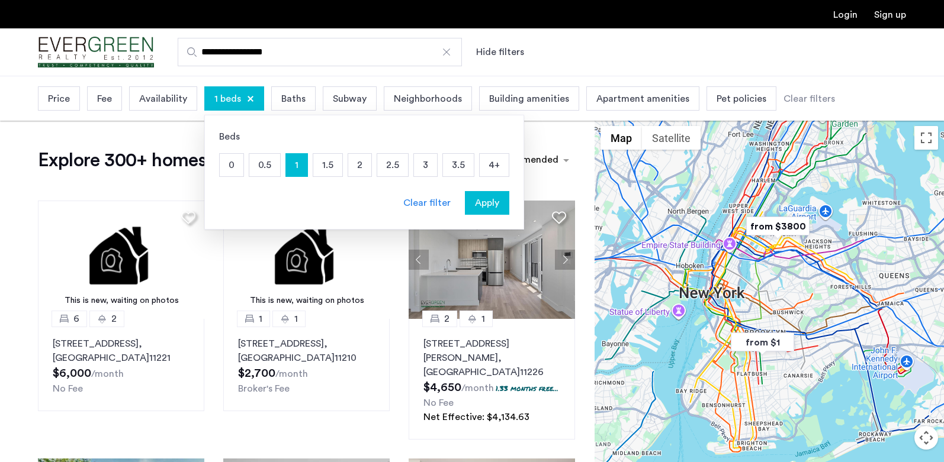
click at [342, 165] on div "0 0.5 1 1.5 2 2.5 3 3.5 4+" at bounding box center [364, 165] width 290 height 24
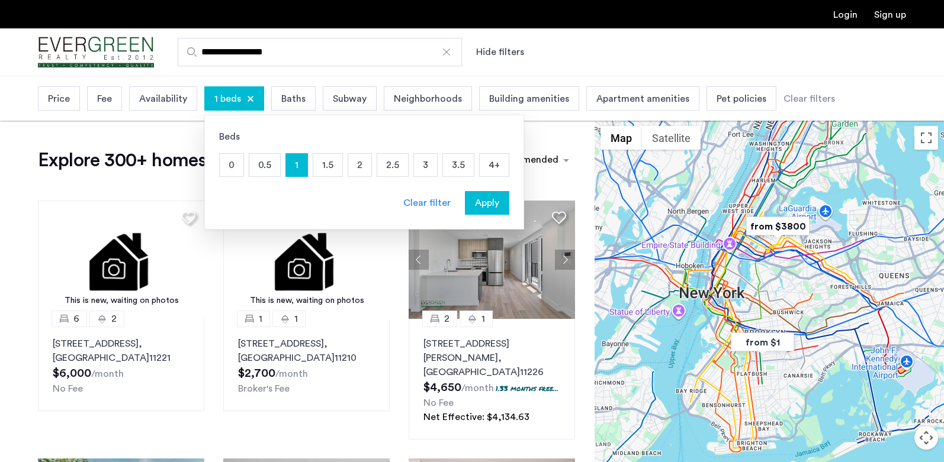
drag, startPoint x: 336, startPoint y: 168, endPoint x: 353, endPoint y: 166, distance: 17.2
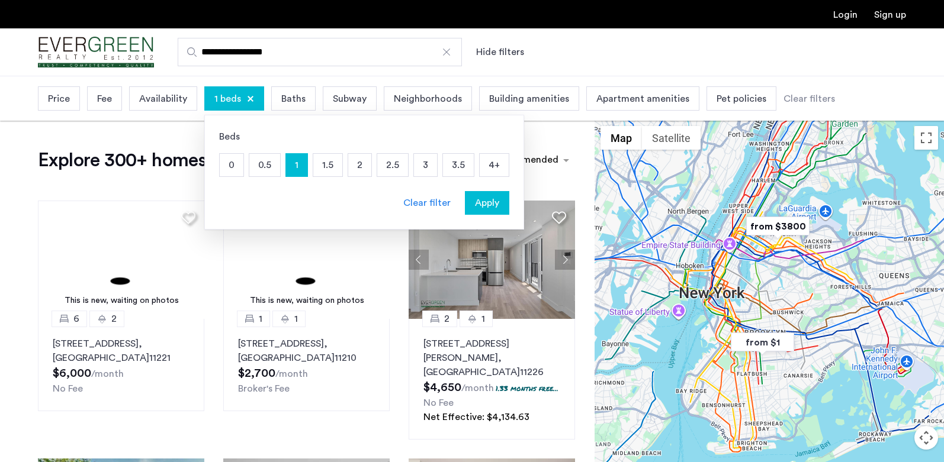
click at [335, 168] on p "1.5" at bounding box center [327, 165] width 29 height 22
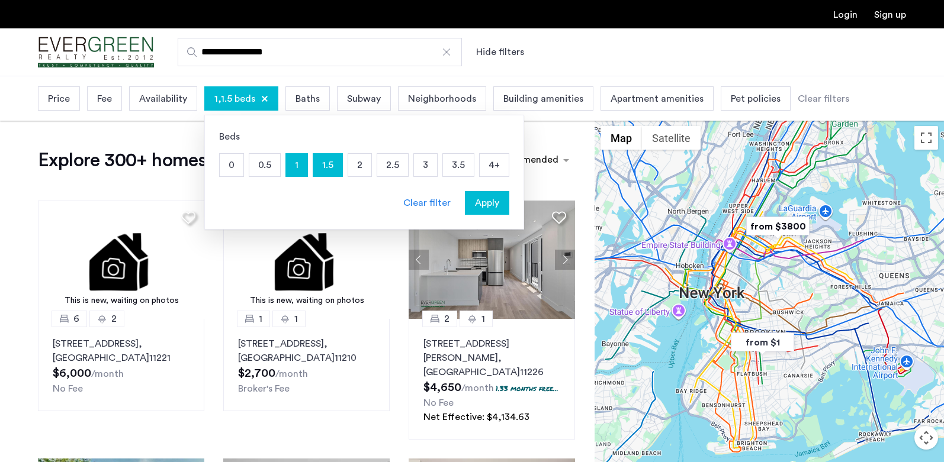
click at [353, 166] on p "2" at bounding box center [359, 165] width 23 height 22
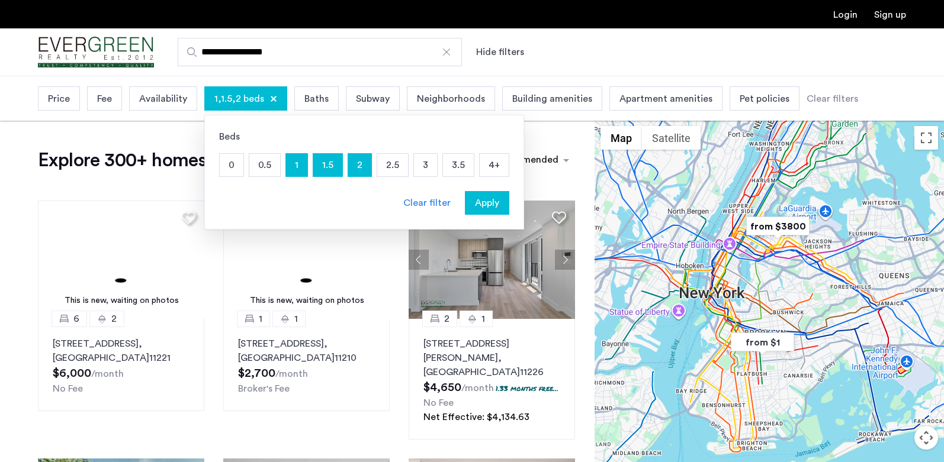
click at [475, 200] on span "Apply" at bounding box center [487, 203] width 24 height 14
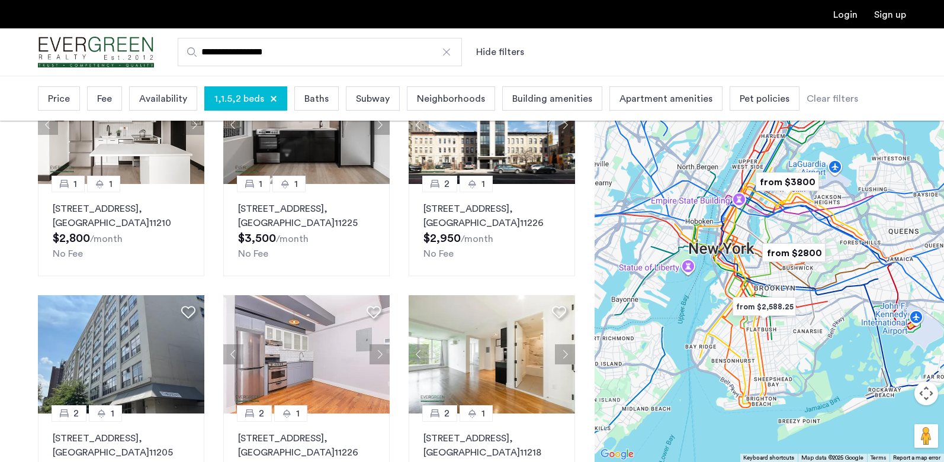
scroll to position [237, 0]
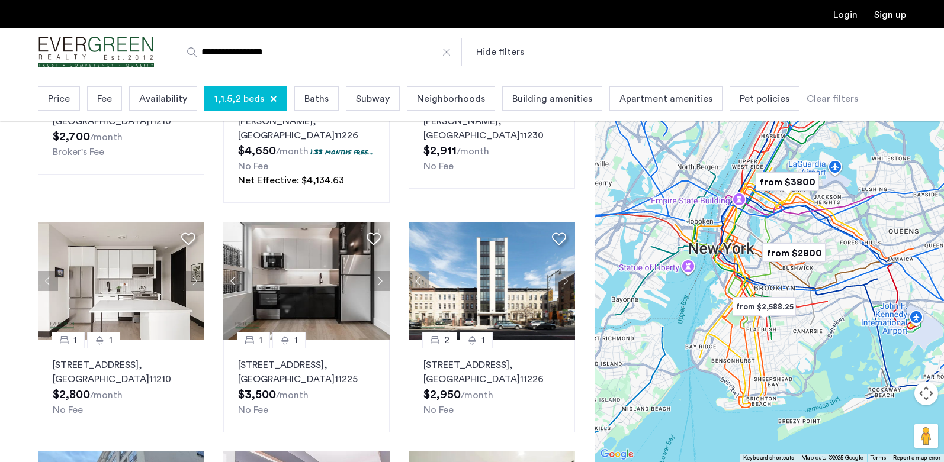
click at [74, 104] on div "Price" at bounding box center [59, 98] width 42 height 24
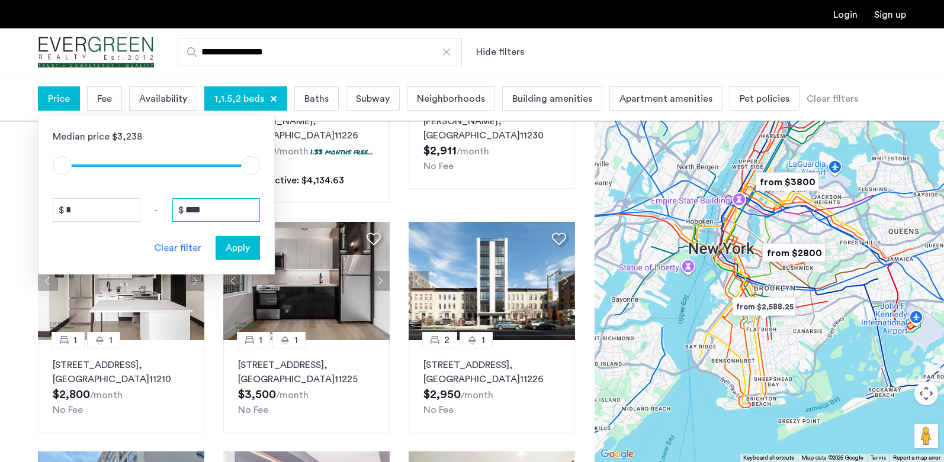
drag, startPoint x: 226, startPoint y: 212, endPoint x: 146, endPoint y: 212, distance: 79.9
click at [146, 212] on div "* - ****" at bounding box center [156, 210] width 207 height 24
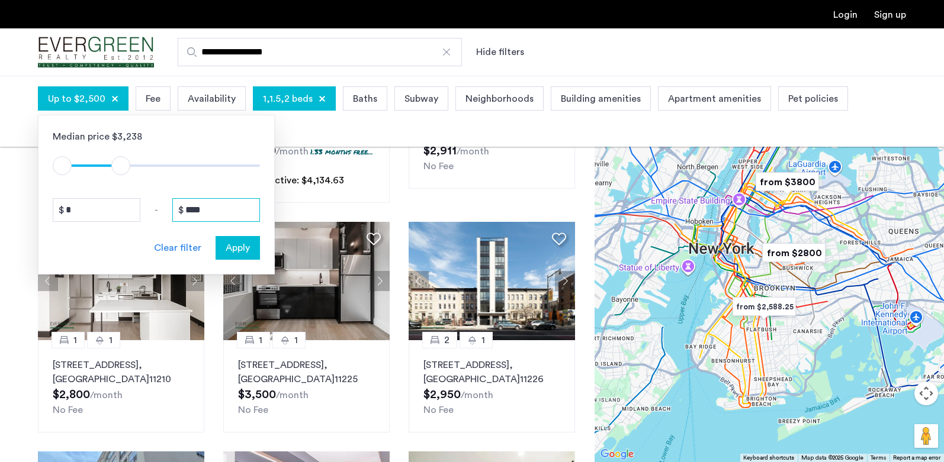
type input "****"
click at [243, 244] on span "Apply" at bounding box center [238, 248] width 24 height 14
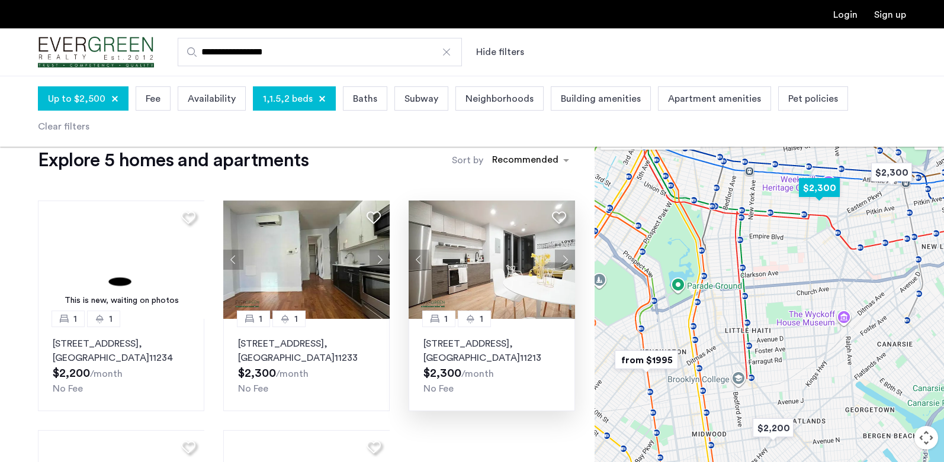
click at [565, 266] on button "Next apartment" at bounding box center [565, 260] width 20 height 20
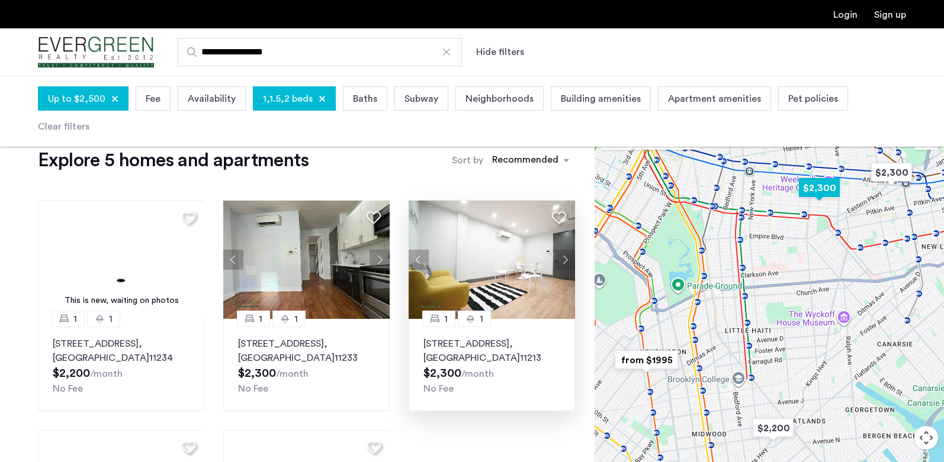
click at [565, 265] on button "Next apartment" at bounding box center [565, 260] width 20 height 20
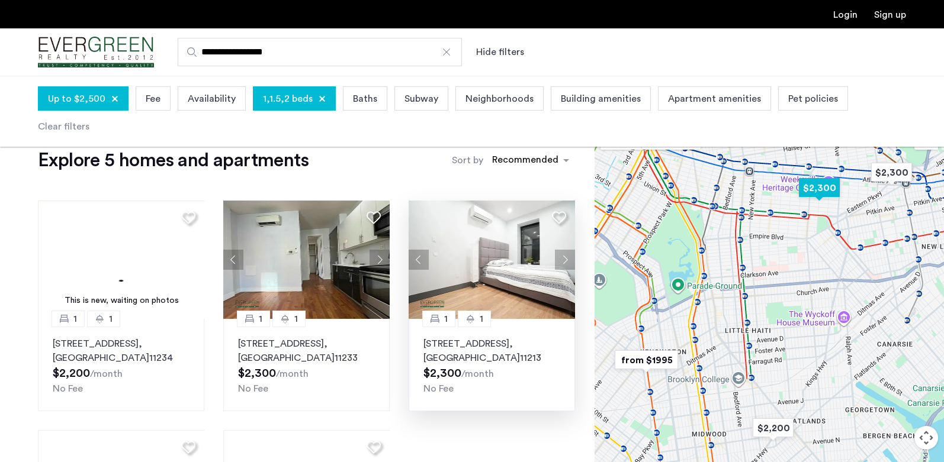
click at [565, 265] on button "Next apartment" at bounding box center [565, 260] width 20 height 20
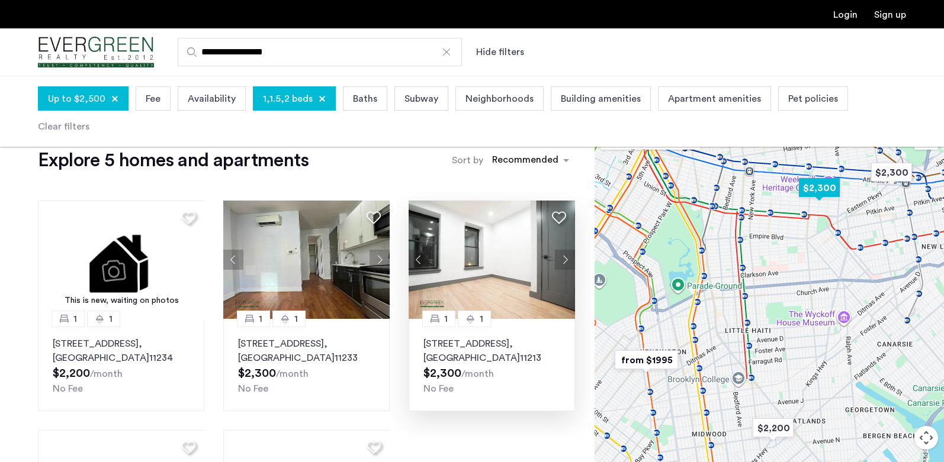
click at [565, 265] on button "Next apartment" at bounding box center [565, 260] width 20 height 20
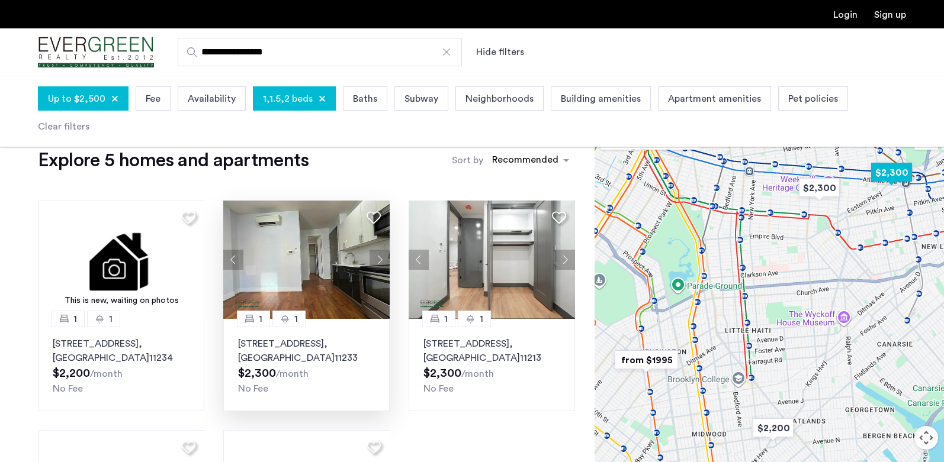
click at [375, 257] on button "Next apartment" at bounding box center [379, 260] width 20 height 20
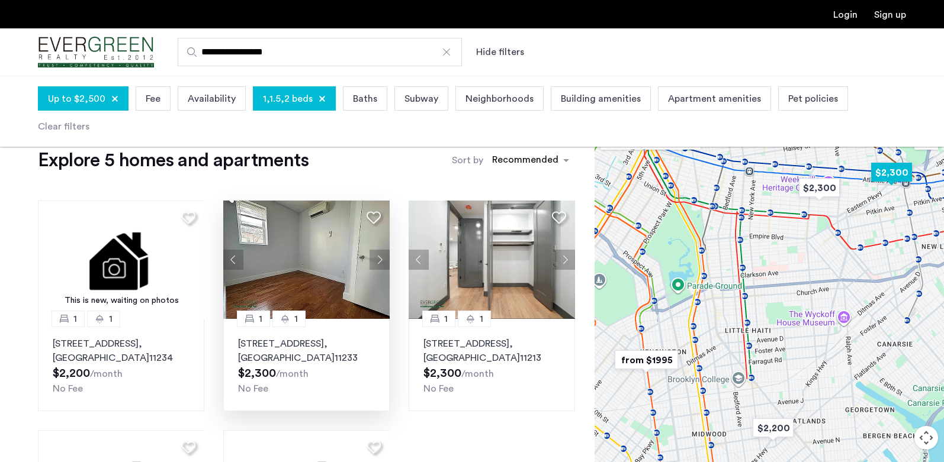
click at [377, 258] on button "Next apartment" at bounding box center [379, 260] width 20 height 20
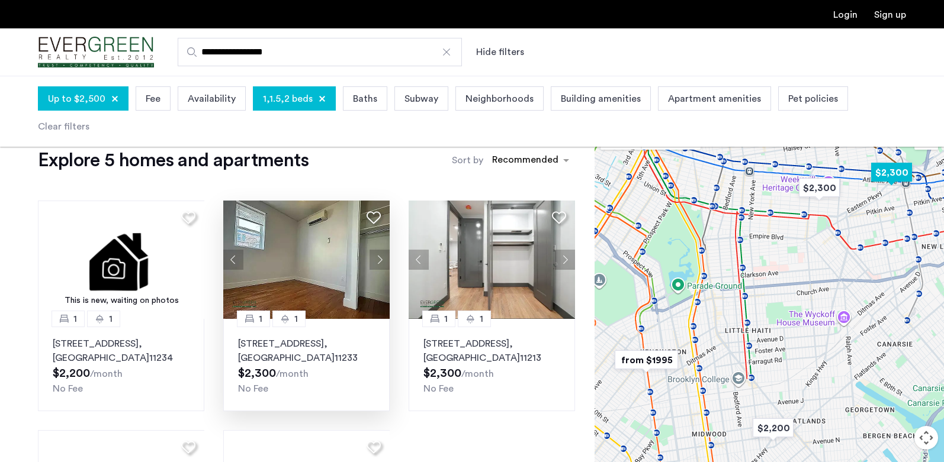
click at [377, 258] on button "Next apartment" at bounding box center [379, 260] width 20 height 20
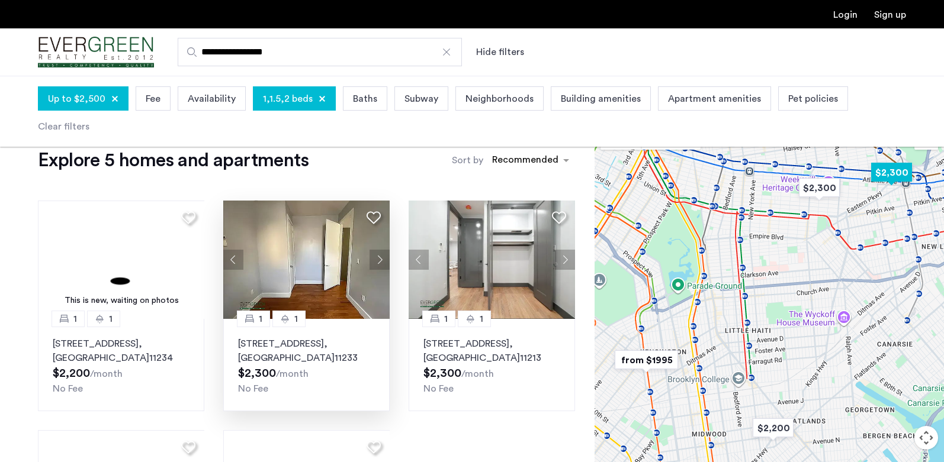
click at [377, 258] on button "Next apartment" at bounding box center [379, 260] width 20 height 20
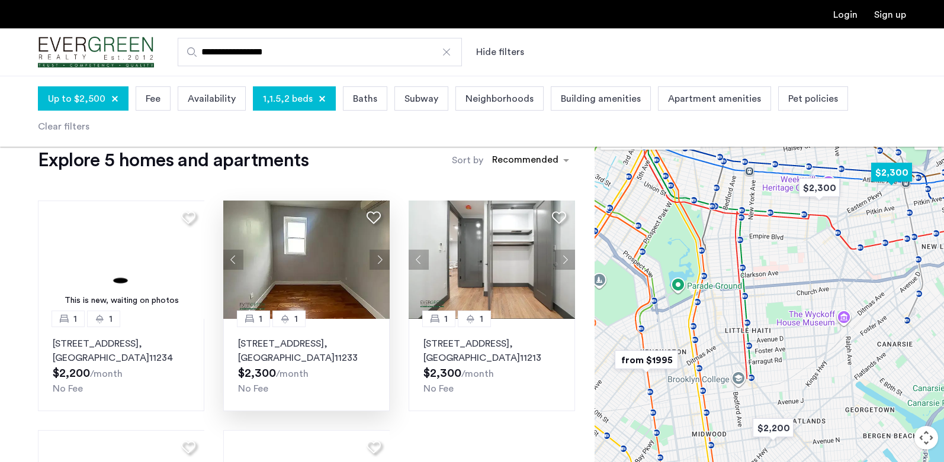
click at [377, 258] on button "Next apartment" at bounding box center [379, 260] width 20 height 20
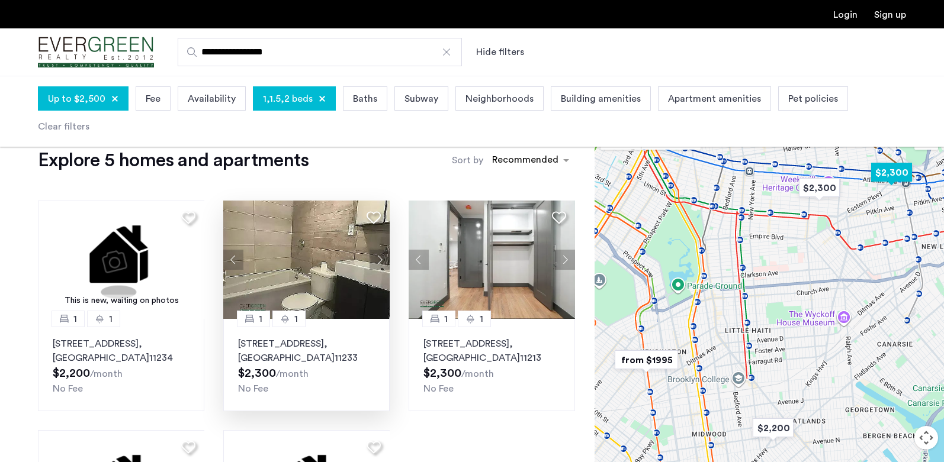
click at [377, 258] on button "Next apartment" at bounding box center [379, 260] width 20 height 20
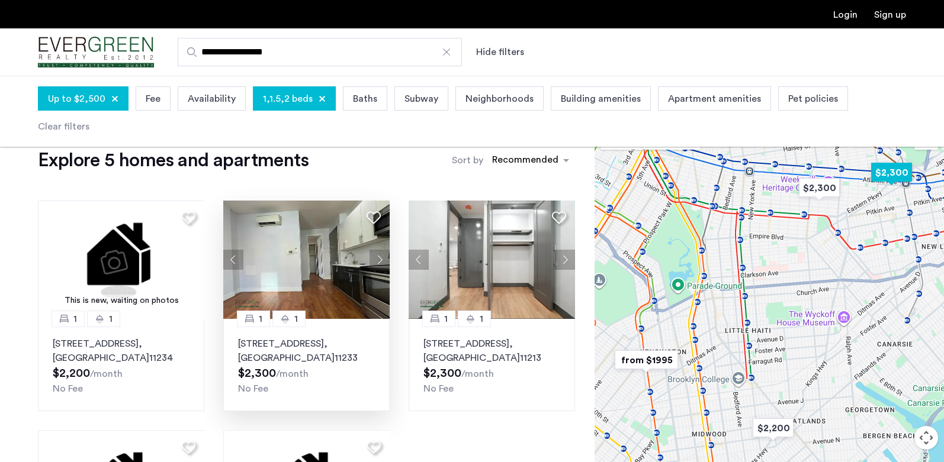
click at [377, 258] on button "Next apartment" at bounding box center [379, 260] width 20 height 20
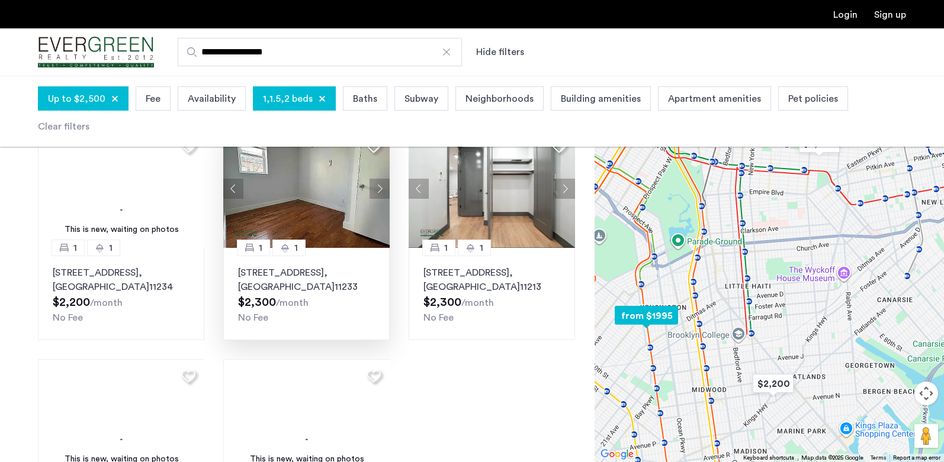
scroll to position [59, 0]
